Goal: Task Accomplishment & Management: Manage account settings

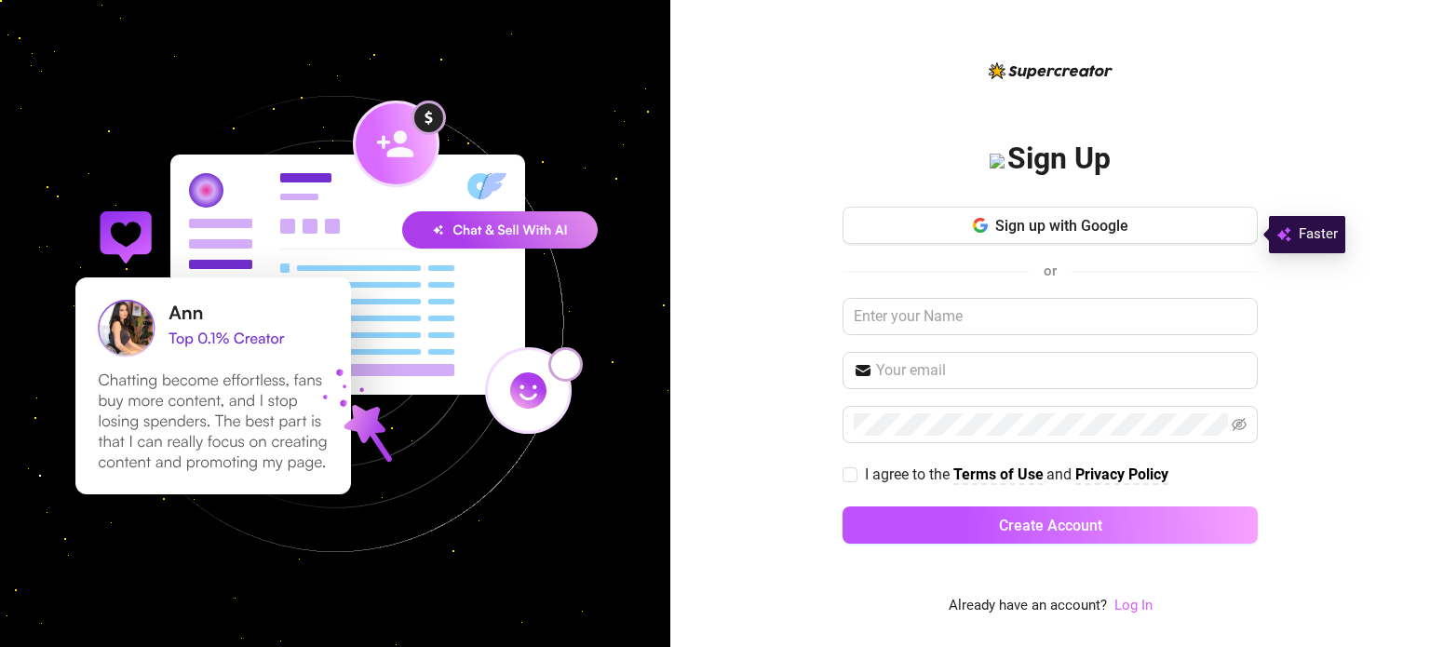
click at [1133, 605] on link "Log In" at bounding box center [1134, 605] width 38 height 17
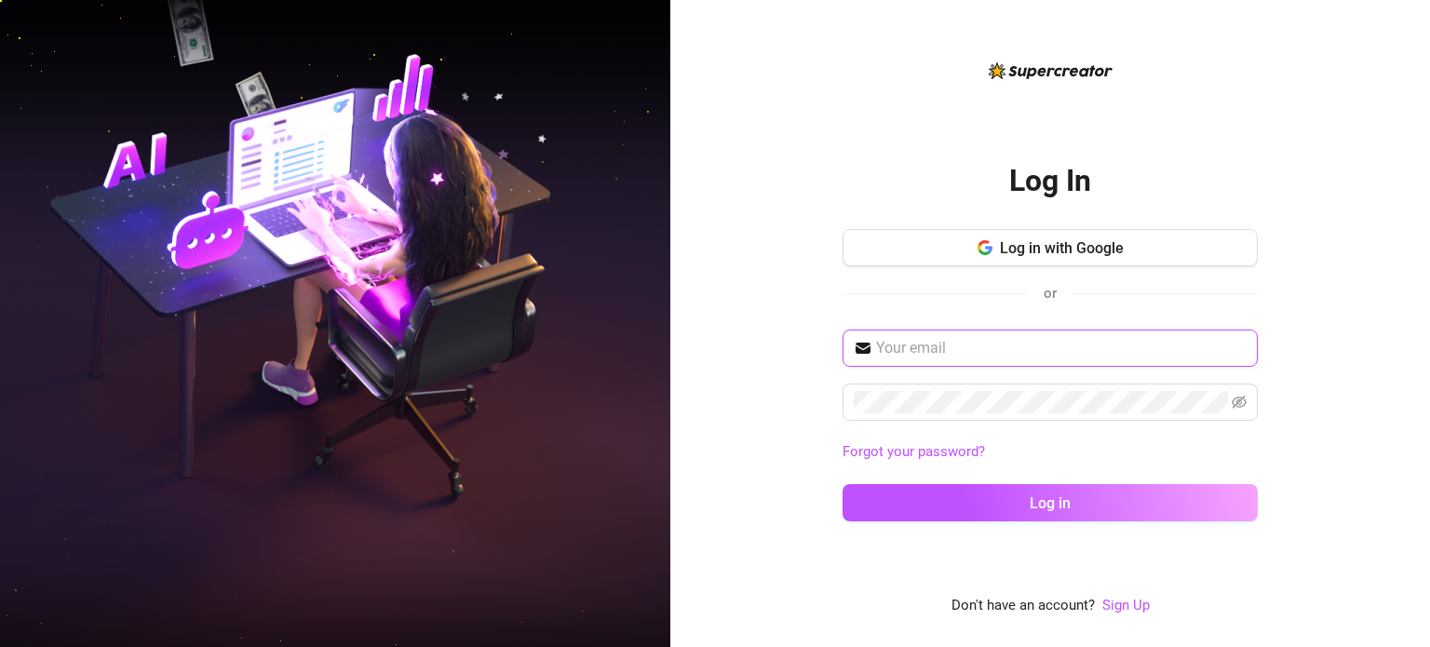
click at [891, 352] on input "text" at bounding box center [1061, 348] width 371 height 22
type input "[EMAIL_ADDRESS][DOMAIN_NAME]"
click at [843, 484] on button "Log in" at bounding box center [1050, 502] width 415 height 37
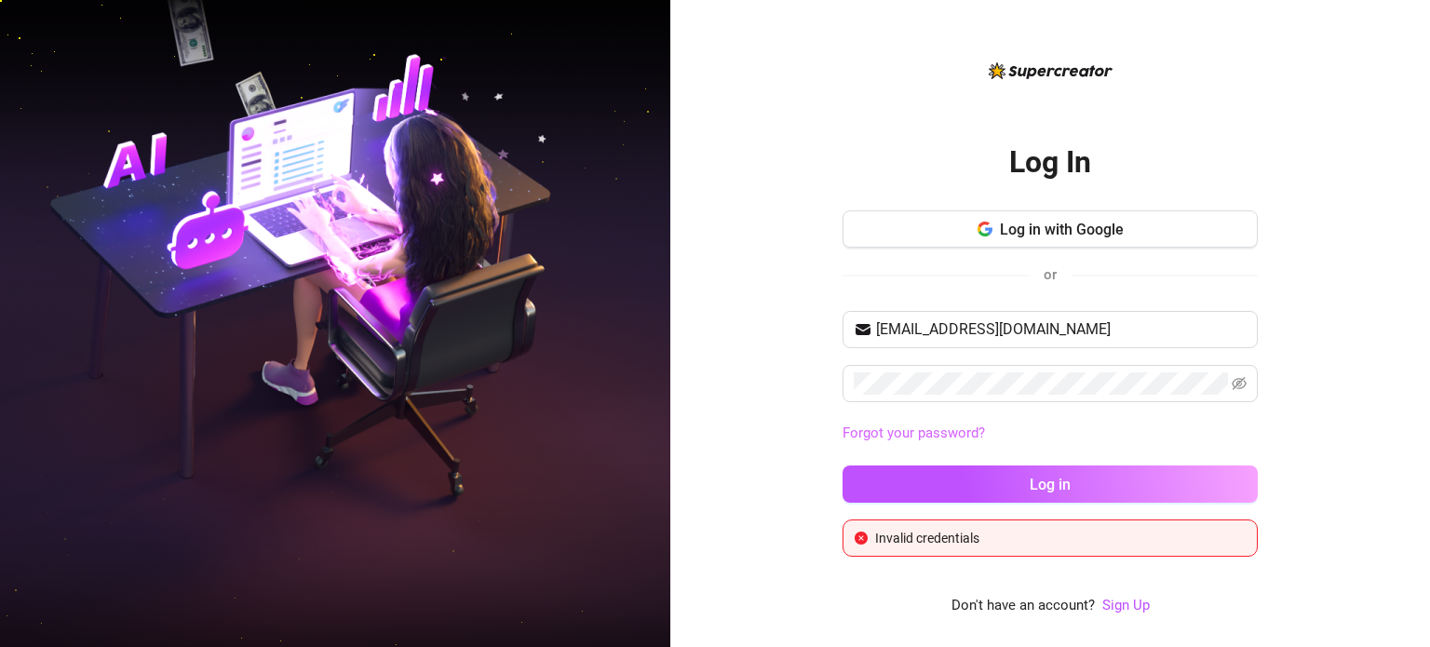
click at [895, 429] on link "Forgot your password?" at bounding box center [914, 433] width 142 height 17
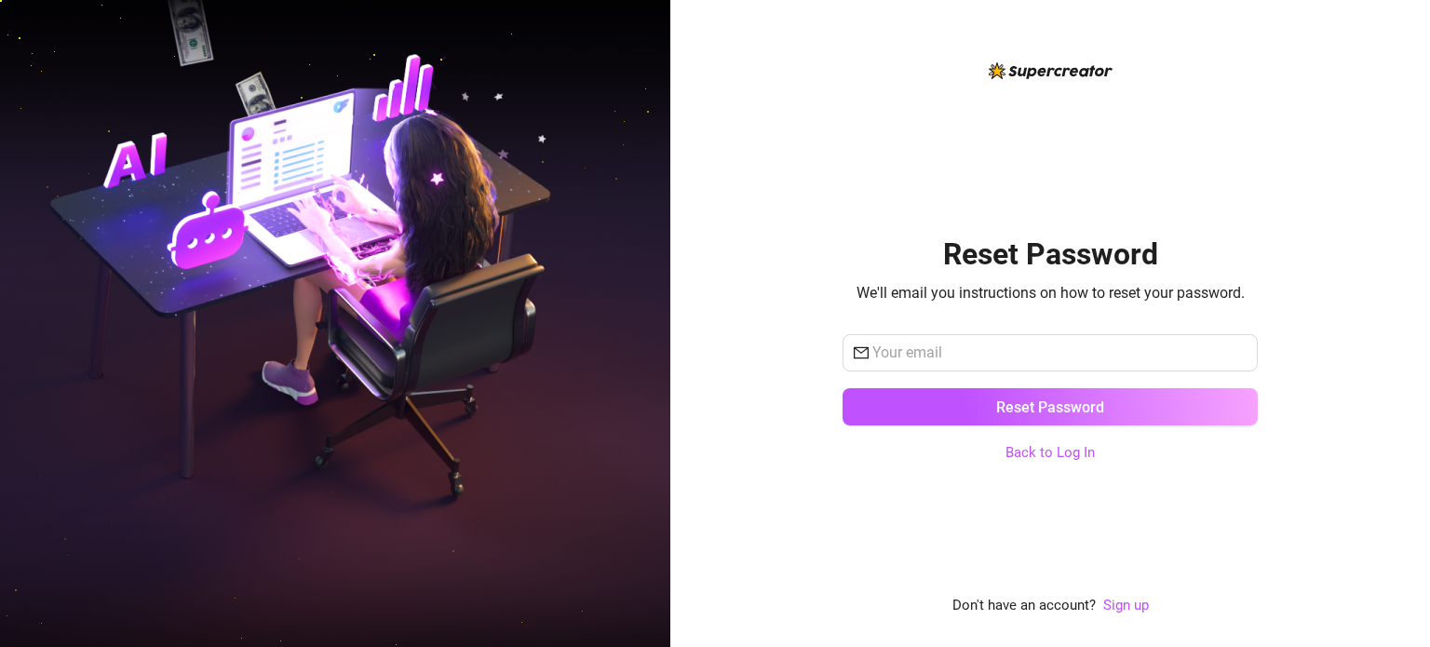
click at [862, 481] on div "Reset Password We'll email you instructions on how to reset your password. Rese…" at bounding box center [1050, 339] width 415 height 558
click at [961, 346] on input "text" at bounding box center [1060, 353] width 374 height 22
type input "[EMAIL_ADDRESS][DOMAIN_NAME]"
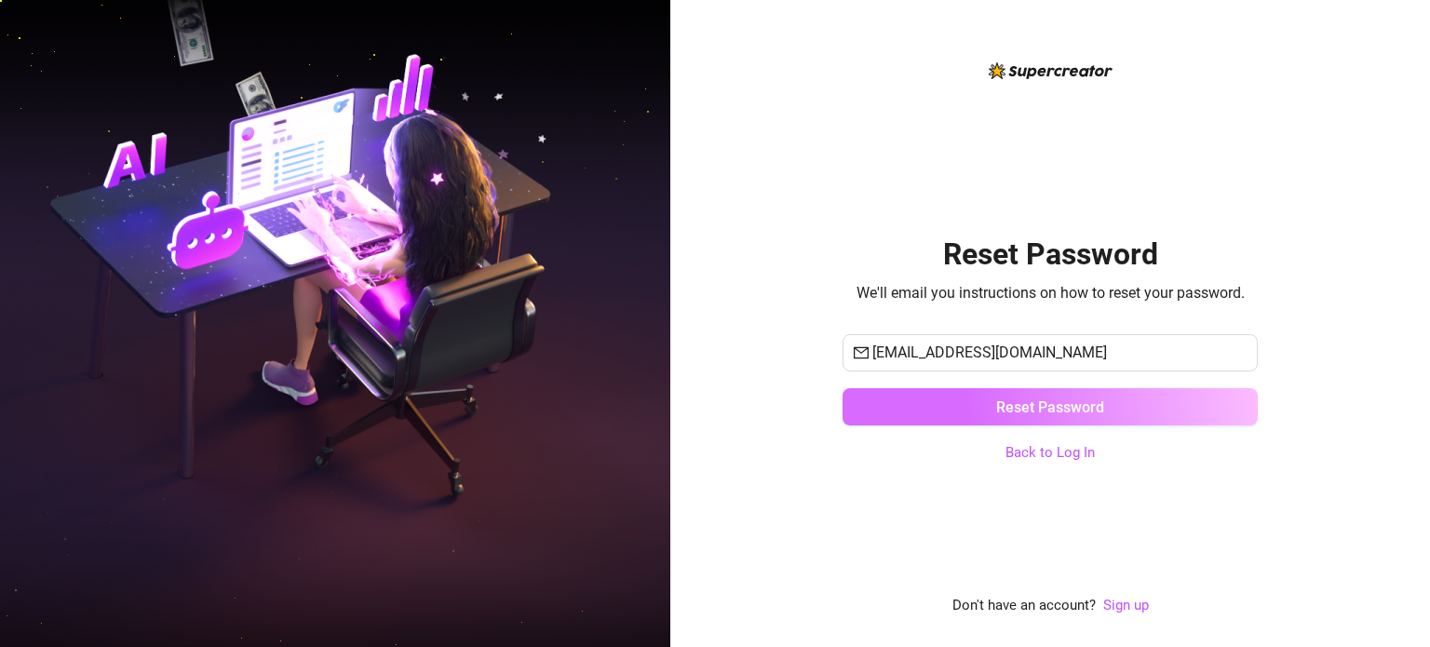
click at [986, 415] on button "Reset Password" at bounding box center [1050, 406] width 415 height 37
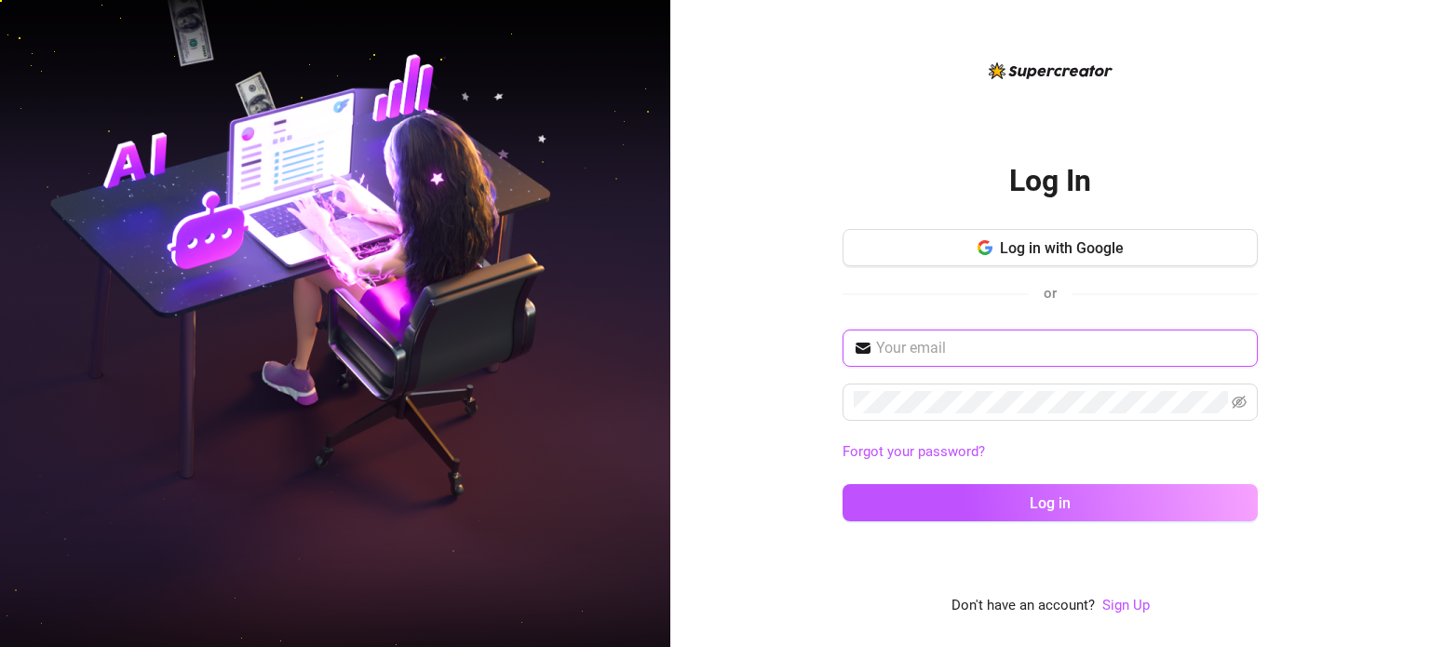
click at [921, 354] on input "text" at bounding box center [1061, 348] width 371 height 22
type input "[EMAIL_ADDRESS][DOMAIN_NAME]"
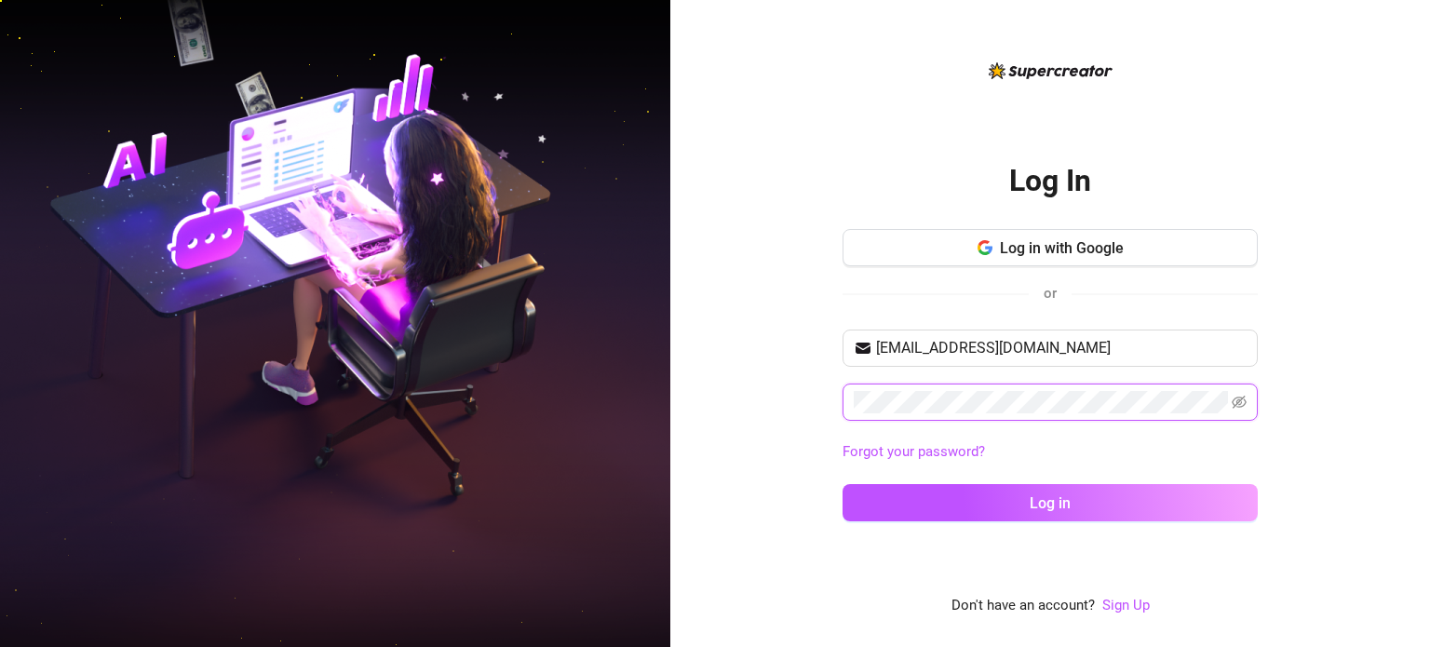
click at [843, 484] on button "Log in" at bounding box center [1050, 502] width 415 height 37
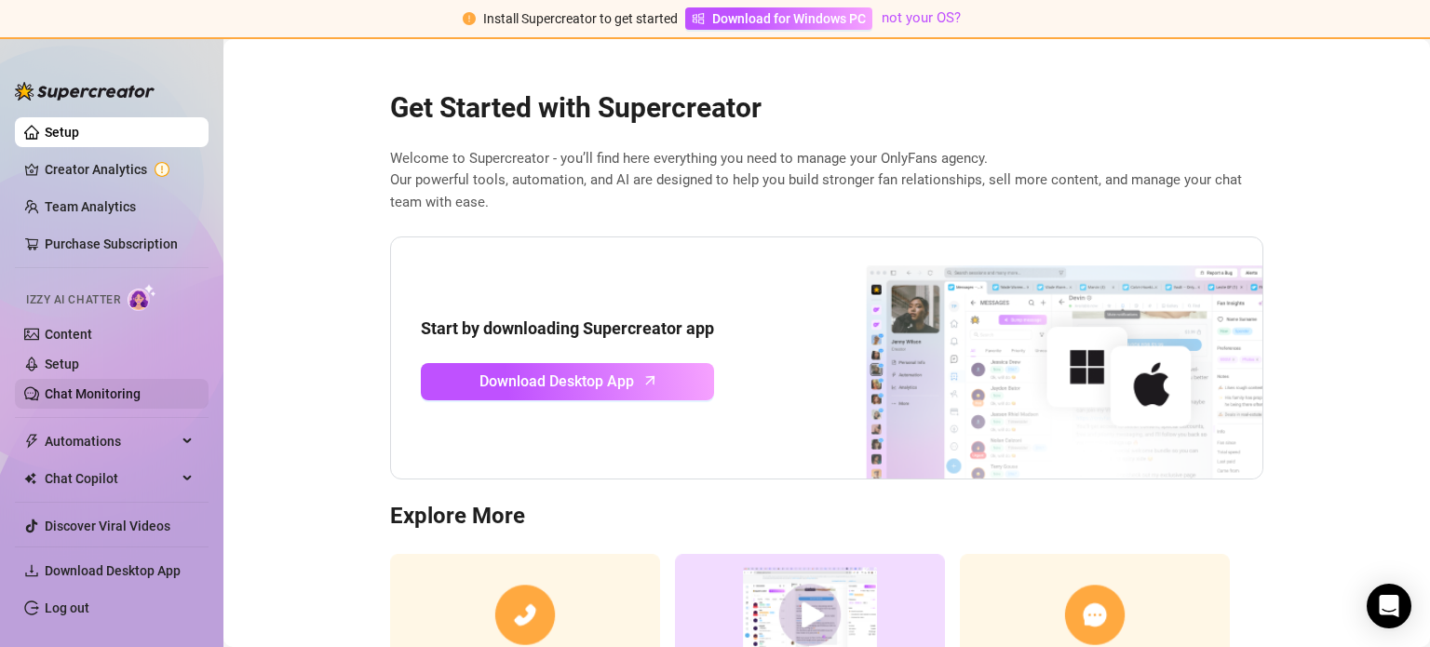
click at [134, 397] on link "Chat Monitoring" at bounding box center [93, 393] width 96 height 15
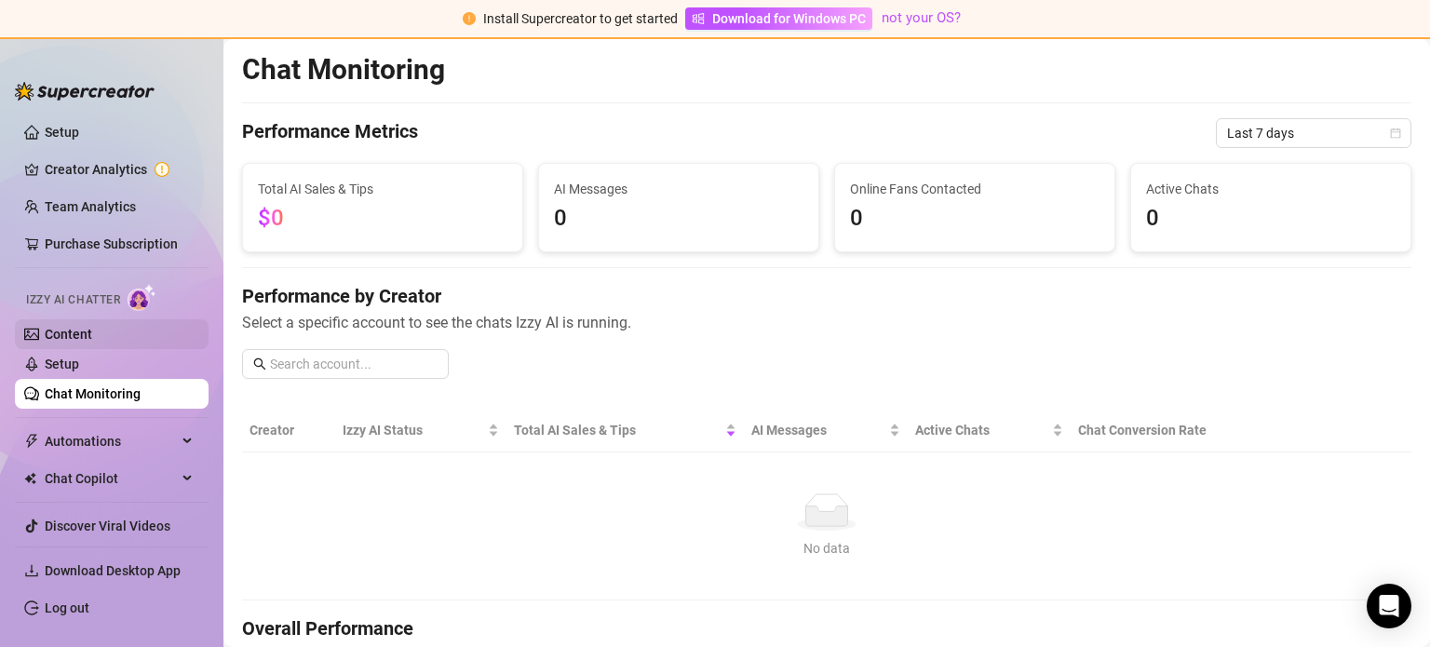
click at [92, 331] on link "Content" at bounding box center [68, 334] width 47 height 15
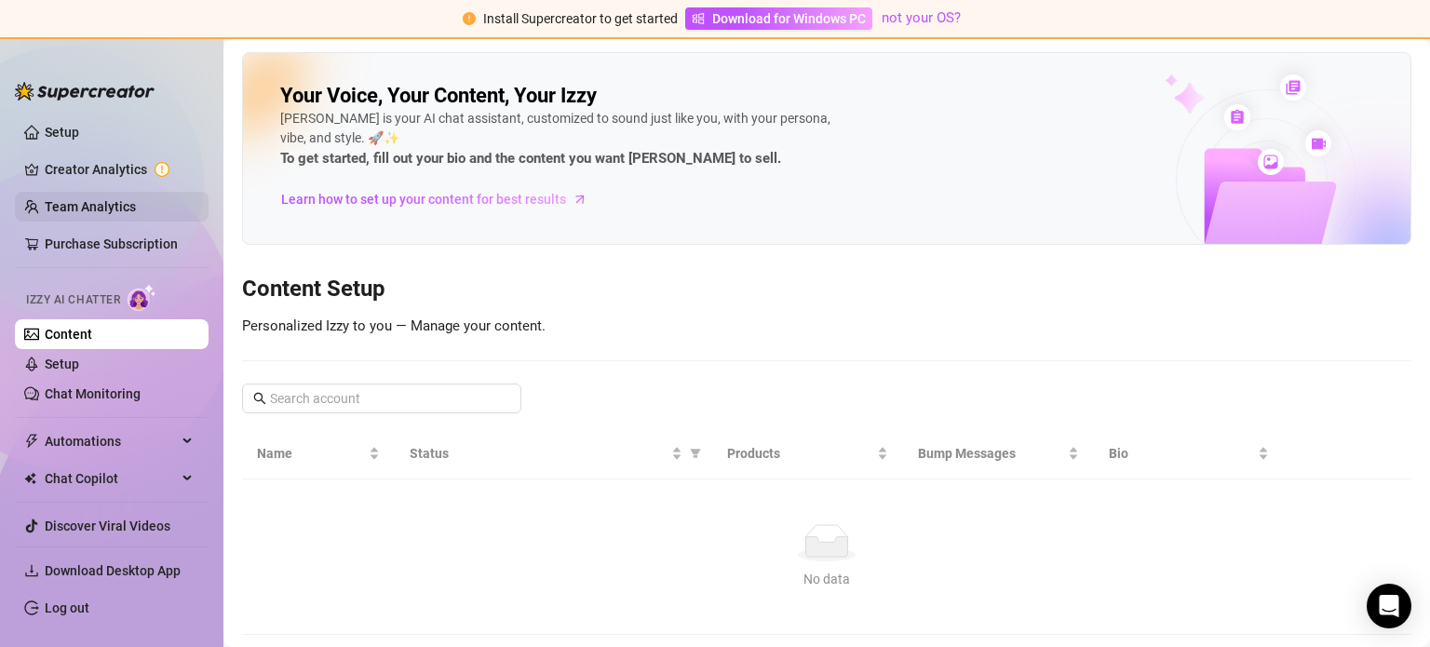
click at [45, 200] on link "Team Analytics" at bounding box center [90, 206] width 91 height 15
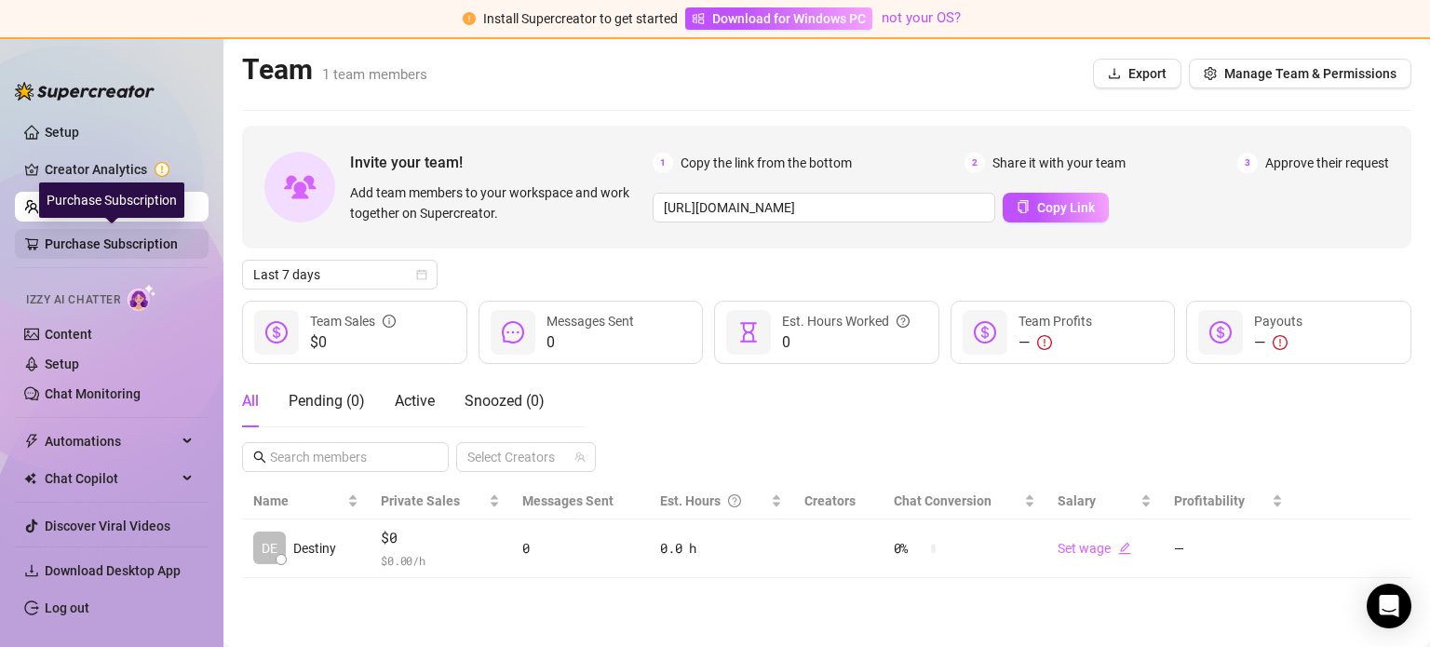
click at [70, 241] on link "Purchase Subscription" at bounding box center [119, 244] width 149 height 30
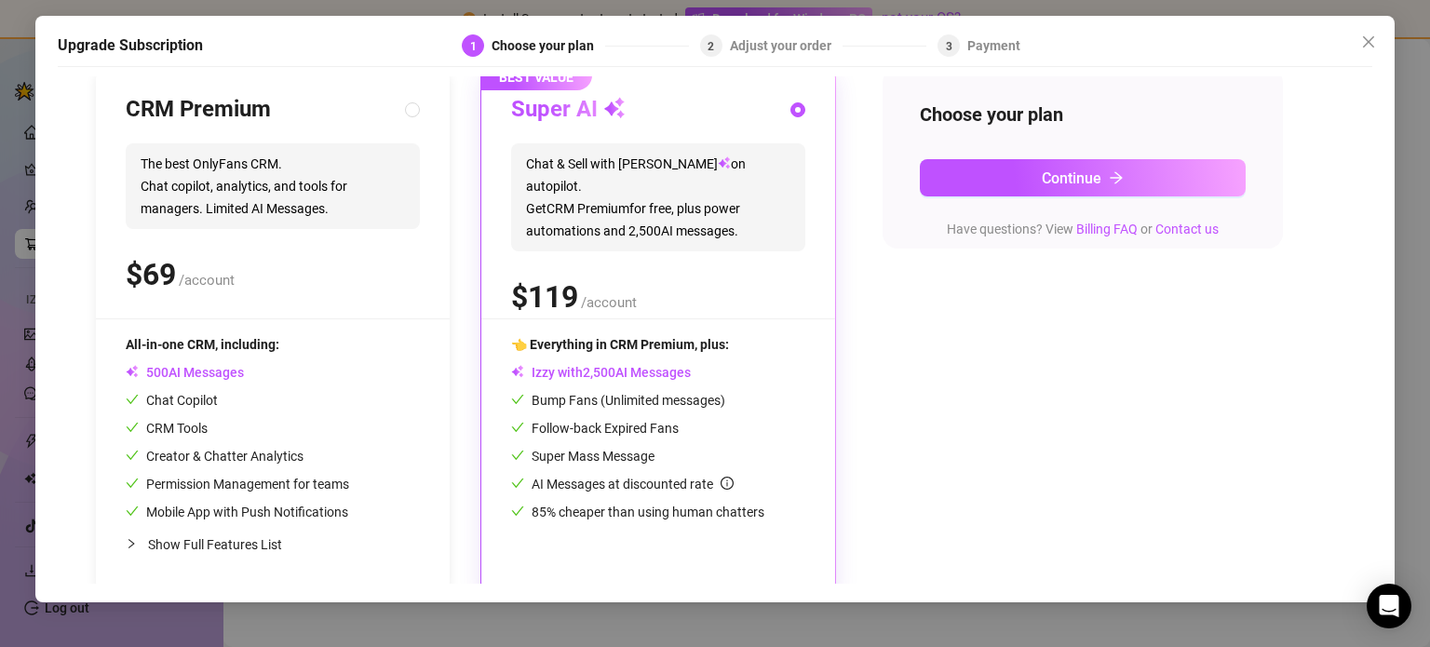
scroll to position [209, 0]
click at [284, 331] on div "CRM Premium The best OnlyFans CRM. Chat copilot, analytics, and tools for manag…" at bounding box center [273, 329] width 354 height 531
radio input "true"
radio input "false"
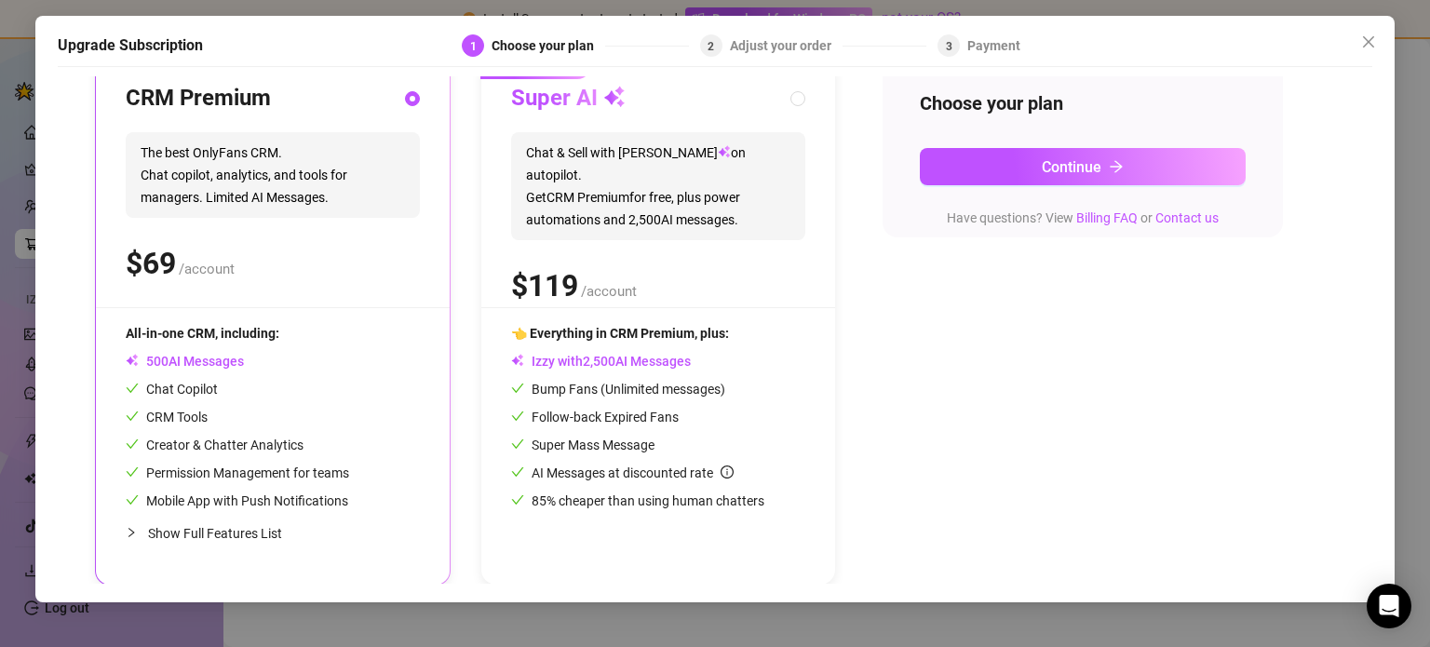
scroll to position [0, 0]
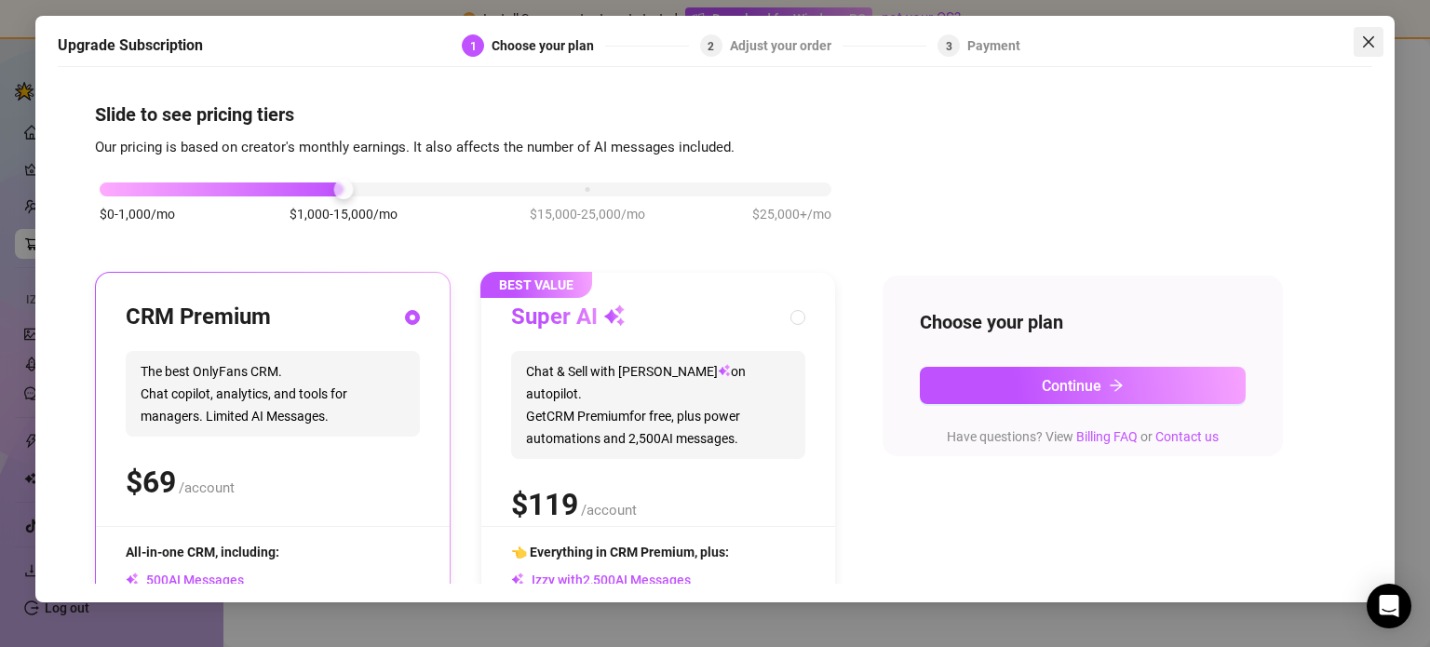
click at [1375, 36] on icon "close" at bounding box center [1369, 41] width 15 height 15
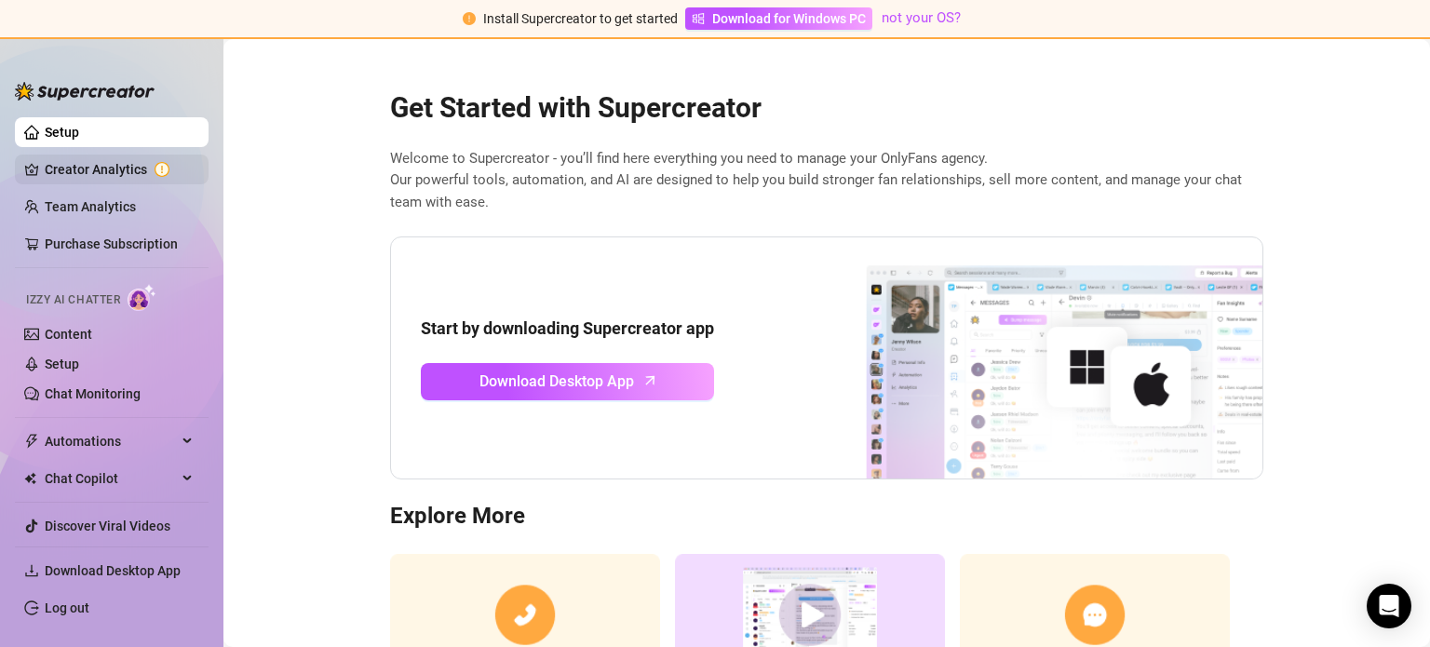
click at [114, 156] on link "Creator Analytics" at bounding box center [119, 170] width 149 height 30
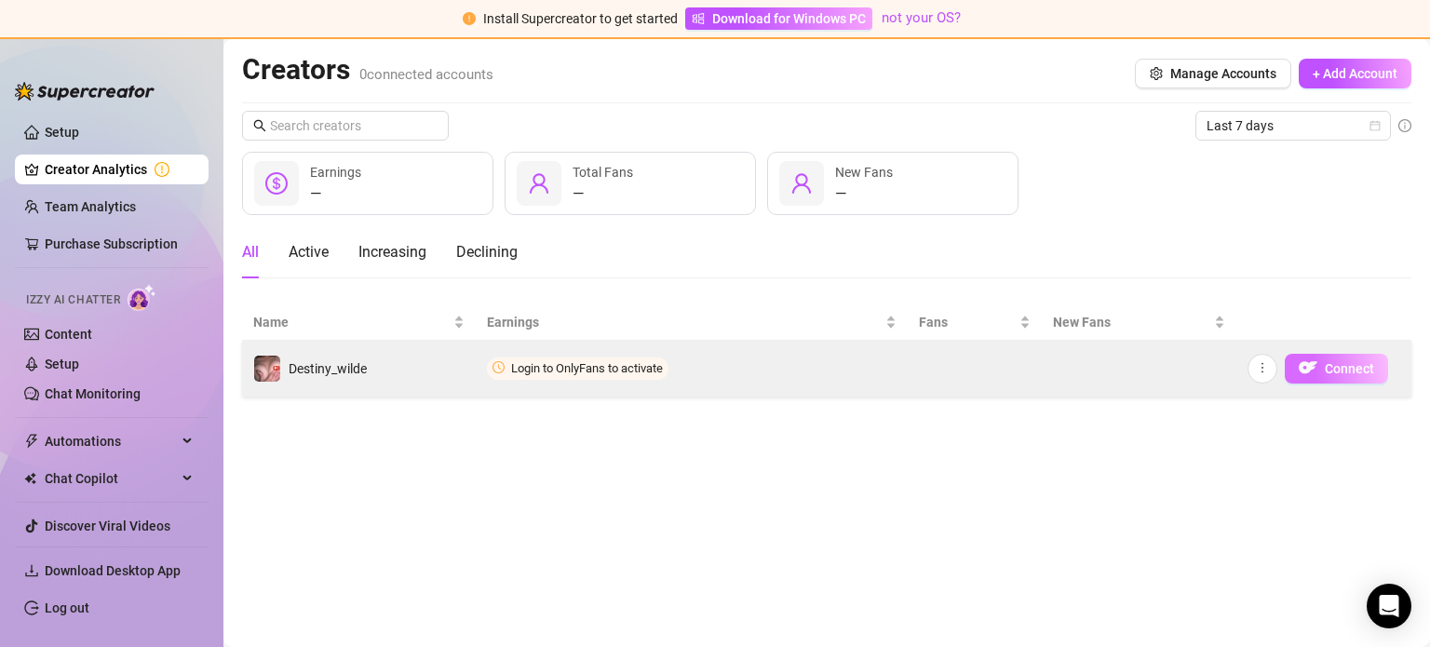
click at [1345, 373] on span "Connect" at bounding box center [1349, 368] width 49 height 15
click at [1266, 370] on icon "more" at bounding box center [1262, 367] width 13 height 13
click at [596, 375] on span "Login to OnlyFans to activate" at bounding box center [578, 369] width 182 height 22
click at [1320, 364] on button "Connect" at bounding box center [1336, 369] width 103 height 30
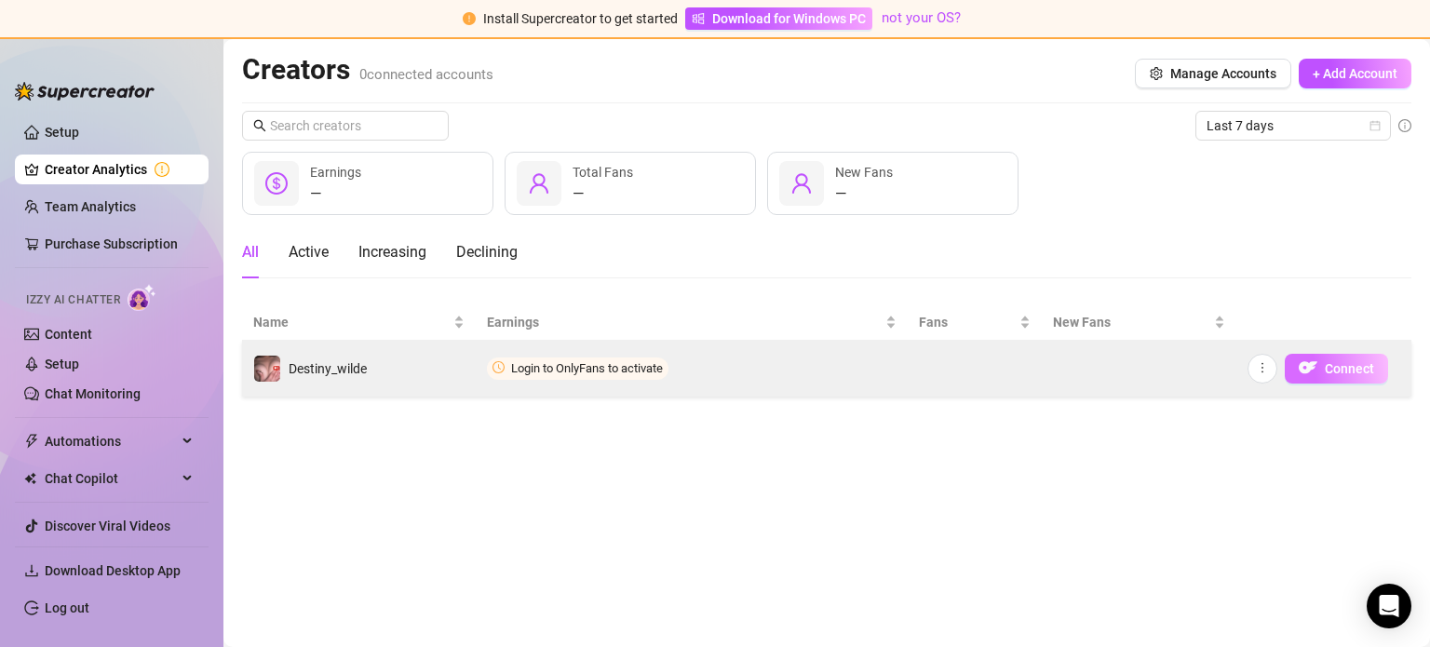
click at [1320, 364] on button "Connect" at bounding box center [1336, 369] width 103 height 30
drag, startPoint x: 1320, startPoint y: 364, endPoint x: 1341, endPoint y: 362, distance: 21.5
click at [1341, 362] on span "Connect" at bounding box center [1349, 368] width 49 height 15
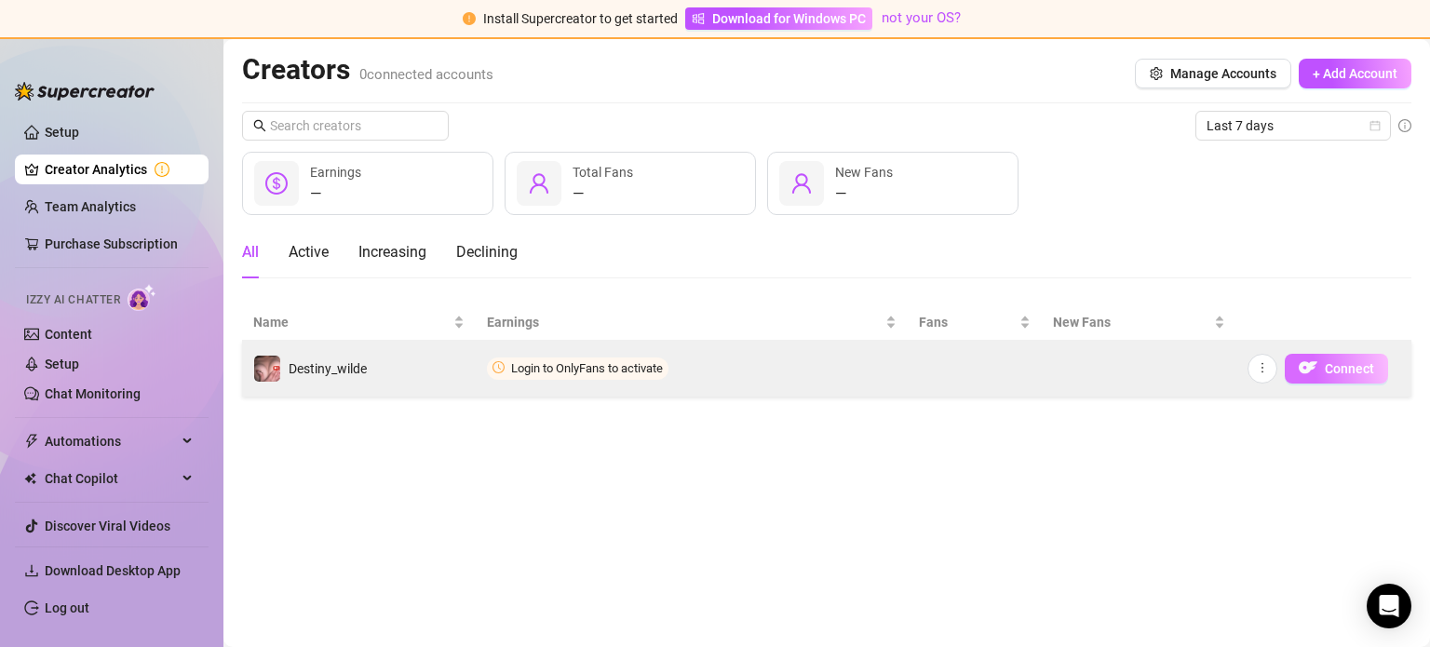
click at [1341, 362] on span "Connect" at bounding box center [1349, 368] width 49 height 15
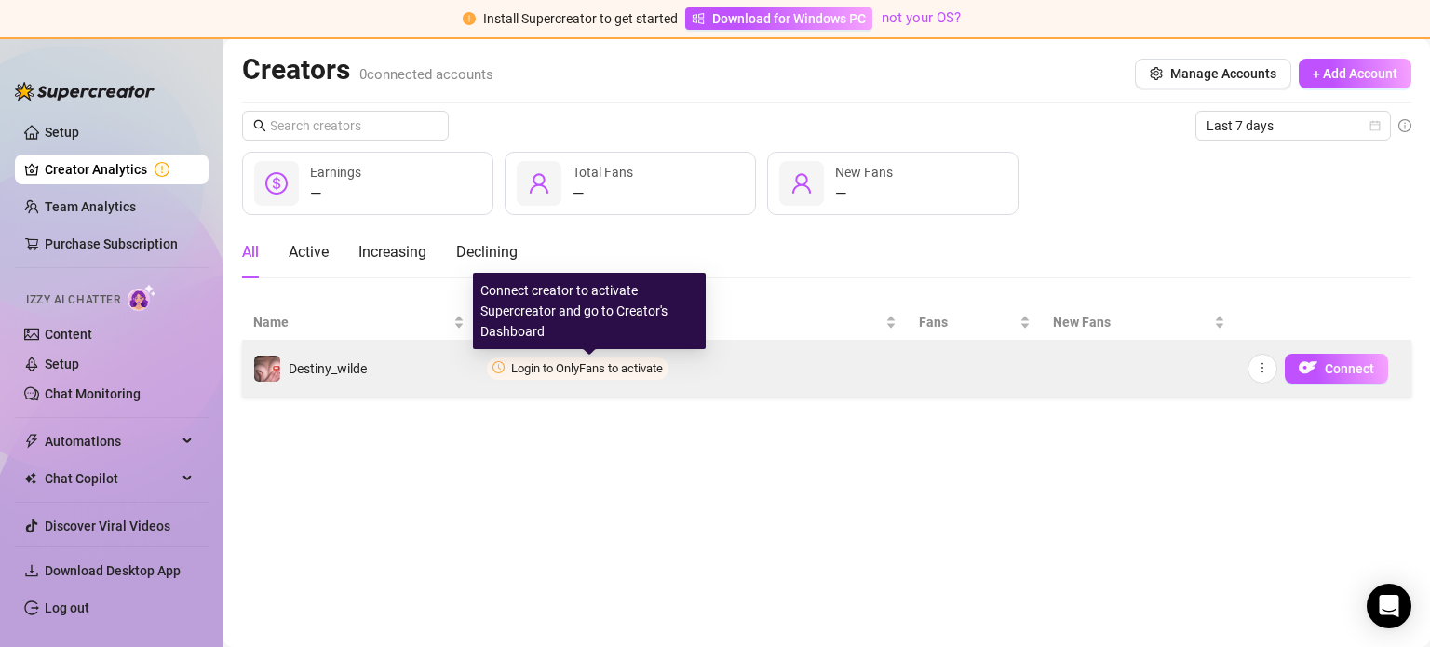
click at [637, 362] on span "Login to OnlyFans to activate" at bounding box center [587, 368] width 152 height 14
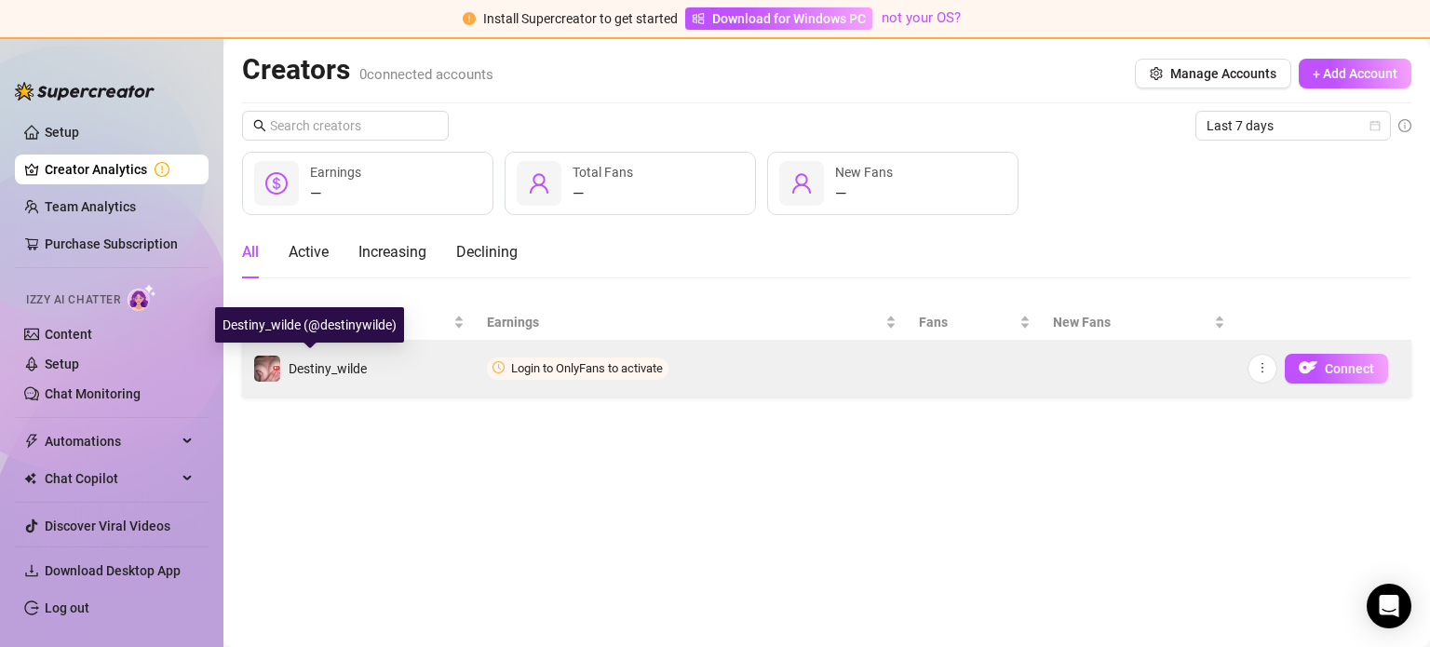
click at [343, 359] on div "Destiny_wilde" at bounding box center [328, 369] width 78 height 20
click at [1256, 364] on icon "more" at bounding box center [1262, 367] width 13 height 13
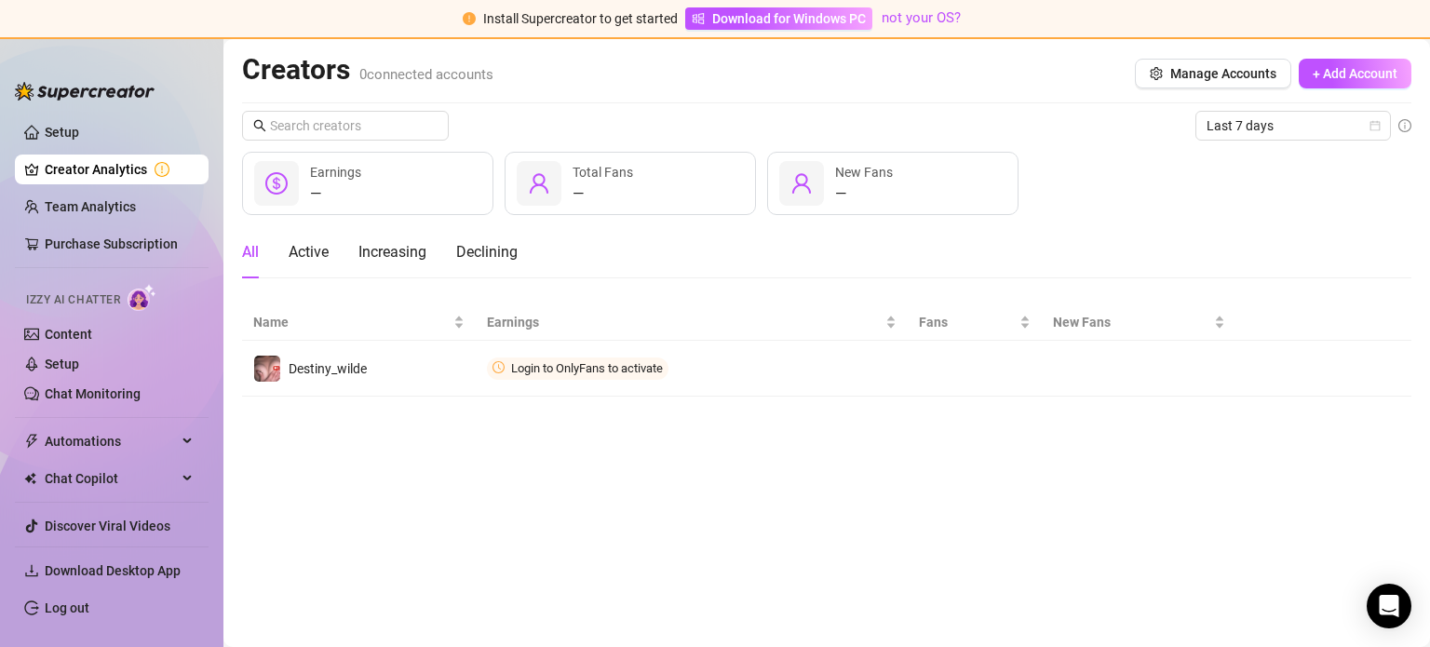
click at [724, 462] on main "Creators 0 connected accounts Manage Accounts + Add Account Last 7 days — Earni…" at bounding box center [827, 343] width 1207 height 608
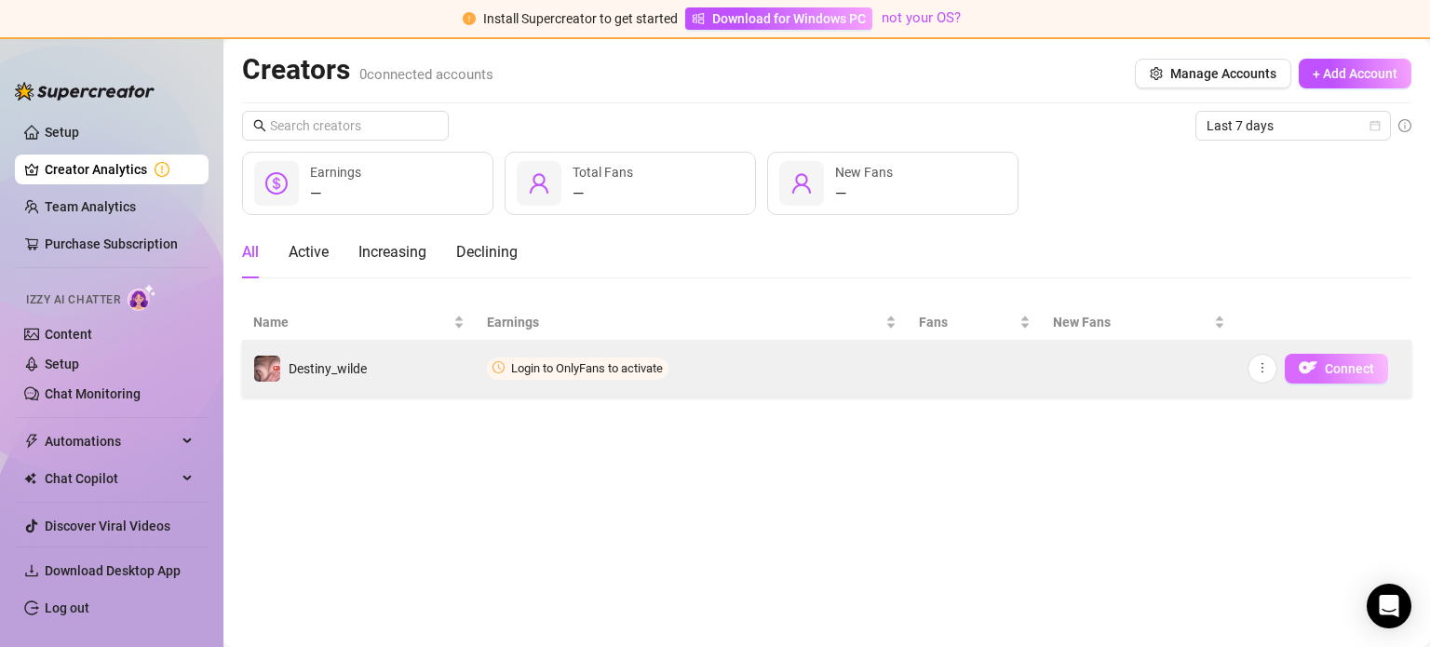
click at [1305, 371] on img "button" at bounding box center [1308, 368] width 19 height 19
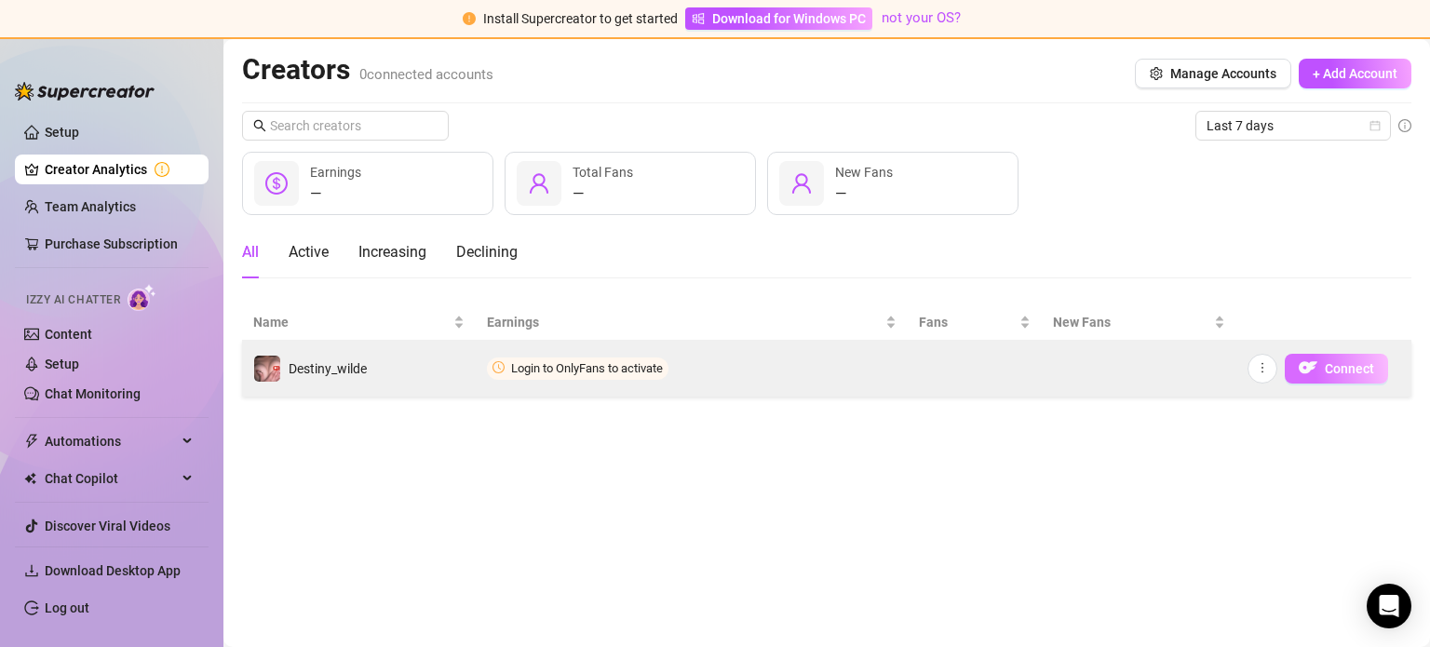
click at [1305, 371] on img "button" at bounding box center [1308, 368] width 19 height 19
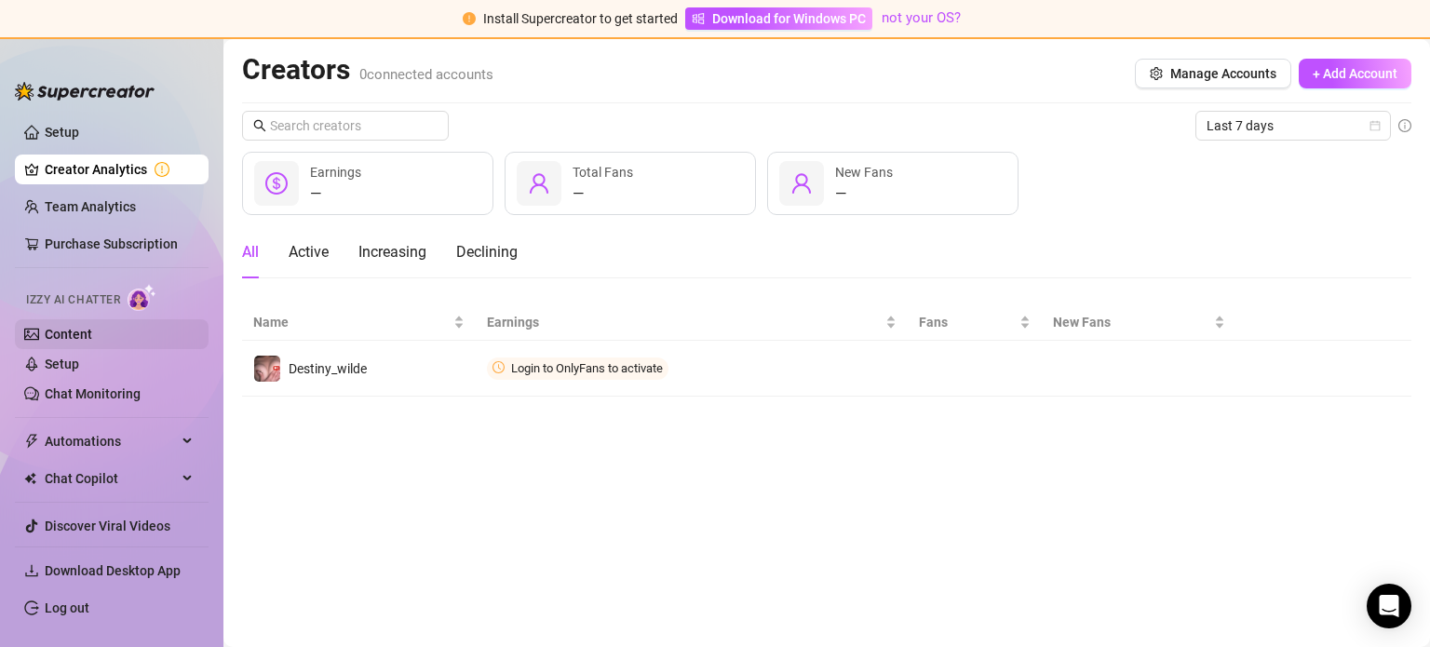
click at [92, 334] on link "Content" at bounding box center [68, 334] width 47 height 15
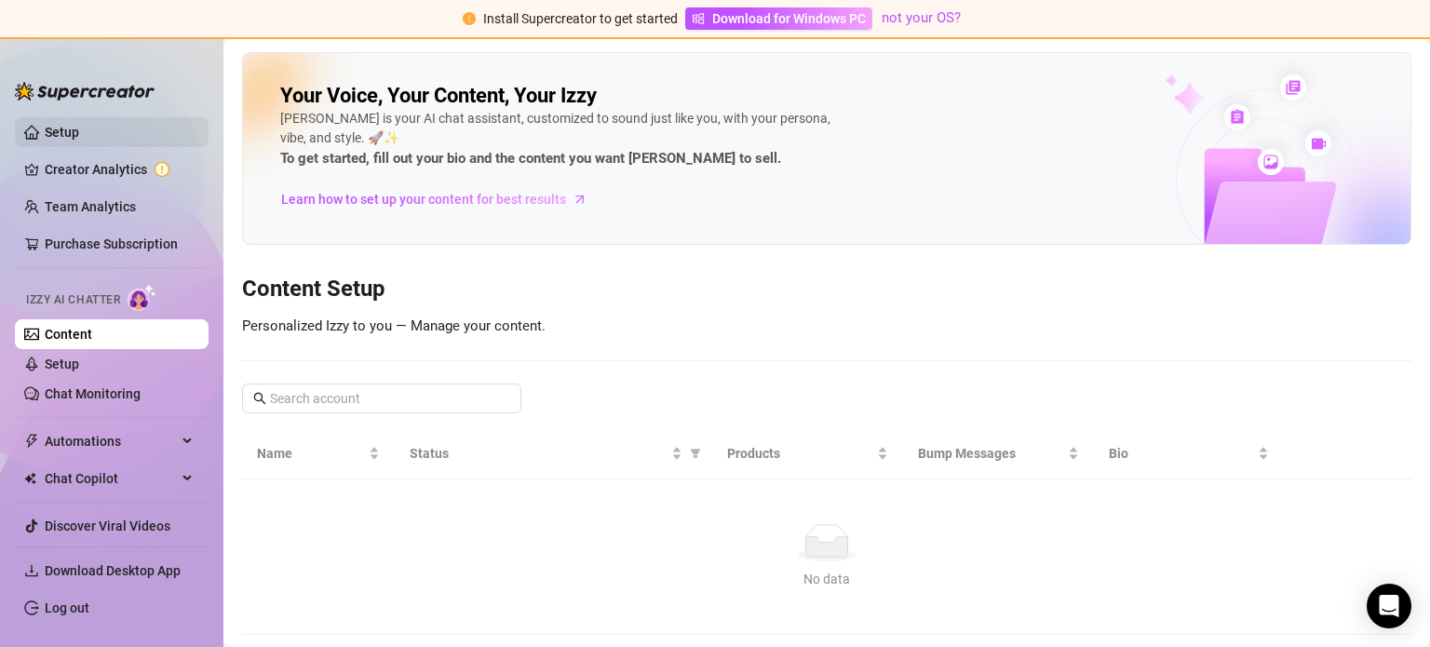
click at [56, 129] on link "Setup" at bounding box center [62, 132] width 34 height 15
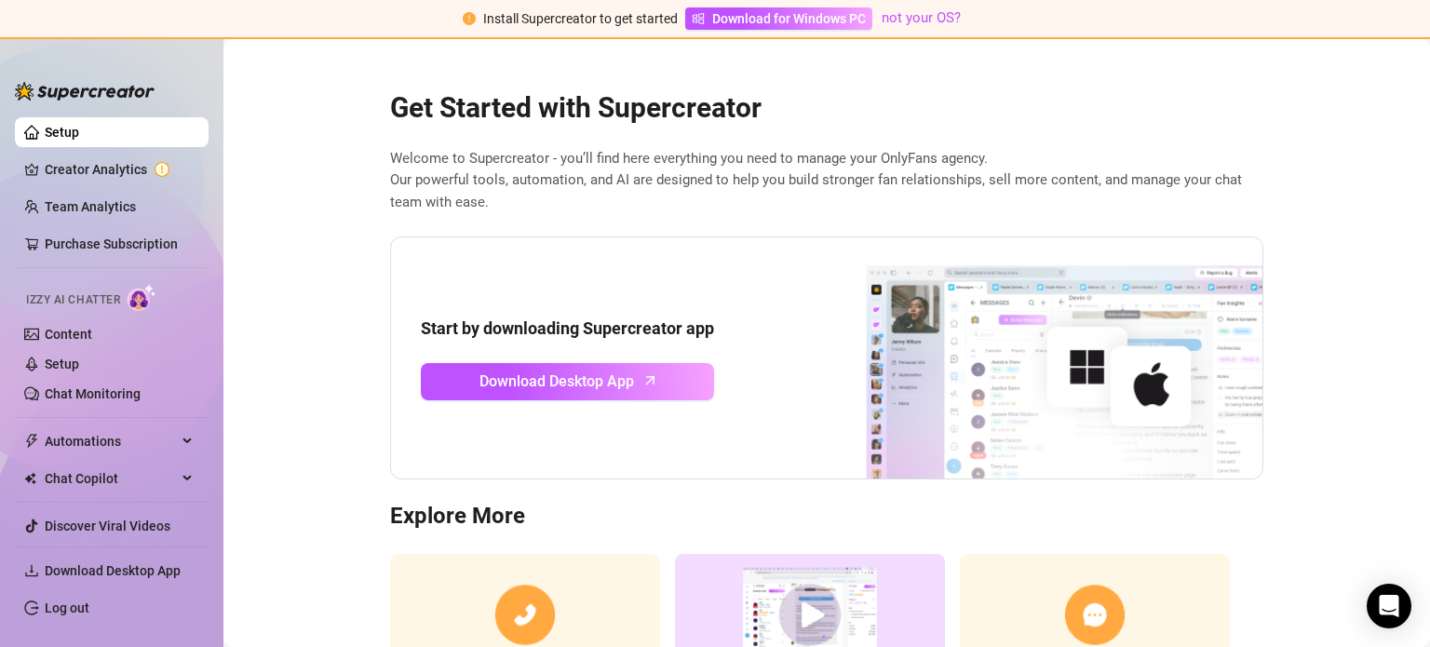
scroll to position [158, 0]
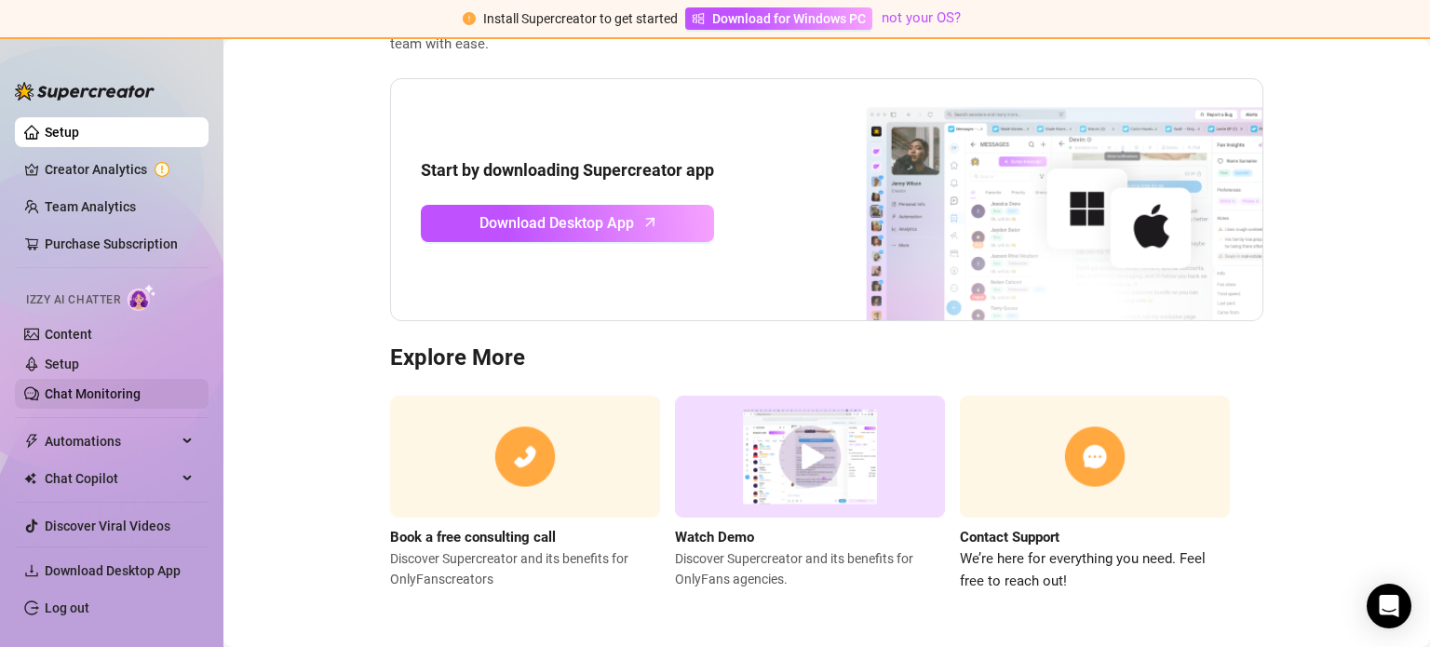
click at [84, 401] on link "Chat Monitoring" at bounding box center [93, 393] width 96 height 15
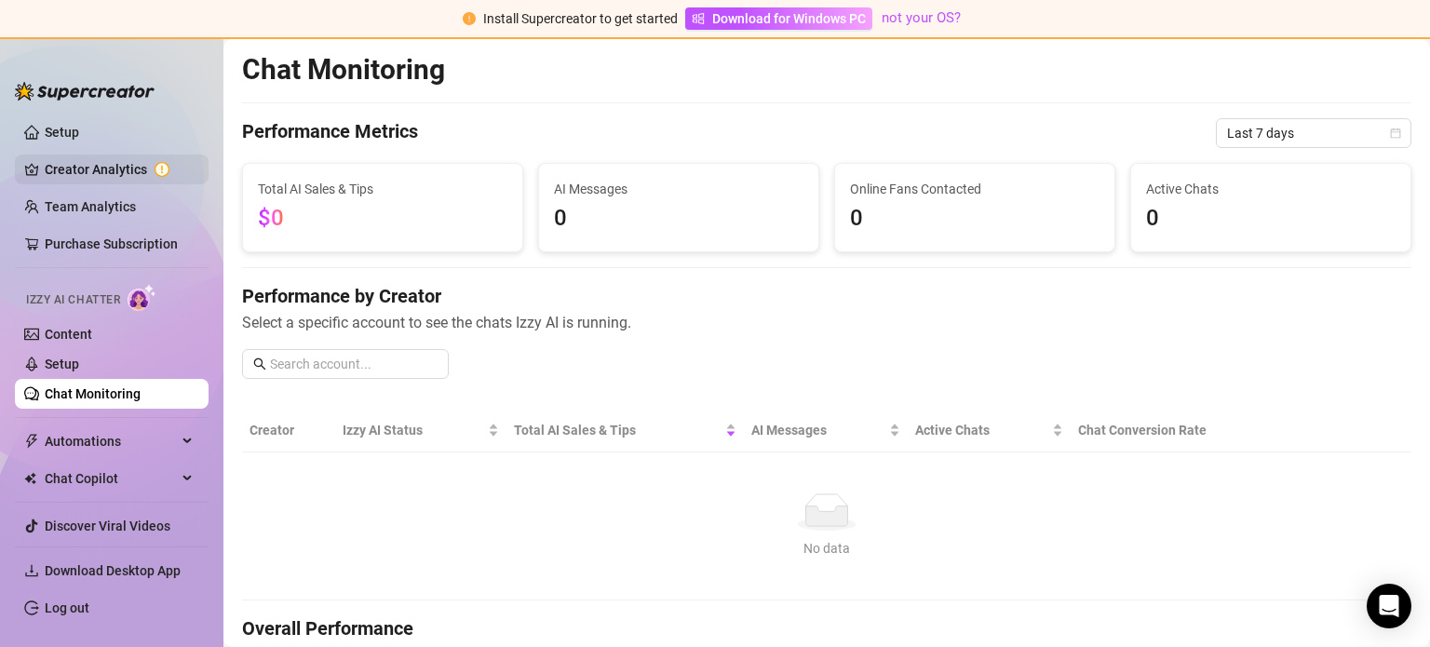
click at [83, 166] on link "Creator Analytics" at bounding box center [119, 170] width 149 height 30
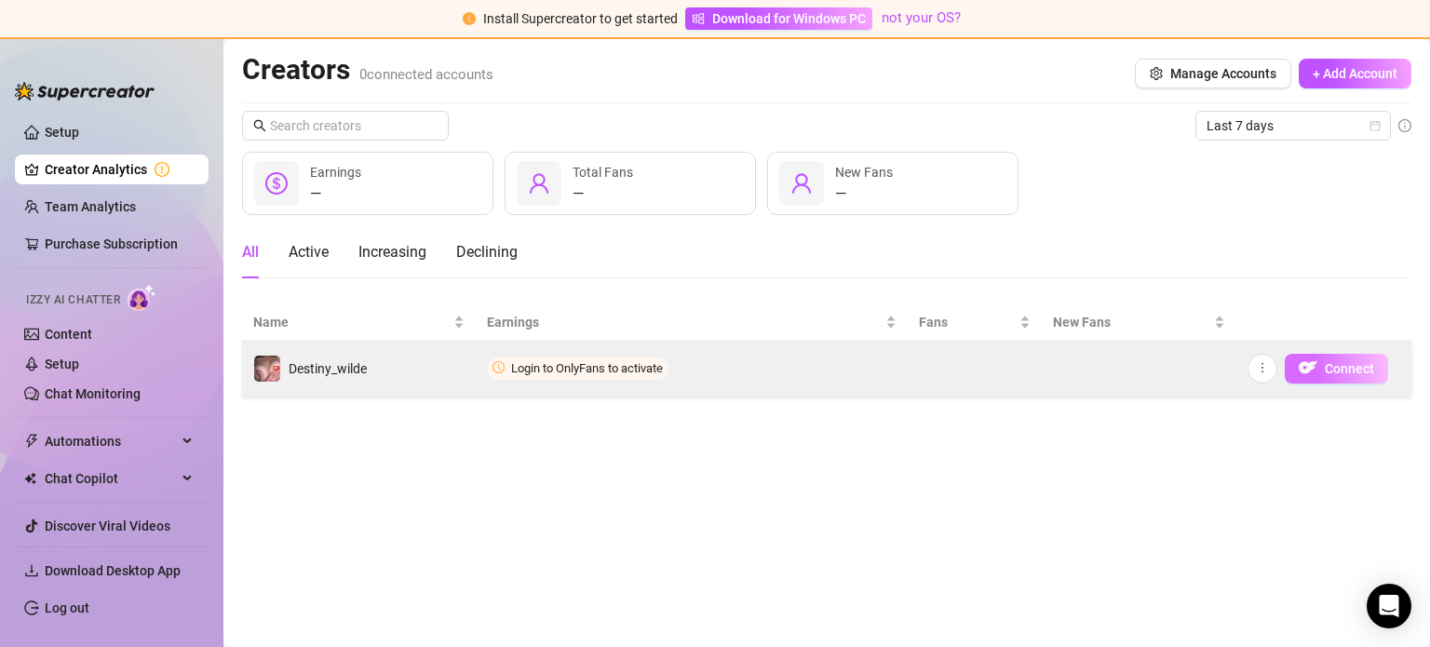
click at [1310, 372] on img "button" at bounding box center [1308, 368] width 19 height 19
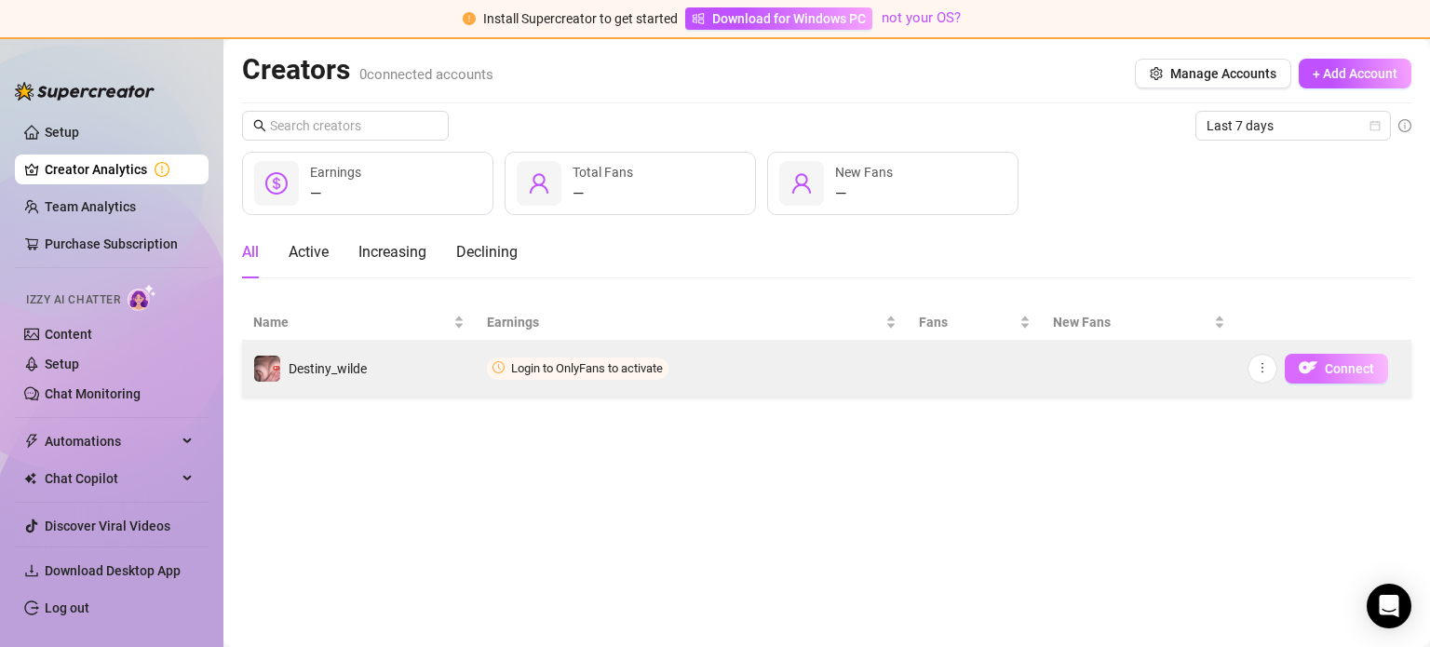
drag, startPoint x: 1309, startPoint y: 373, endPoint x: 1372, endPoint y: 358, distance: 64.4
click at [1372, 358] on button "Connect" at bounding box center [1336, 369] width 103 height 30
click at [1323, 375] on button "Connect" at bounding box center [1336, 369] width 103 height 30
click at [473, 375] on td "Destiny_wilde" at bounding box center [359, 369] width 234 height 56
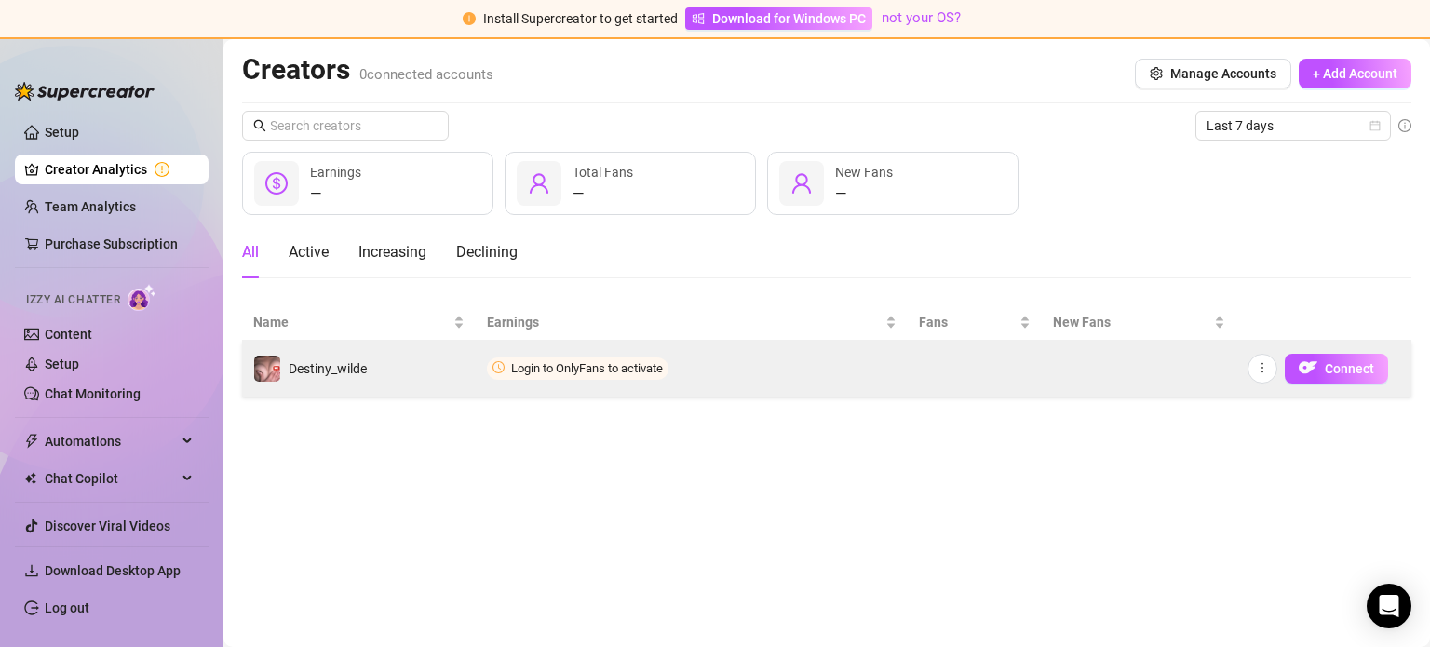
click at [473, 375] on td "Destiny_wilde" at bounding box center [359, 369] width 234 height 56
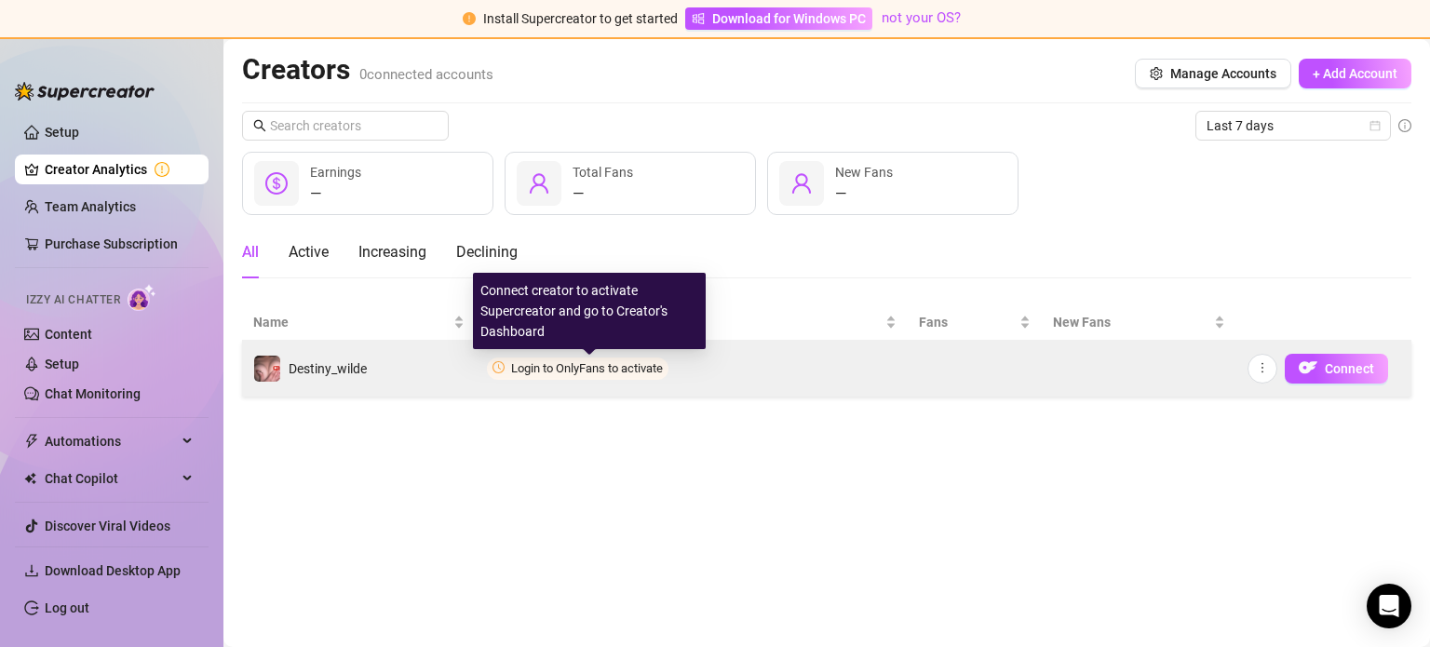
click at [525, 362] on span "Login to OnlyFans to activate" at bounding box center [587, 368] width 152 height 14
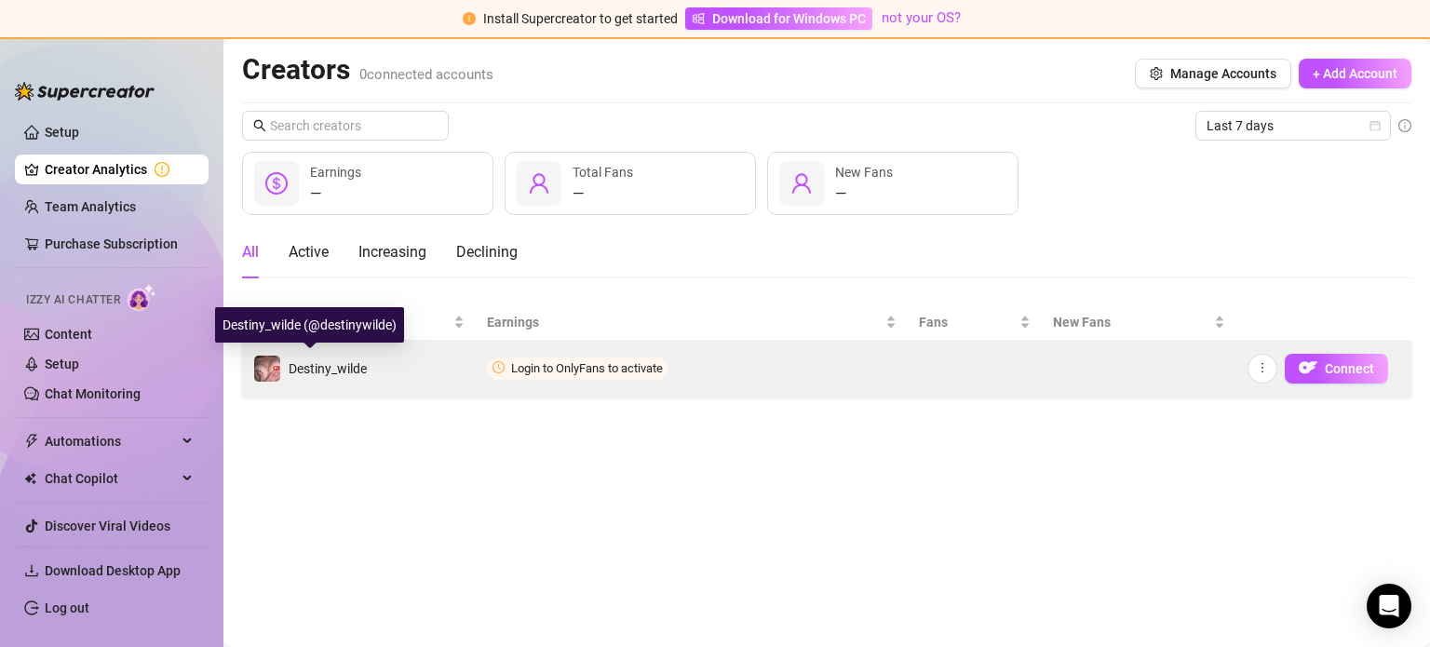
click at [268, 374] on img at bounding box center [267, 369] width 26 height 26
click at [272, 374] on img at bounding box center [267, 369] width 26 height 26
click at [310, 370] on span "Destiny_wilde" at bounding box center [328, 368] width 78 height 15
click at [1265, 367] on icon "more" at bounding box center [1262, 367] width 13 height 13
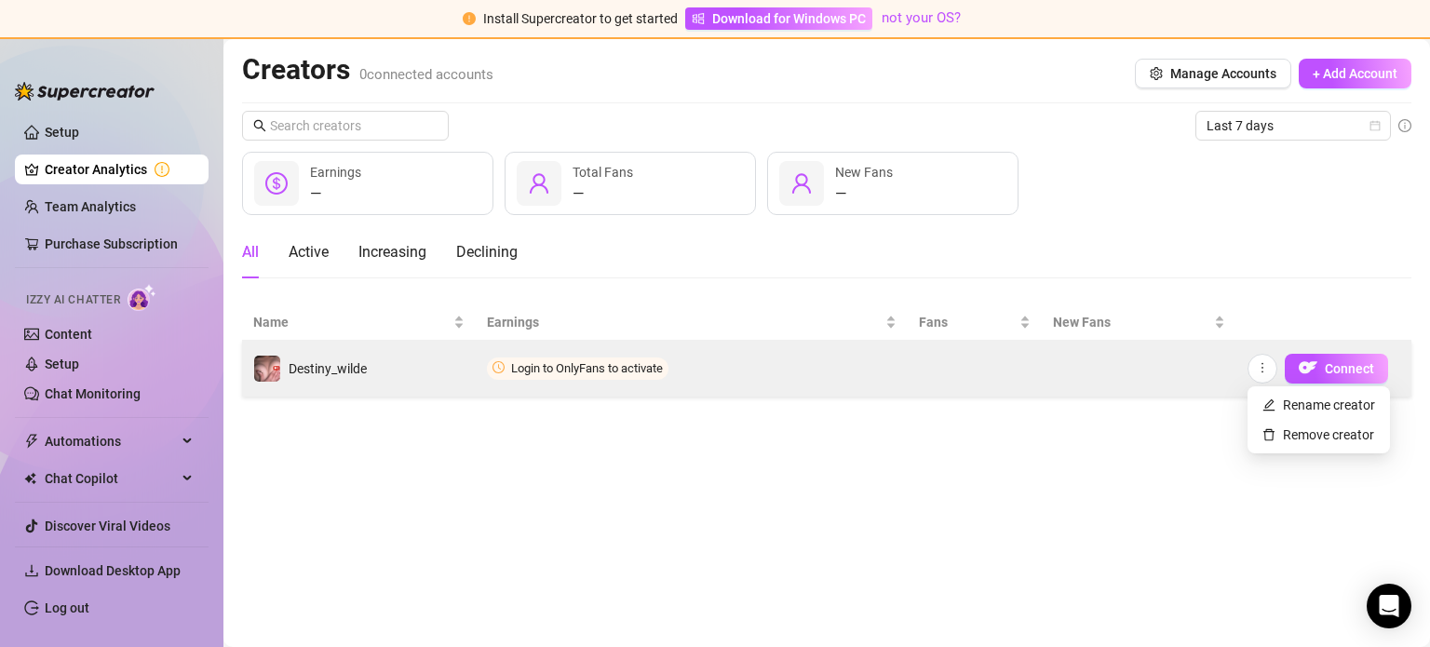
click at [1125, 395] on td at bounding box center [1139, 369] width 194 height 56
click at [1301, 372] on img "button" at bounding box center [1308, 368] width 19 height 19
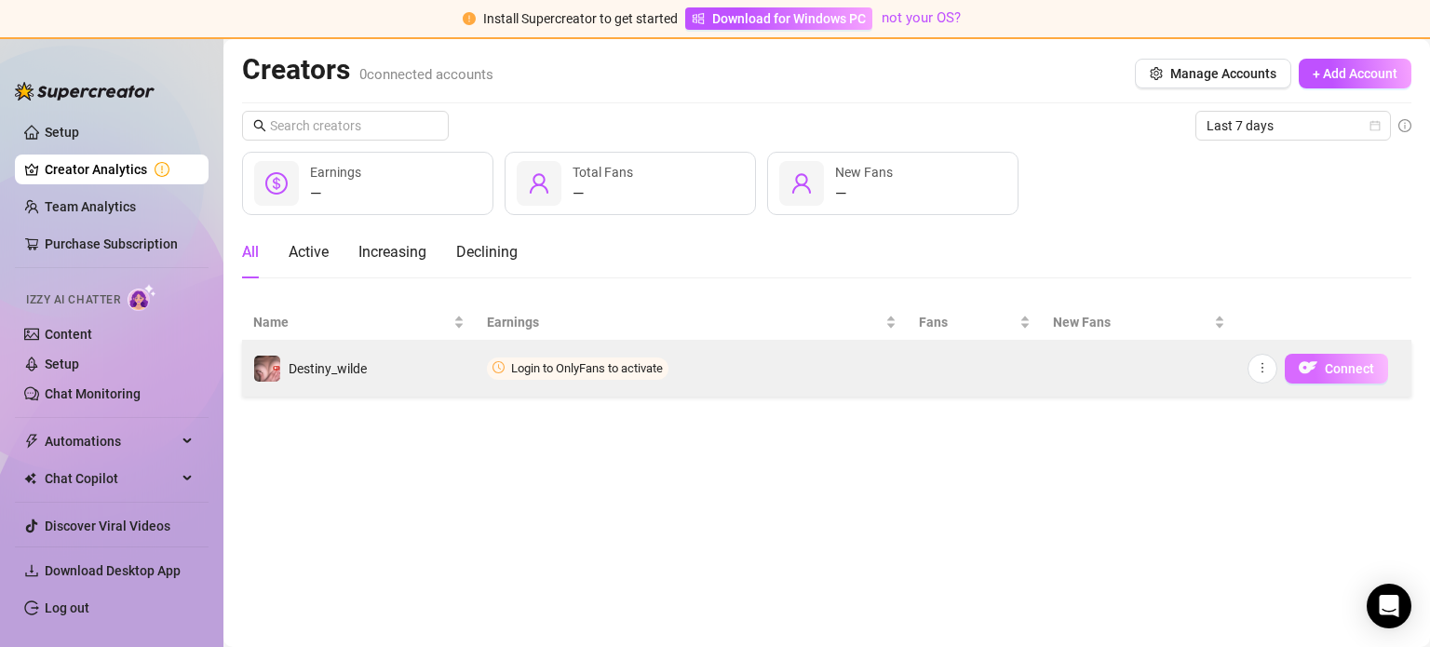
click at [1301, 372] on img "button" at bounding box center [1308, 368] width 19 height 19
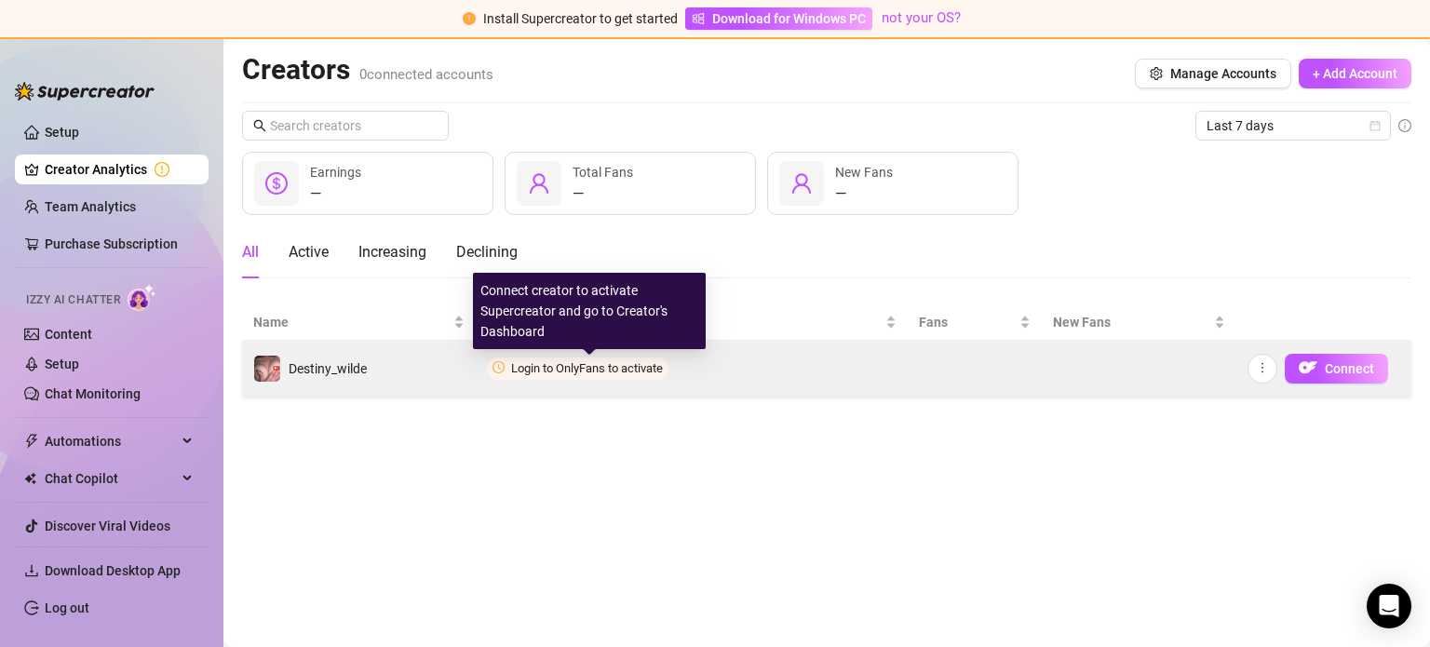
click at [535, 363] on span "Login to OnlyFans to activate" at bounding box center [587, 368] width 152 height 14
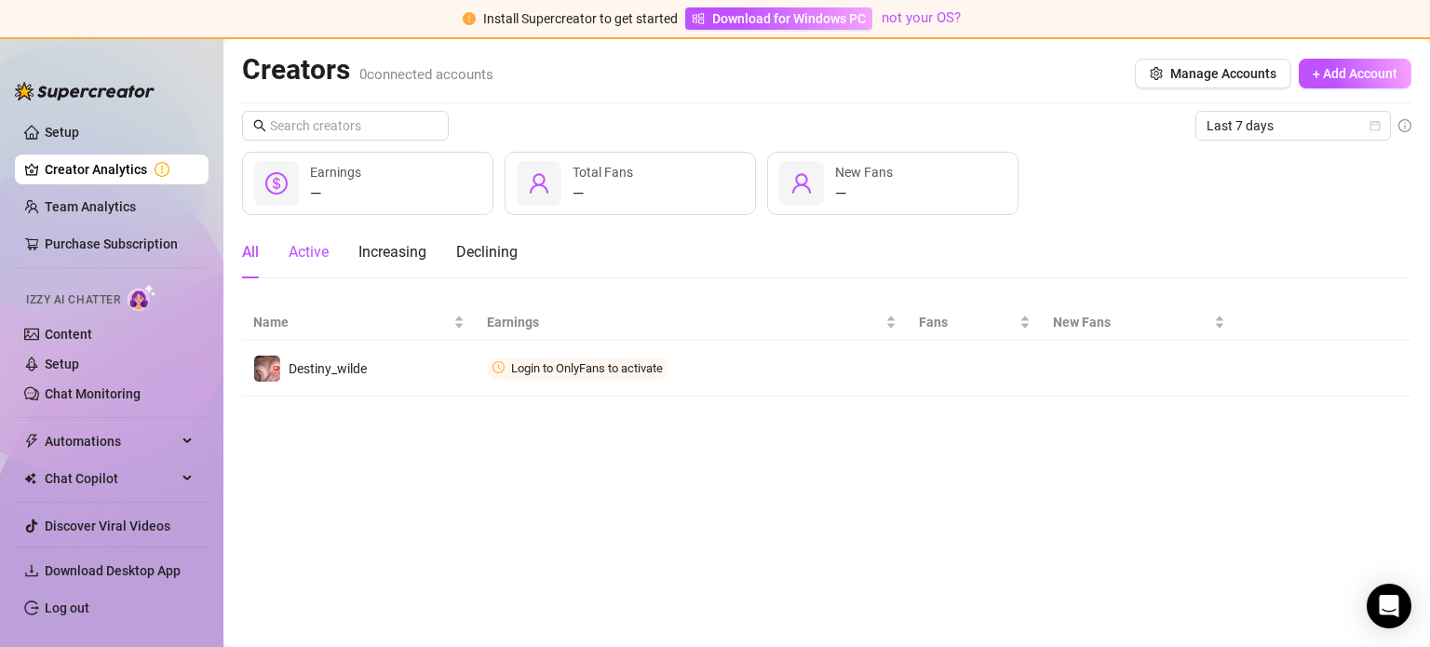
click at [302, 251] on div "Active" at bounding box center [309, 252] width 40 height 22
click at [261, 250] on div "All Active Increasing Declining" at bounding box center [380, 252] width 276 height 52
click at [252, 245] on div "All" at bounding box center [250, 252] width 17 height 22
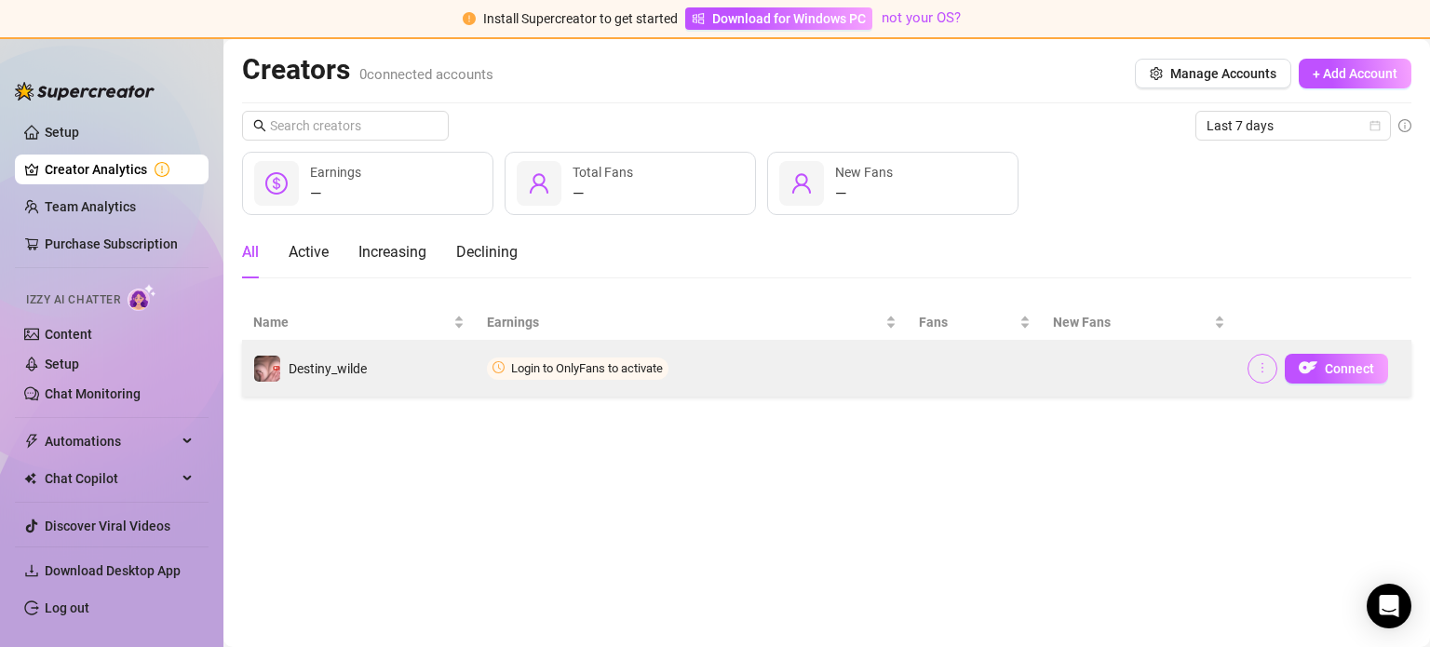
click at [1259, 373] on icon "more" at bounding box center [1262, 367] width 13 height 13
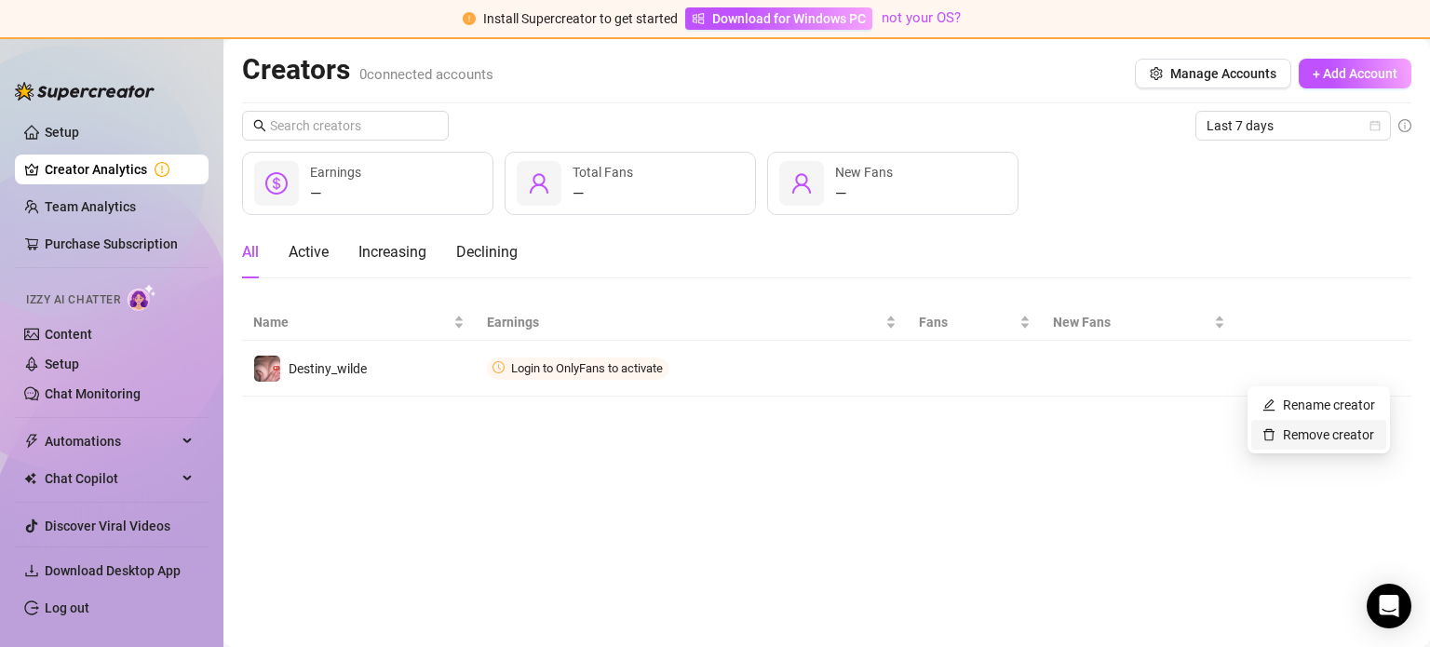
click at [1274, 436] on link "Remove creator" at bounding box center [1319, 434] width 112 height 15
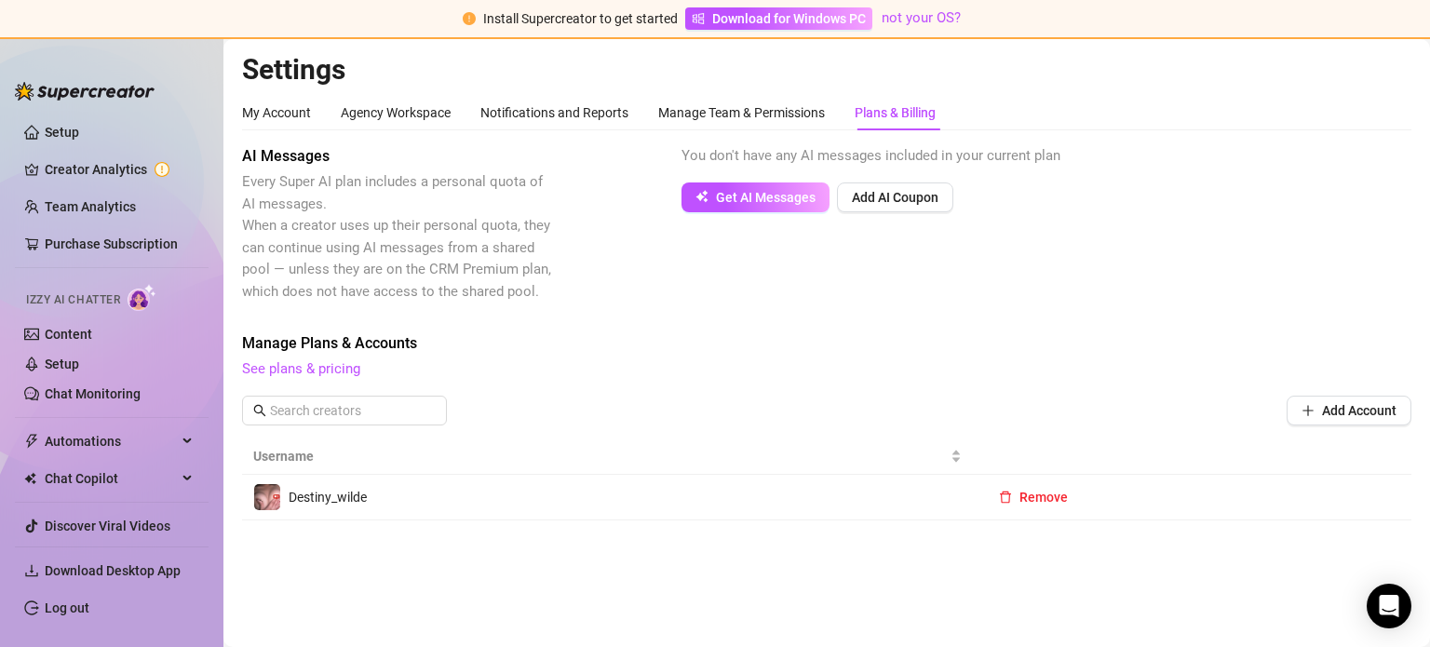
click at [451, 490] on div "Destiny_wilde" at bounding box center [607, 497] width 709 height 28
click at [331, 499] on span "Destiny_wilde" at bounding box center [328, 497] width 78 height 15
click at [1029, 506] on button "Remove" at bounding box center [1033, 497] width 99 height 30
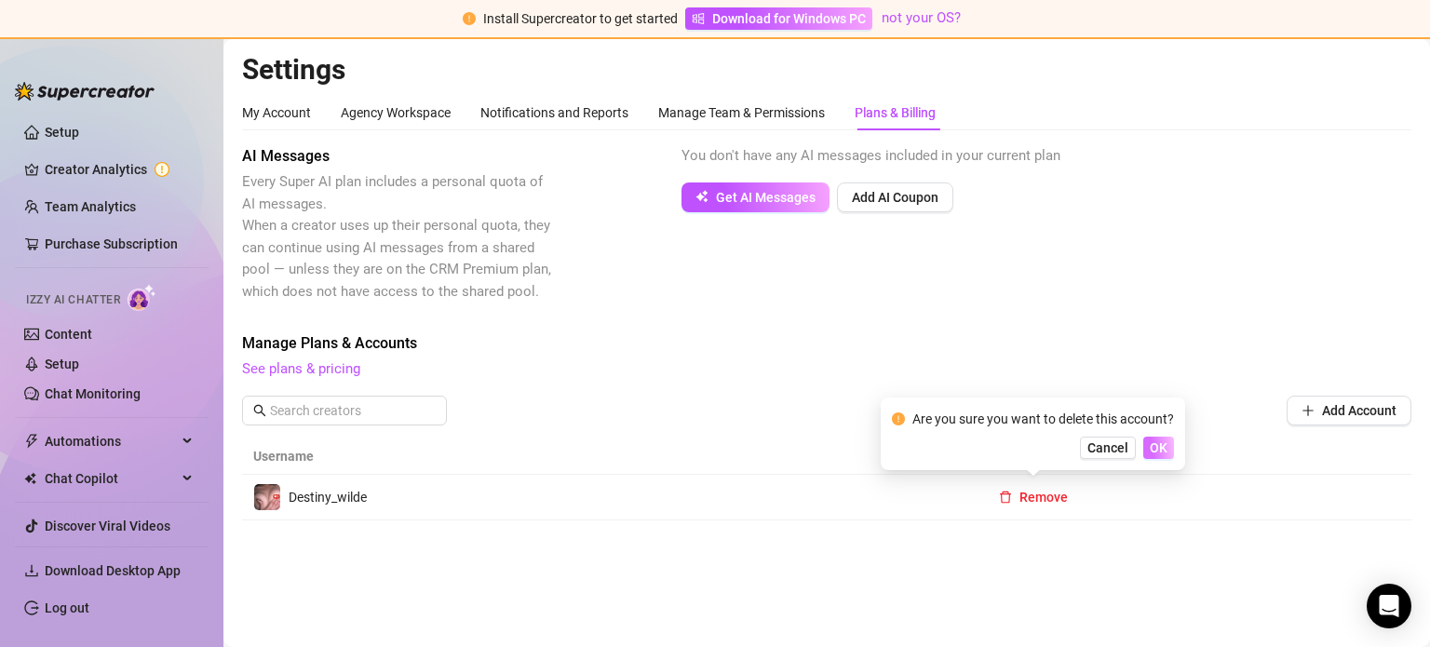
click at [1153, 451] on span "OK" at bounding box center [1159, 447] width 18 height 15
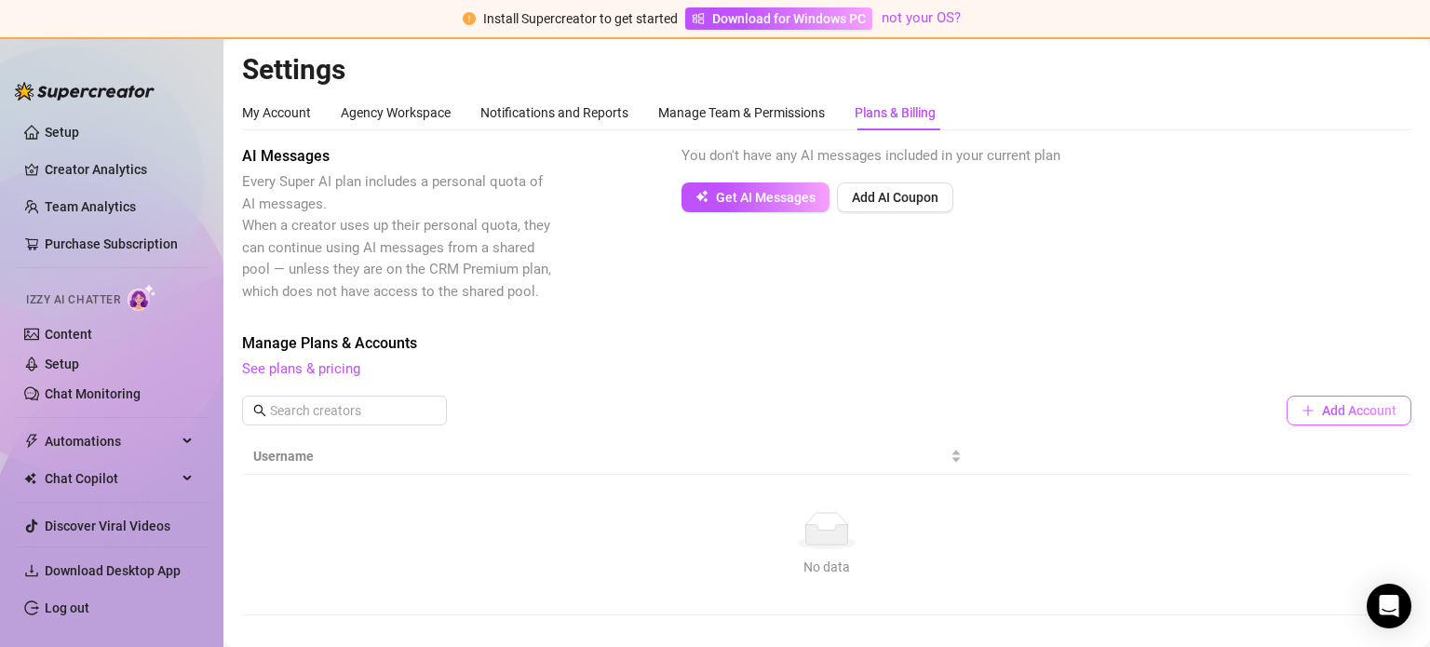
click at [1328, 420] on button "Add Account" at bounding box center [1349, 411] width 125 height 30
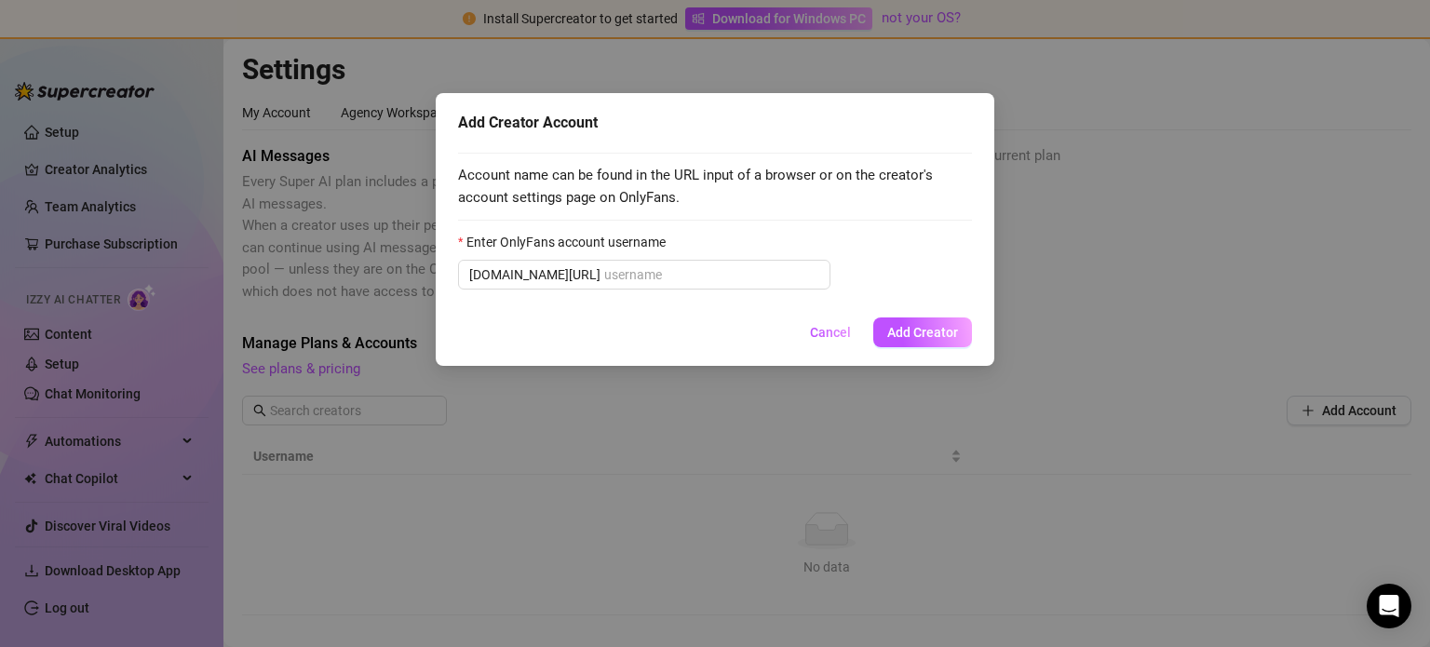
click at [752, 196] on span "Account name can be found in the URL input of a browser or on the creator's acc…" at bounding box center [715, 187] width 514 height 44
click at [604, 269] on input "Enter OnlyFans account username" at bounding box center [711, 274] width 215 height 20
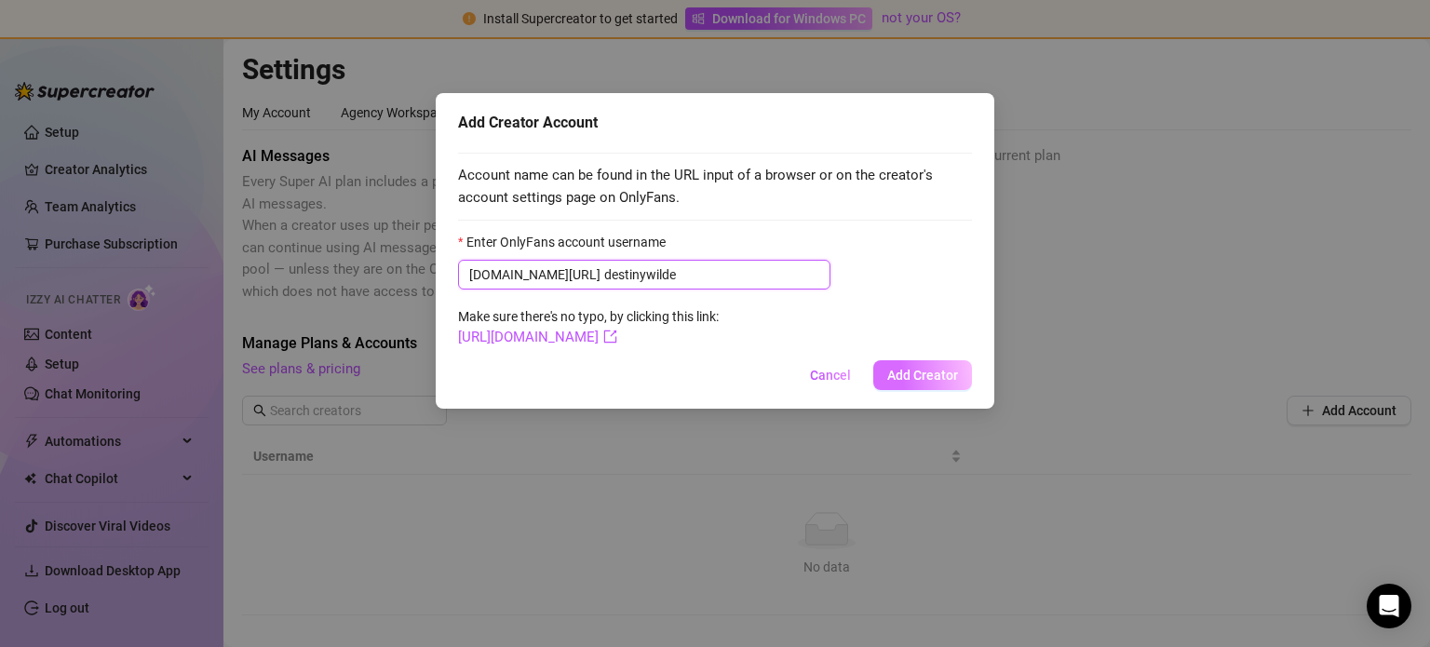
type input "destinywilde"
click at [928, 370] on span "Add Creator" at bounding box center [923, 375] width 71 height 15
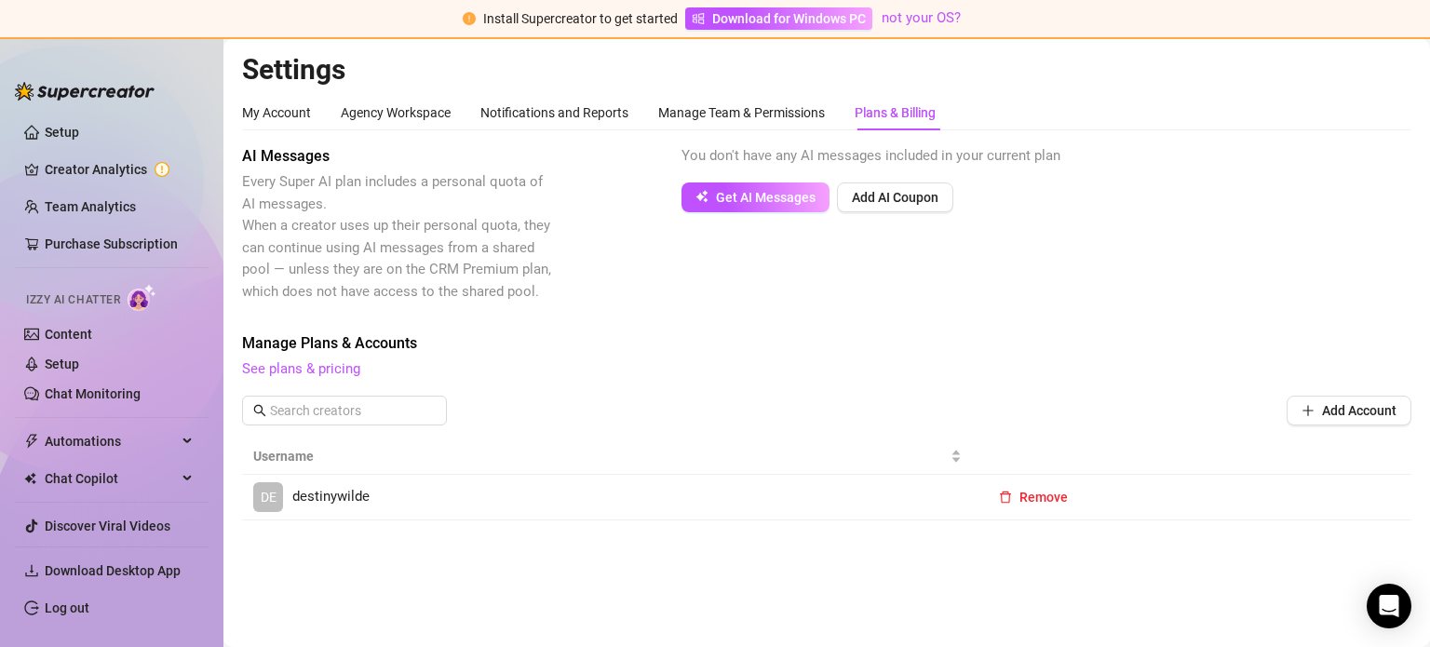
click at [269, 502] on span "DE" at bounding box center [269, 497] width 16 height 20
click at [352, 113] on div "Agency Workspace" at bounding box center [396, 112] width 110 height 20
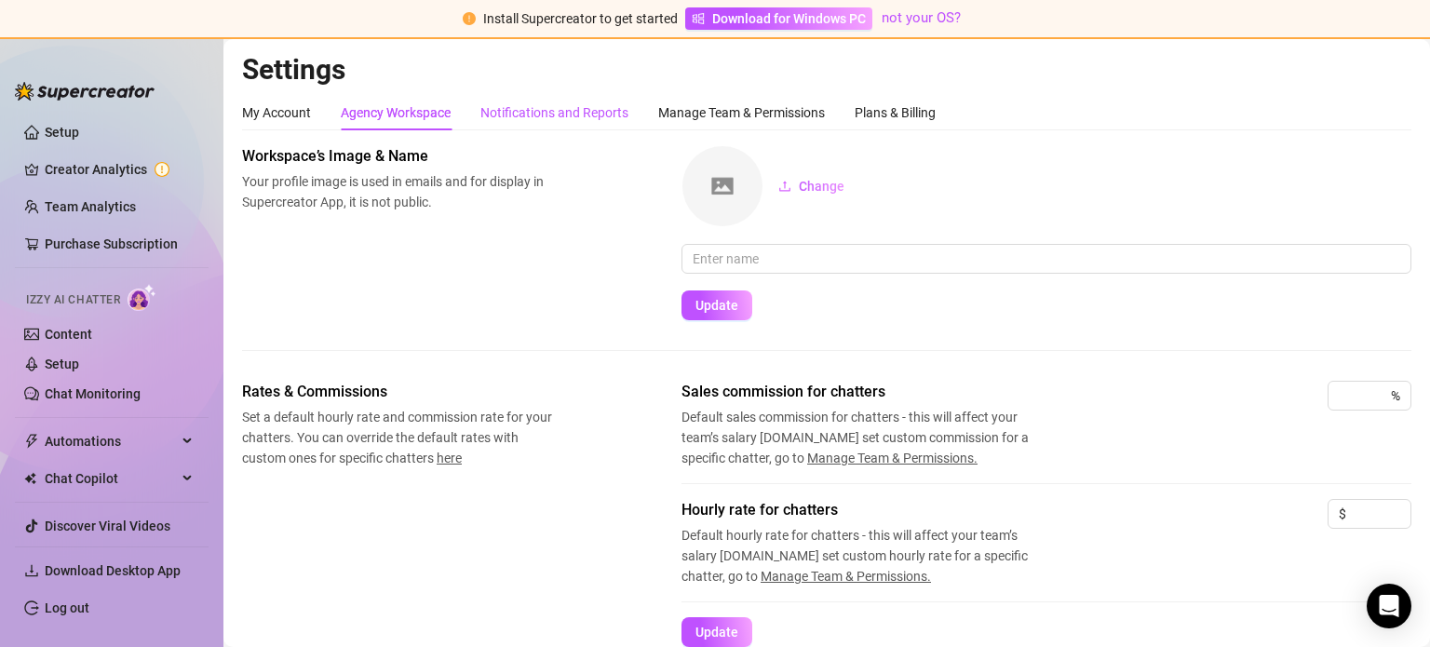
click at [535, 115] on div "Notifications and Reports" at bounding box center [555, 112] width 148 height 20
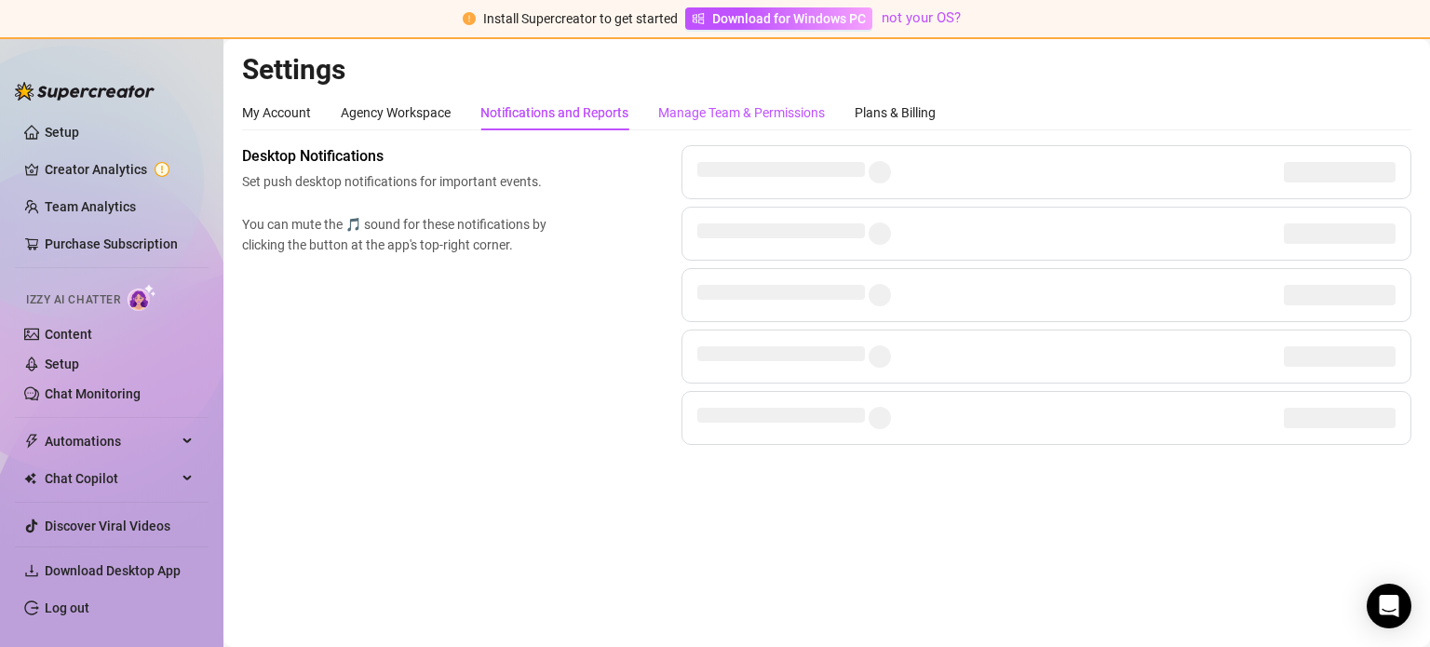
click at [726, 111] on div "Manage Team & Permissions" at bounding box center [741, 112] width 167 height 20
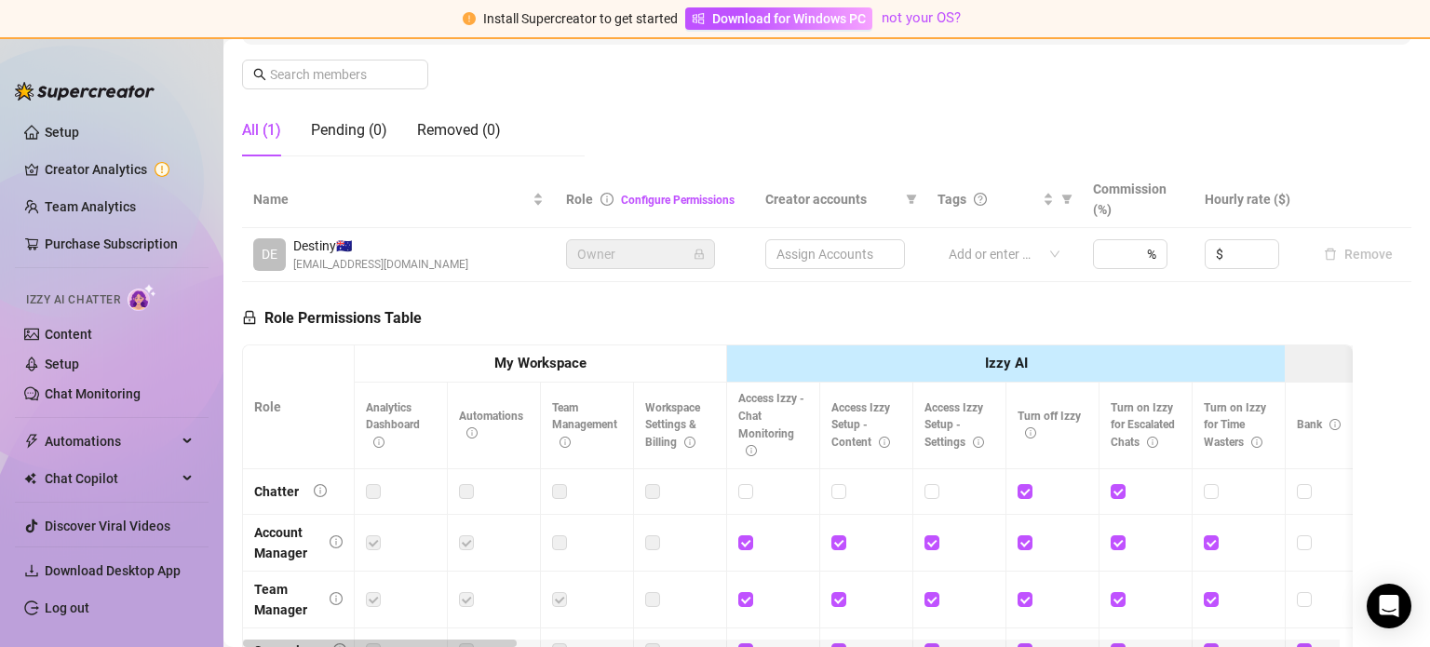
scroll to position [286, 0]
click at [323, 240] on span "Destiny 🇦🇺" at bounding box center [380, 245] width 175 height 20
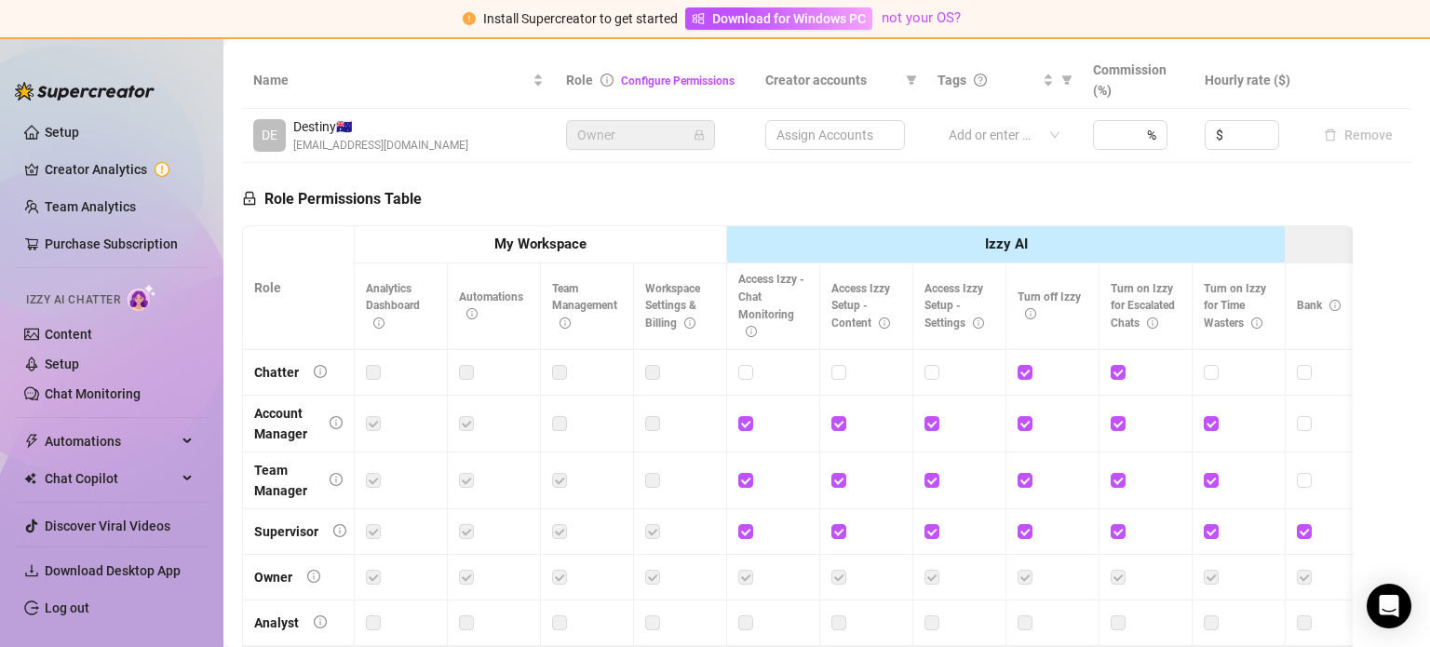
scroll to position [486, 0]
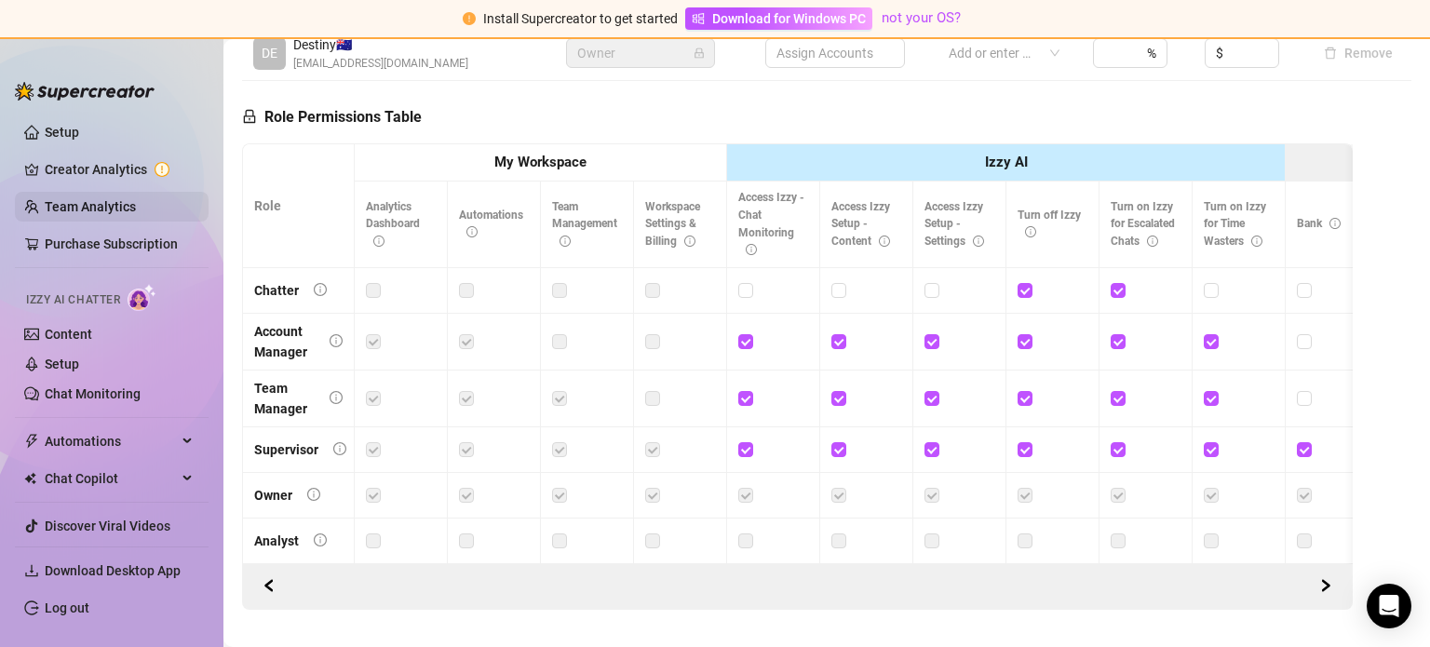
click at [135, 199] on link "Team Analytics" at bounding box center [90, 206] width 91 height 15
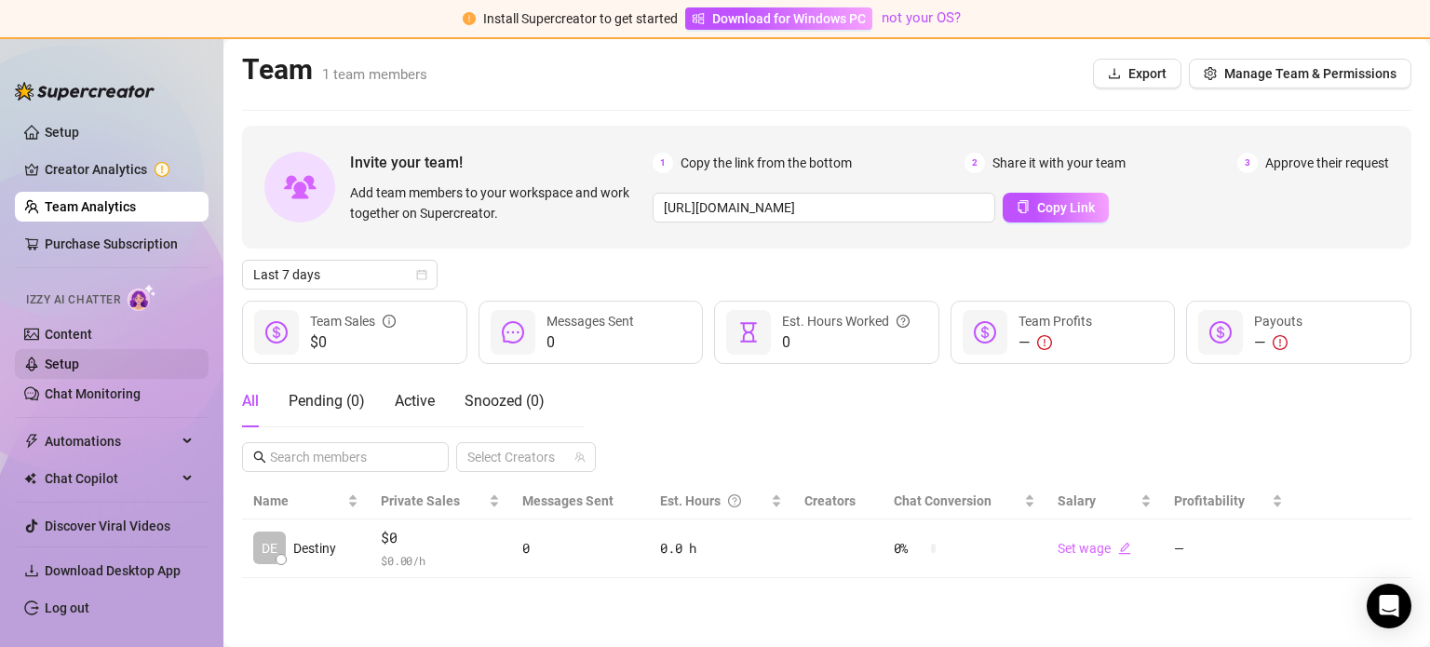
click at [79, 364] on link "Setup" at bounding box center [62, 364] width 34 height 15
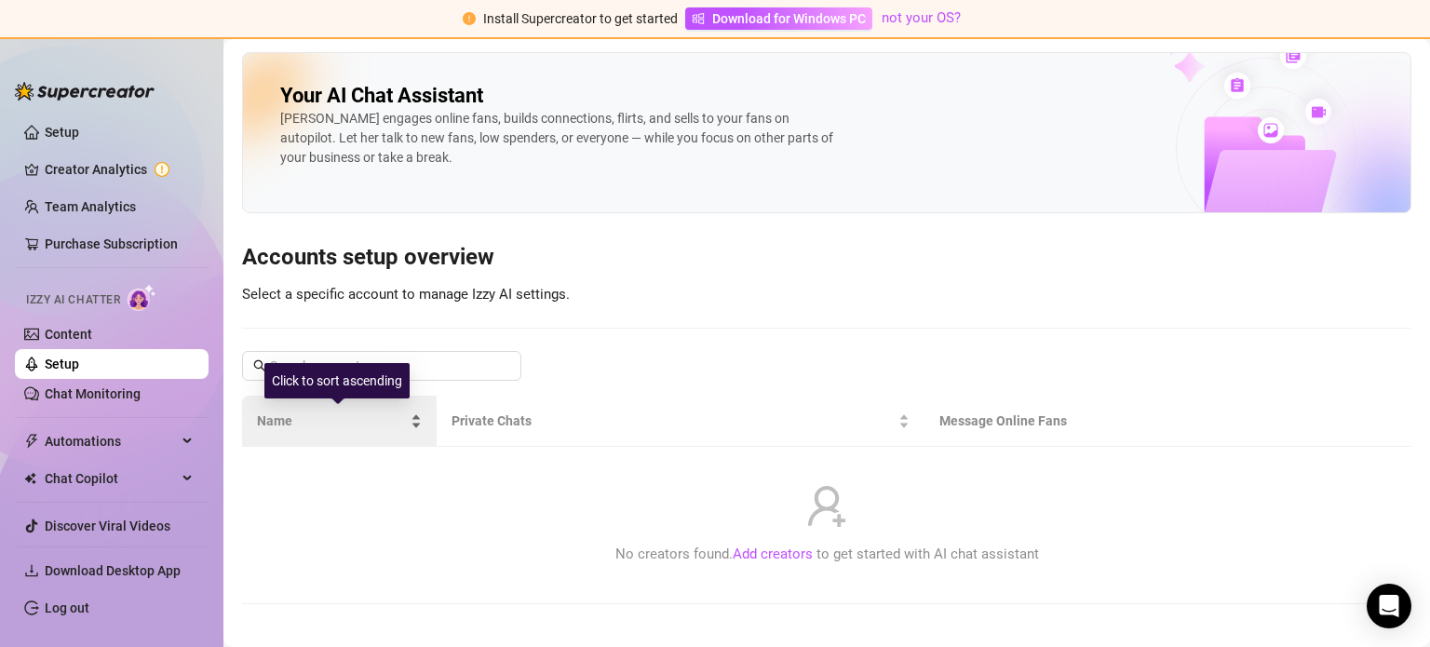
scroll to position [11, 0]
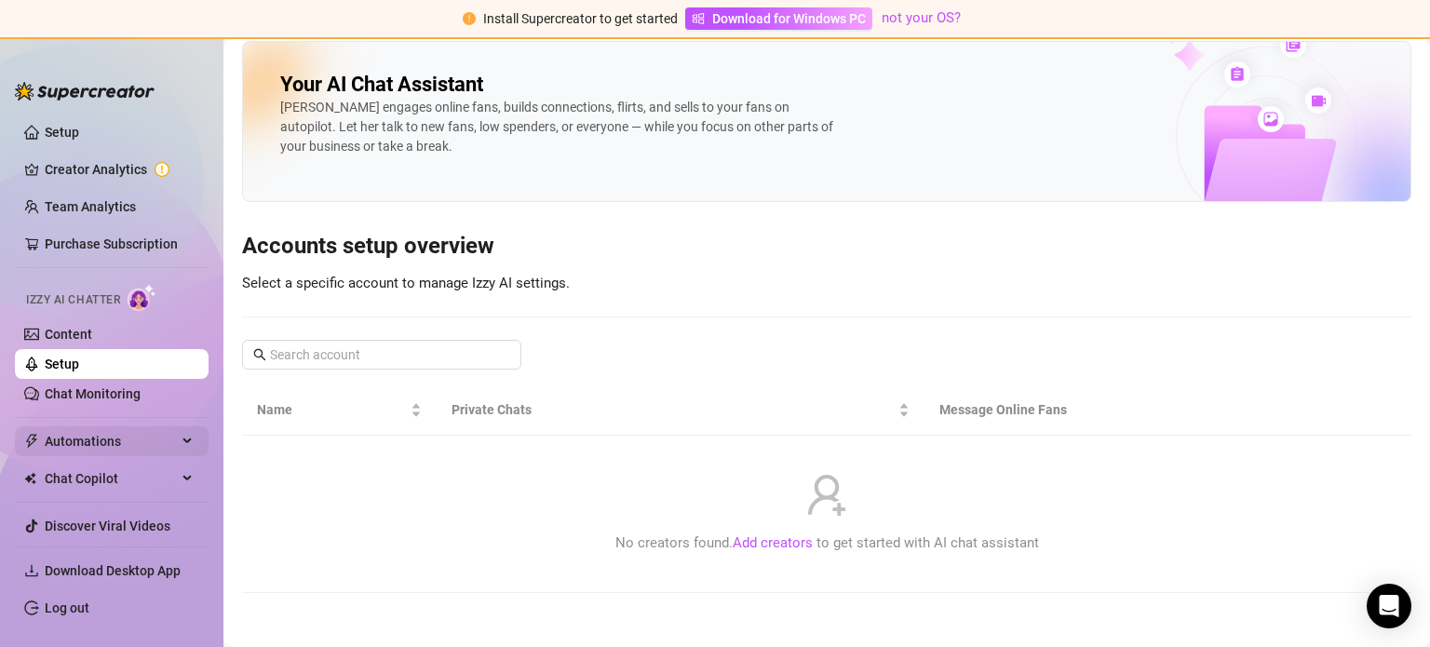
click at [135, 442] on span "Automations" at bounding box center [111, 442] width 132 height 30
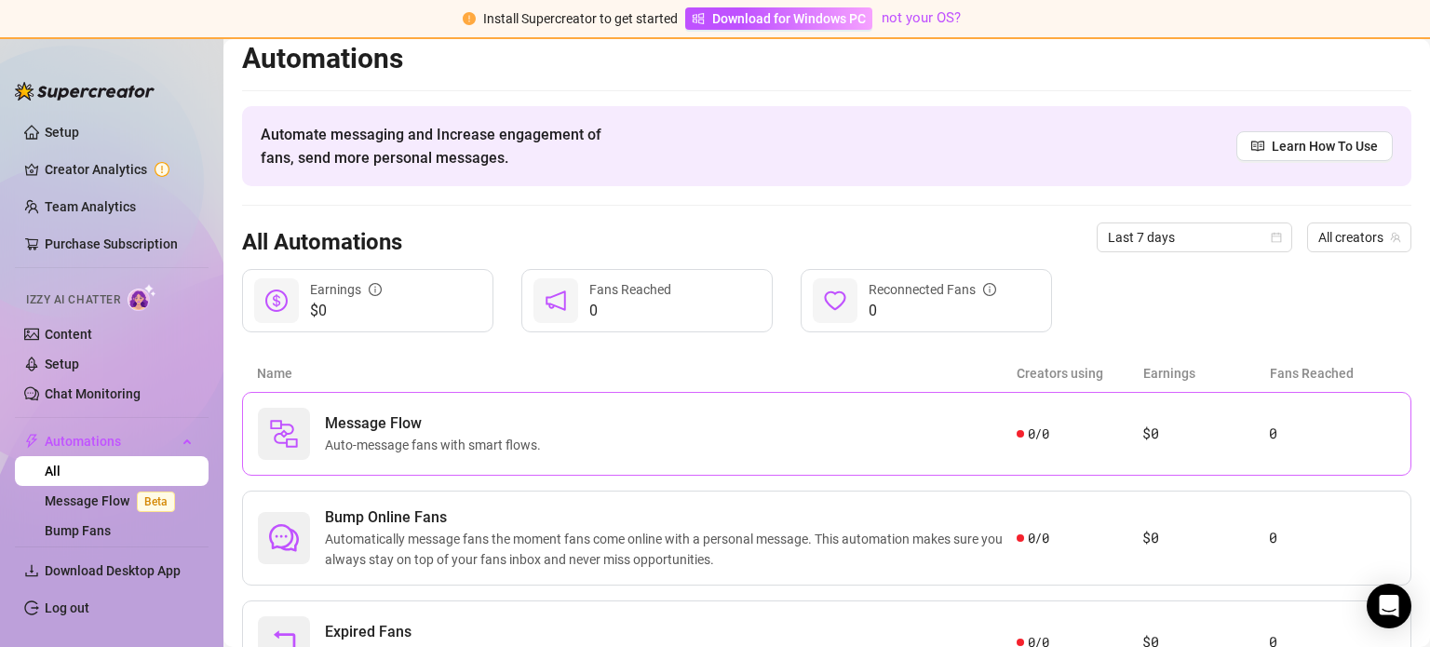
scroll to position [102, 0]
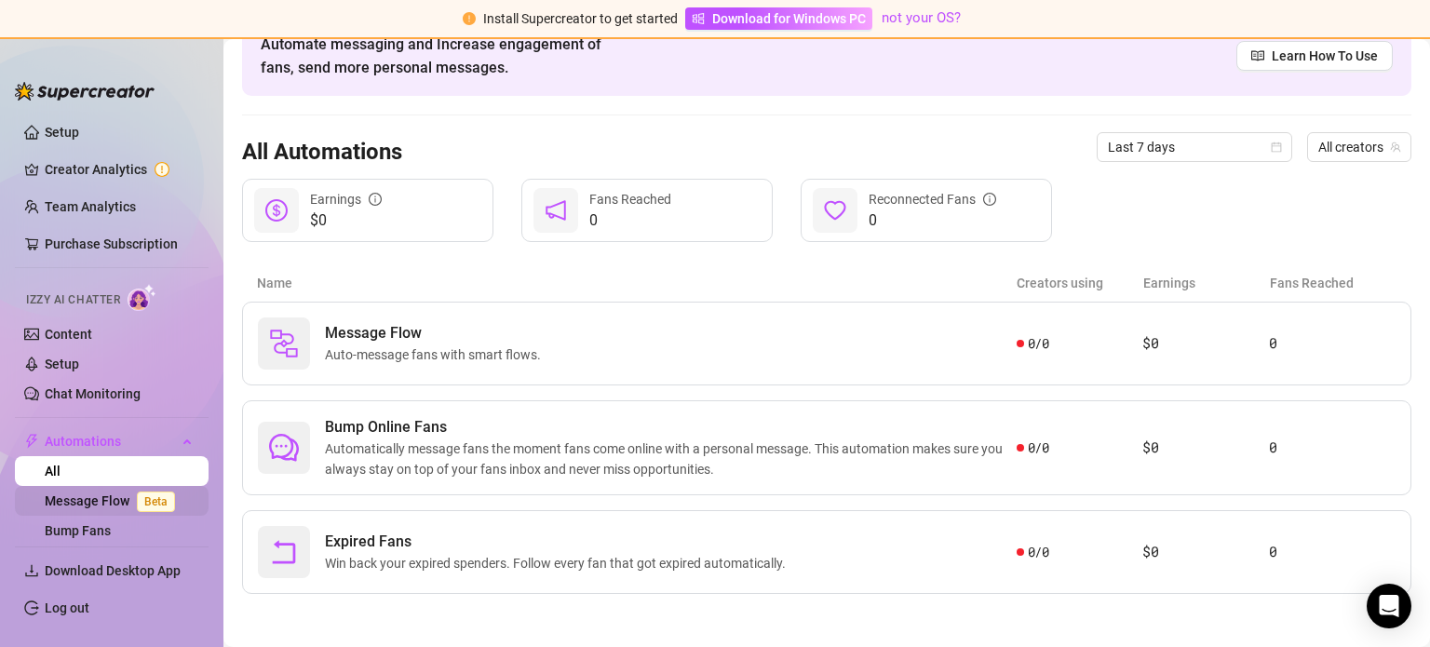
click at [51, 501] on link "Message Flow Beta" at bounding box center [114, 501] width 138 height 15
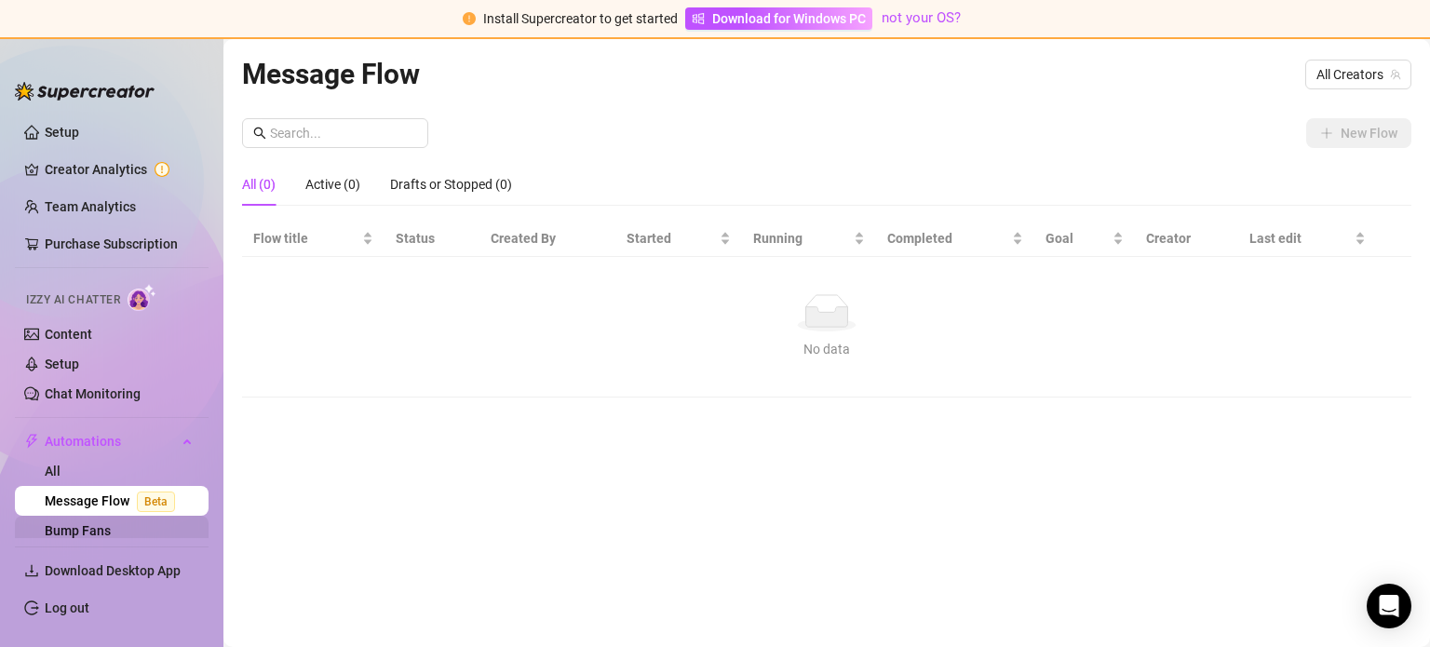
click at [65, 531] on link "Bump Fans" at bounding box center [78, 530] width 66 height 15
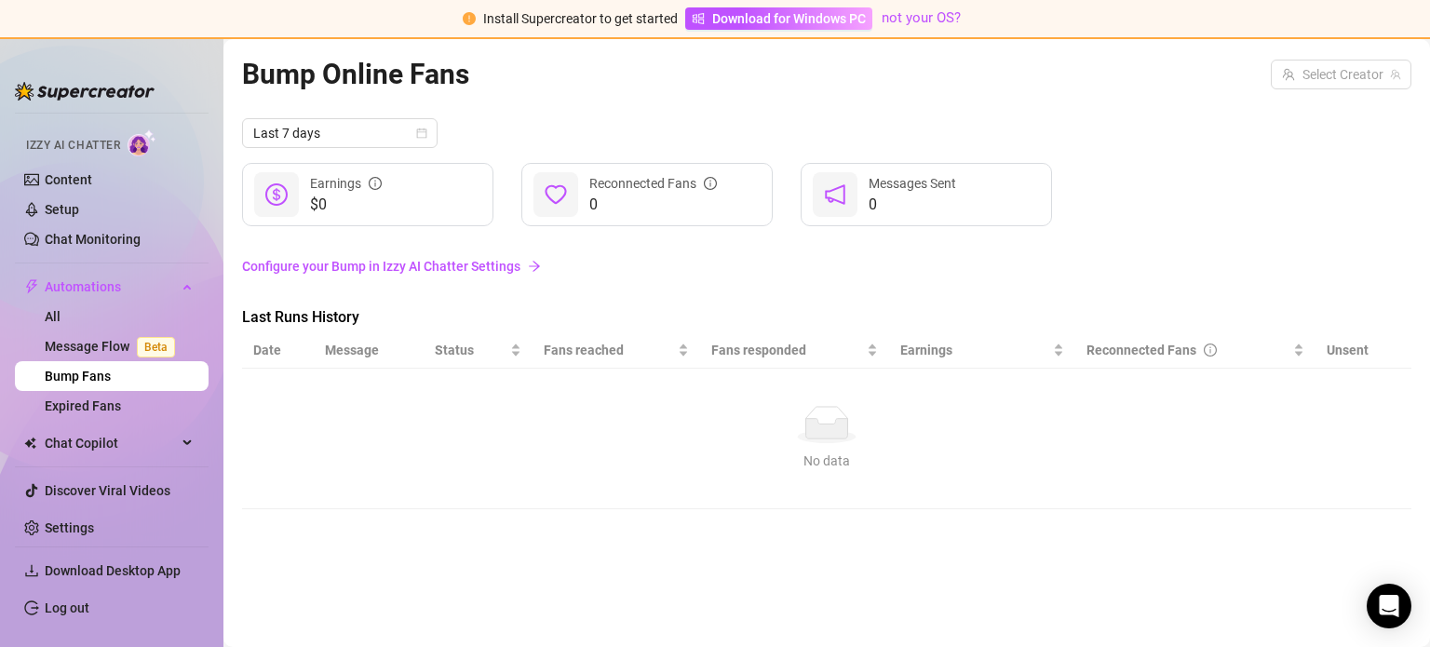
scroll to position [166, 0]
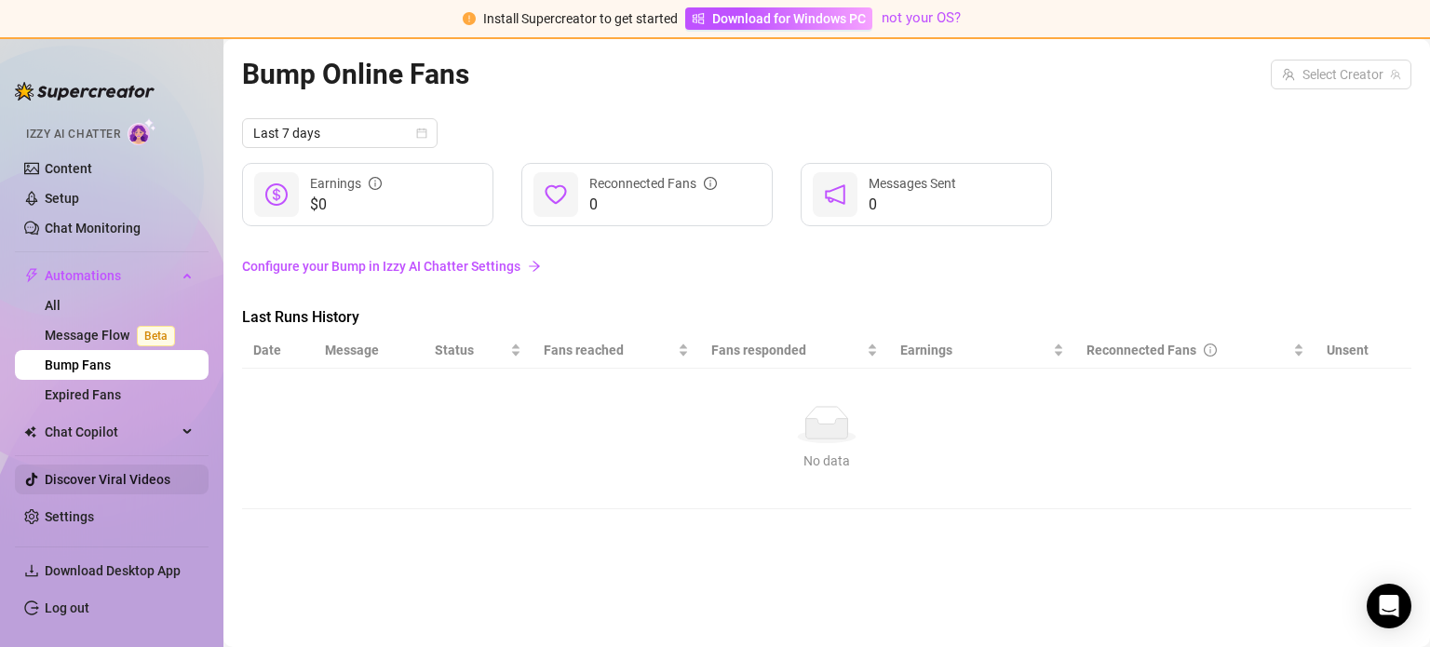
click at [98, 487] on link "Discover Viral Videos" at bounding box center [108, 479] width 126 height 15
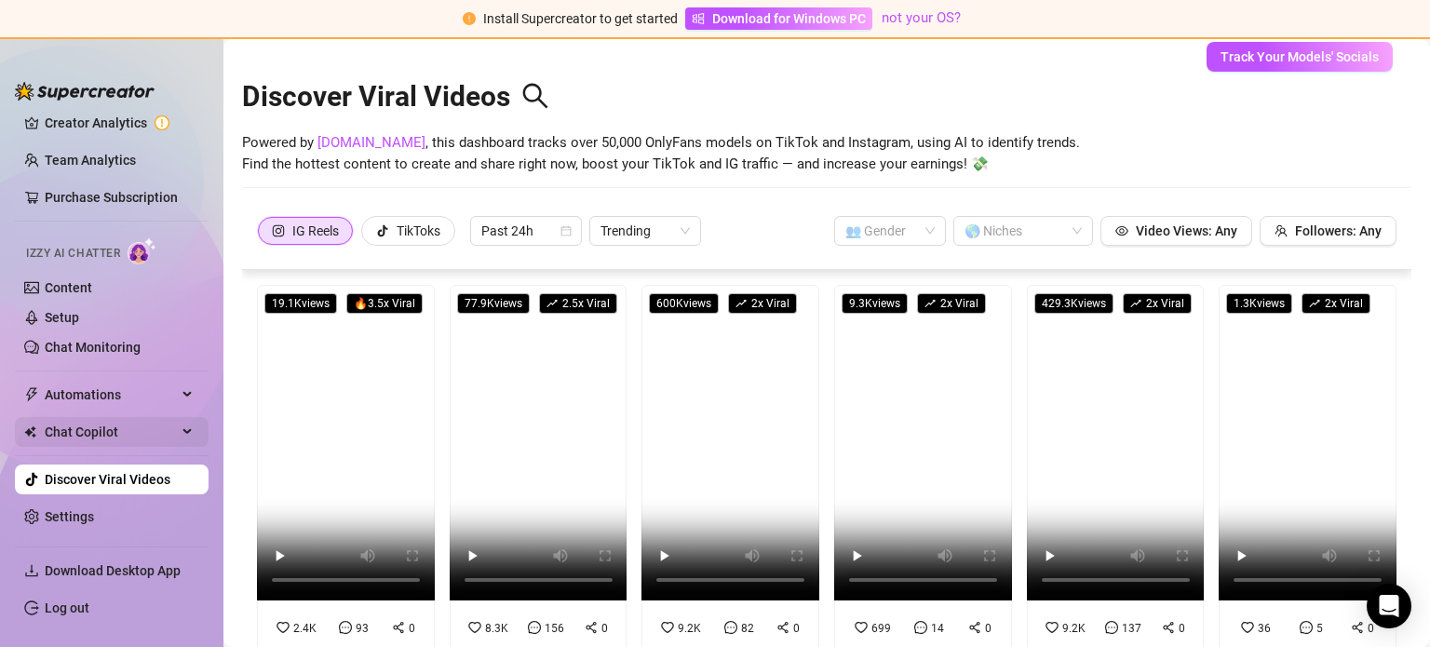
click at [150, 424] on span "Chat Copilot" at bounding box center [111, 432] width 132 height 30
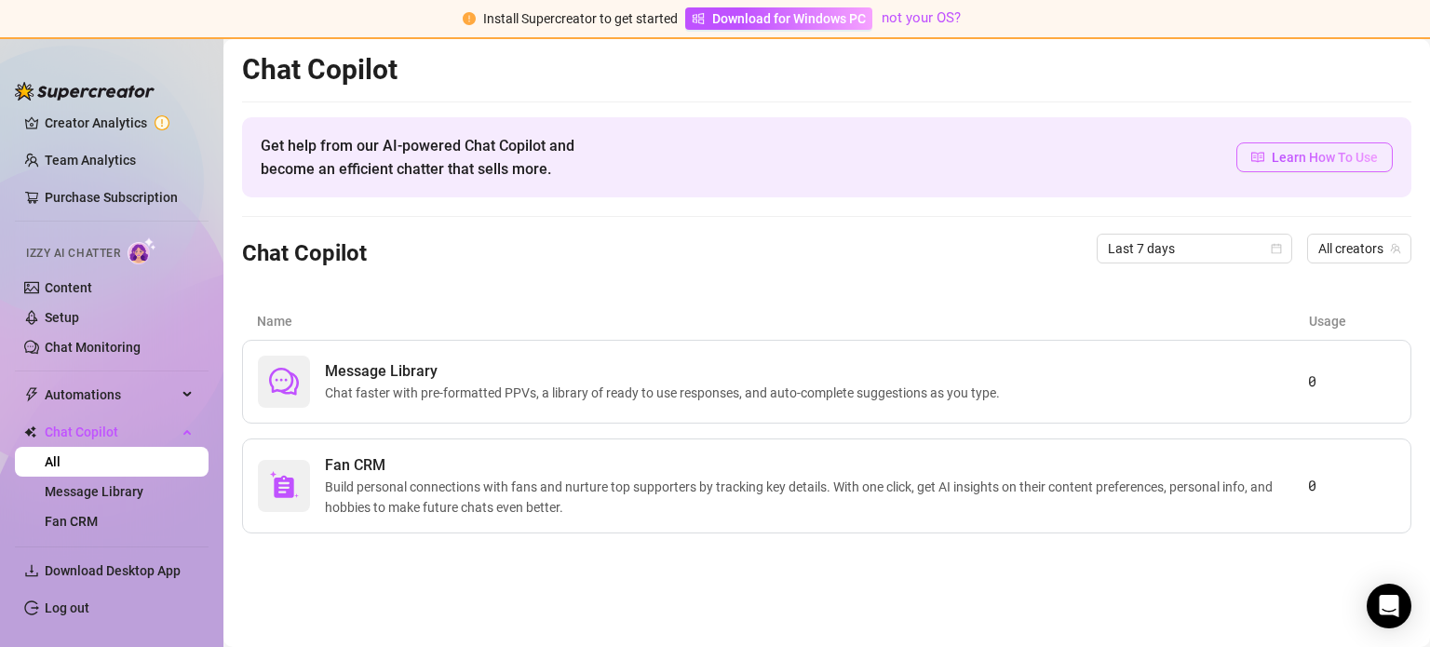
click at [1341, 163] on span "Learn How To Use" at bounding box center [1325, 157] width 106 height 20
click at [1186, 483] on span "Build personal connections with fans and nurture top supporters by tracking key…" at bounding box center [816, 497] width 983 height 41
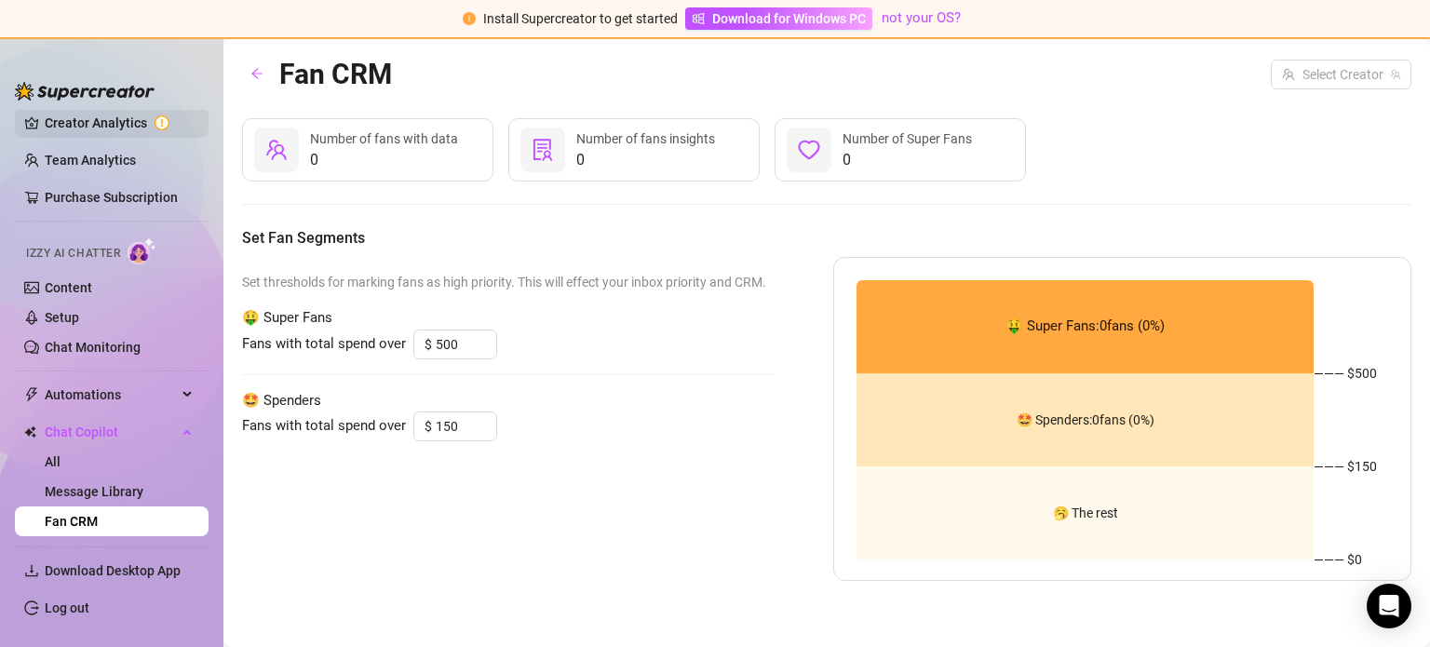
click at [85, 131] on link "Creator Analytics" at bounding box center [119, 123] width 149 height 30
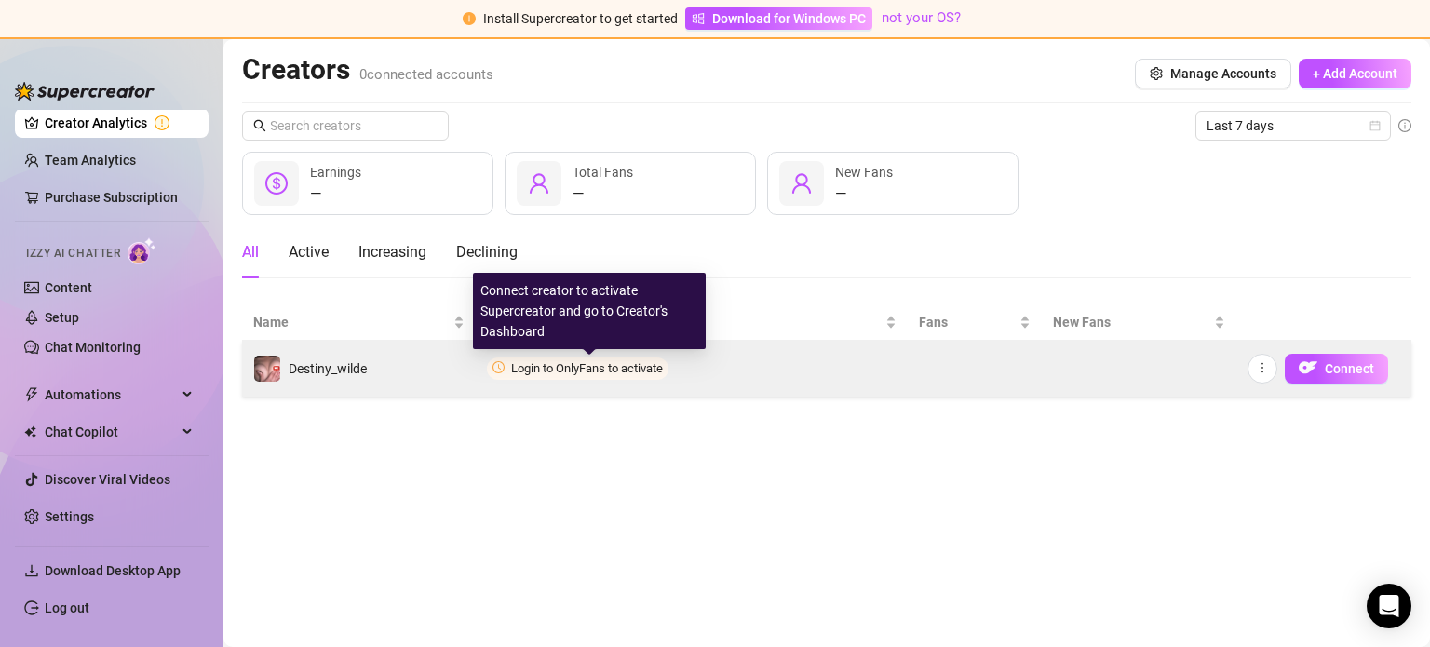
click at [586, 368] on span "Login to OnlyFans to activate" at bounding box center [587, 368] width 152 height 14
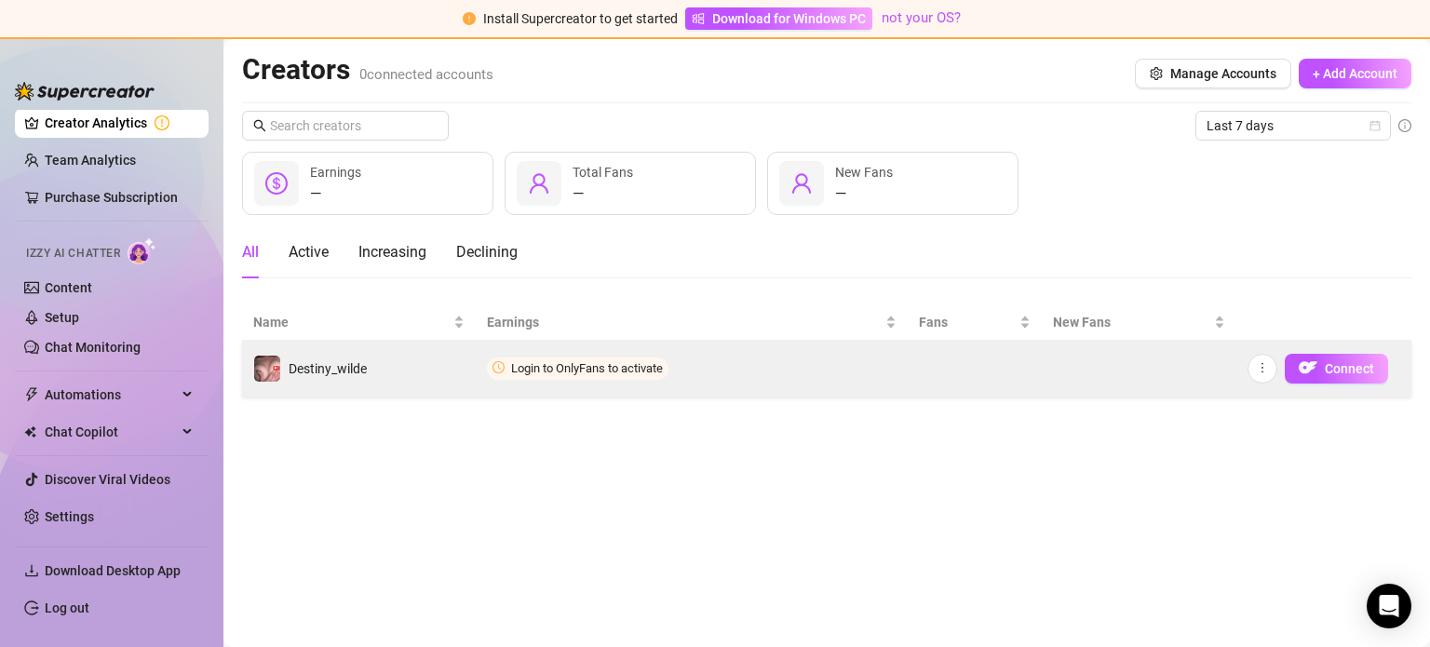
click at [957, 356] on td at bounding box center [975, 369] width 135 height 56
click at [1264, 368] on icon "more" at bounding box center [1262, 367] width 13 height 13
click at [1321, 365] on button "Connect" at bounding box center [1336, 369] width 103 height 30
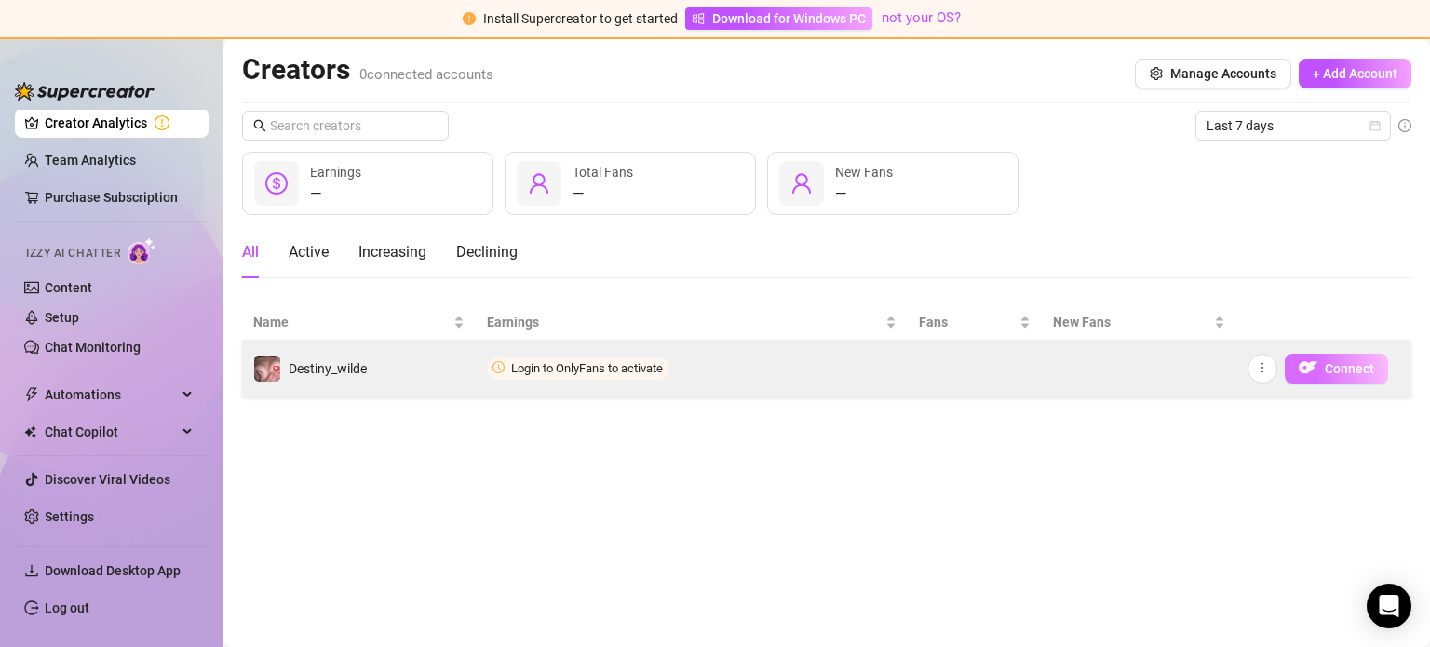
click at [1321, 365] on button "Connect" at bounding box center [1336, 369] width 103 height 30
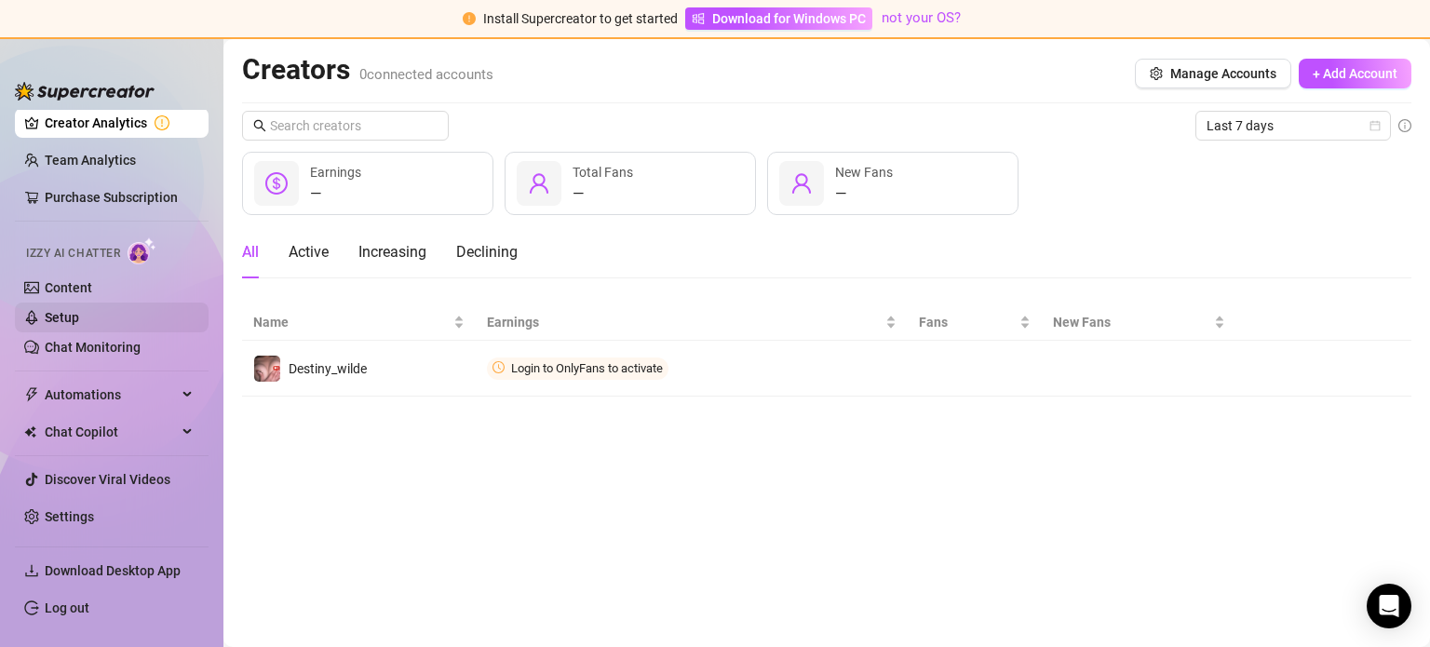
click at [79, 318] on link "Setup" at bounding box center [62, 317] width 34 height 15
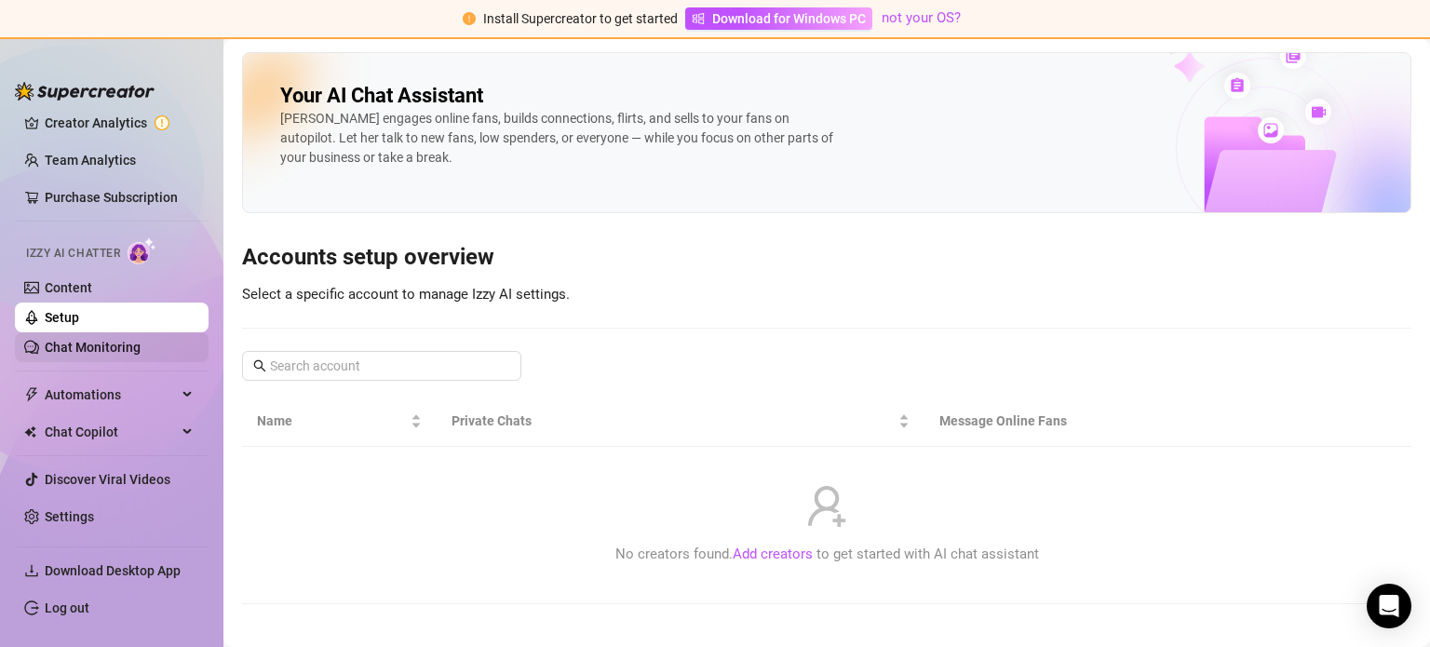
click at [99, 353] on link "Chat Monitoring" at bounding box center [93, 347] width 96 height 15
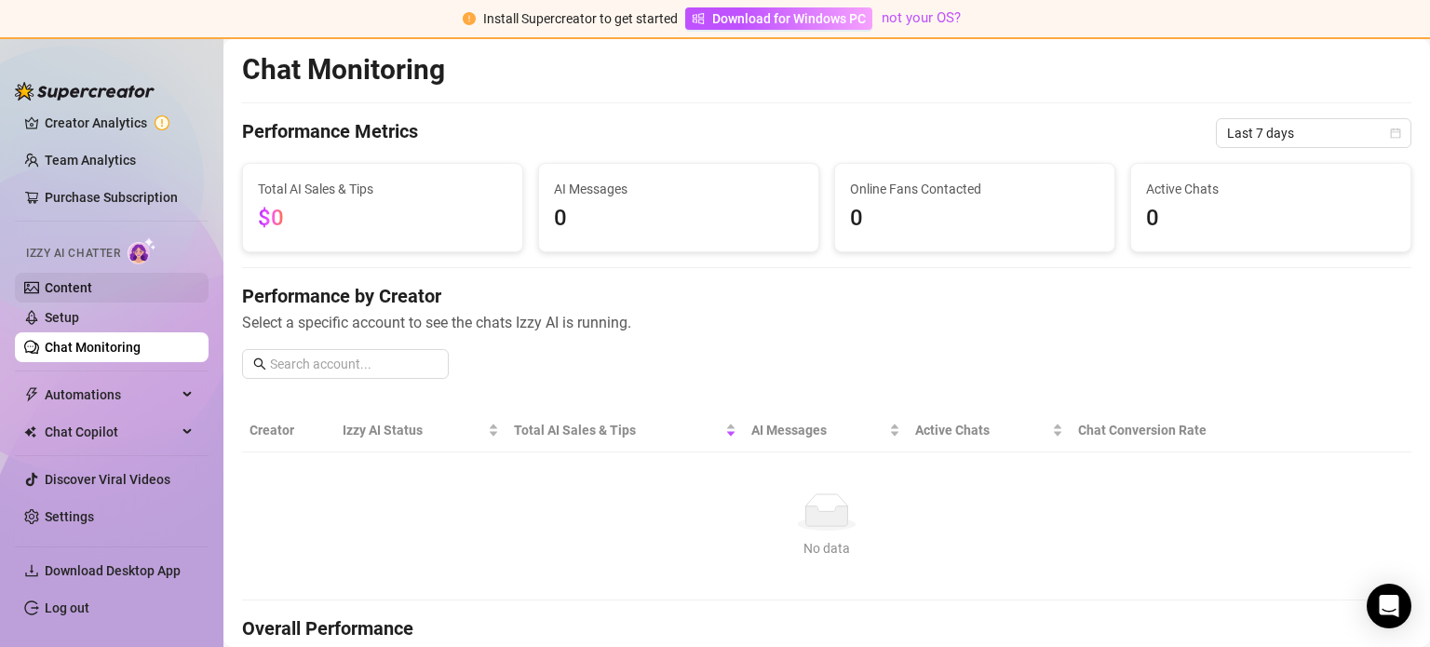
click at [92, 294] on link "Content" at bounding box center [68, 287] width 47 height 15
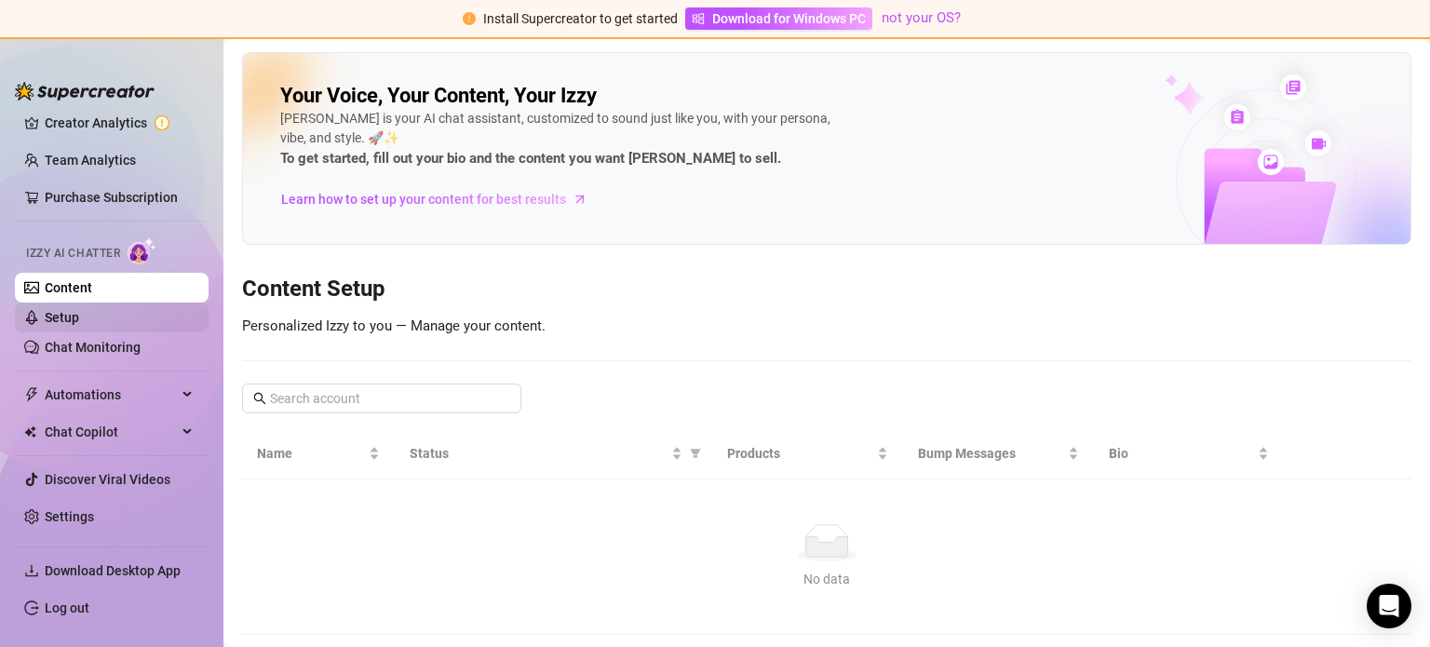
click at [79, 320] on link "Setup" at bounding box center [62, 317] width 34 height 15
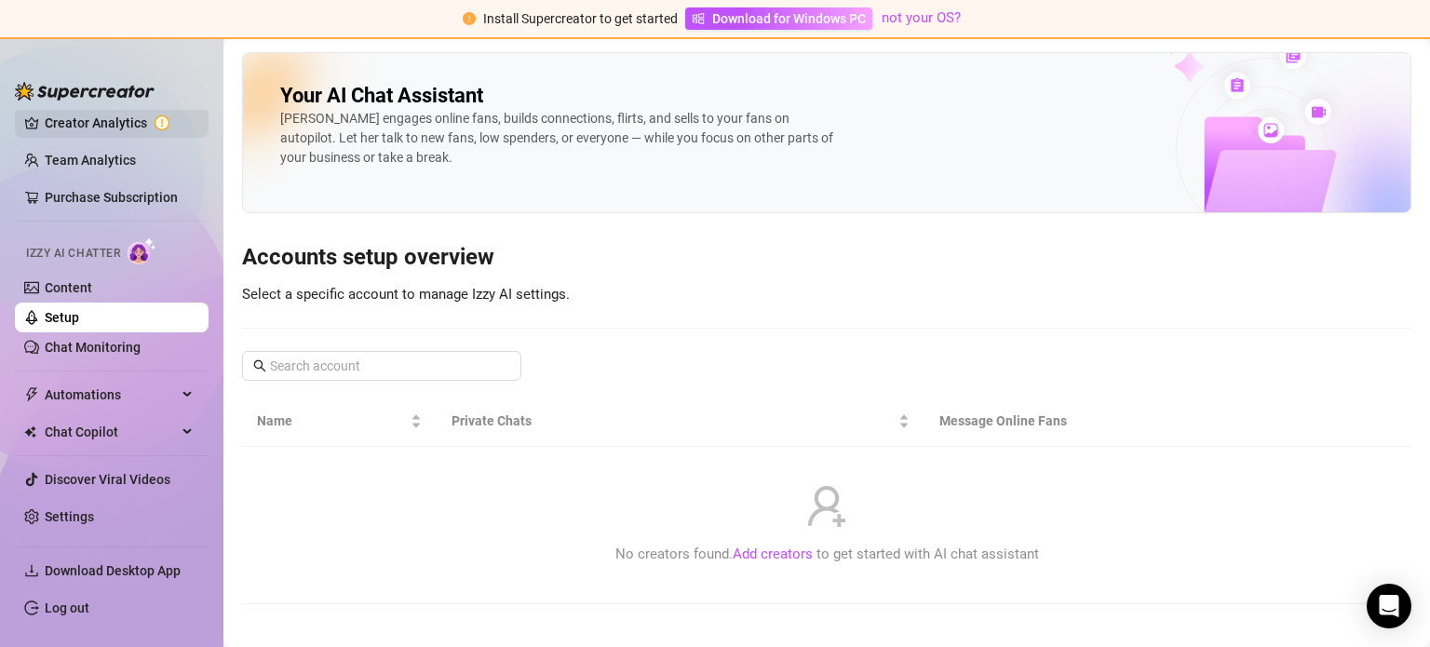
click at [100, 132] on link "Creator Analytics" at bounding box center [119, 123] width 149 height 30
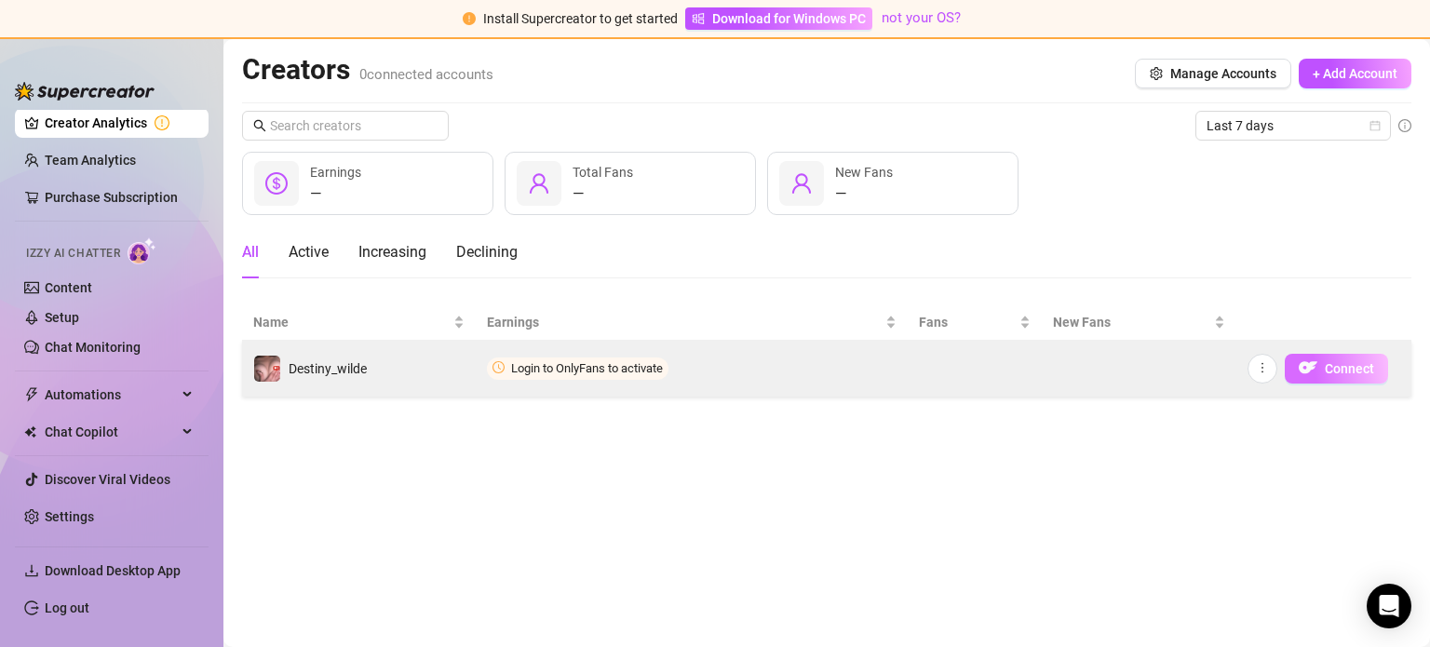
click at [1296, 366] on button "Connect" at bounding box center [1336, 369] width 103 height 30
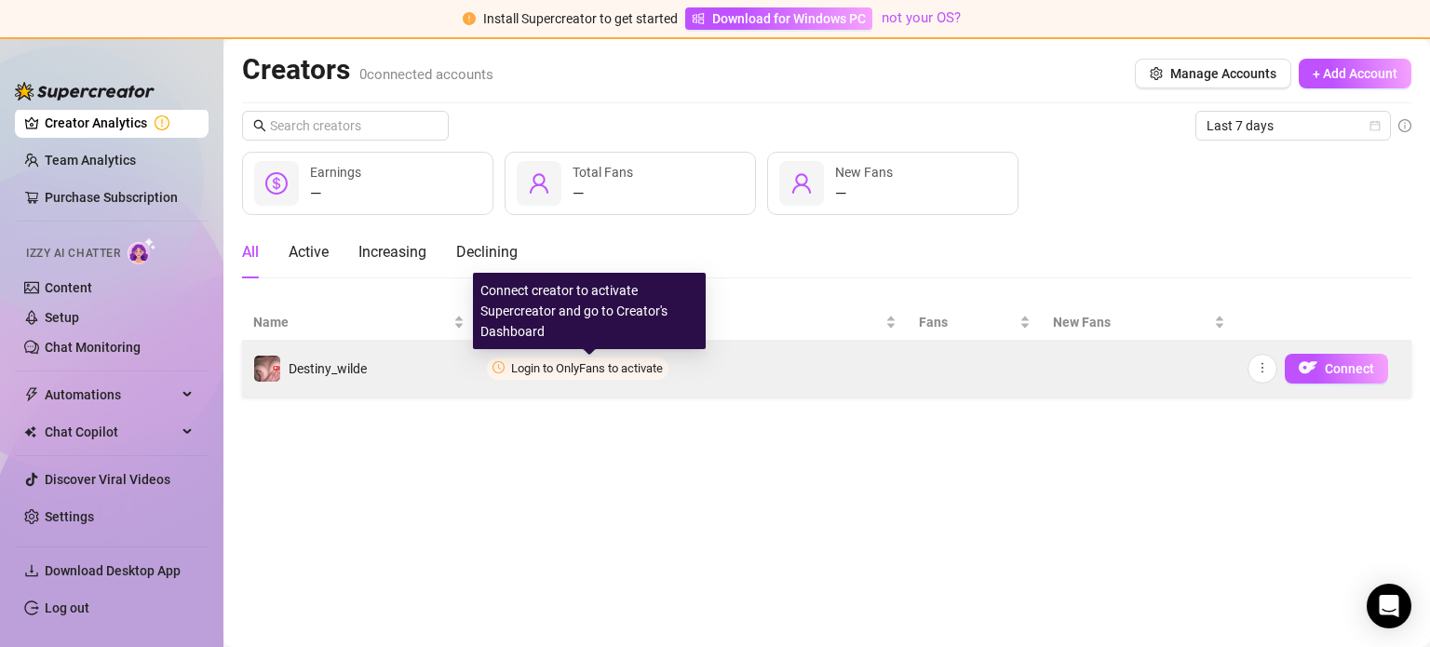
click at [573, 371] on span "Login to OnlyFans to activate" at bounding box center [587, 368] width 152 height 14
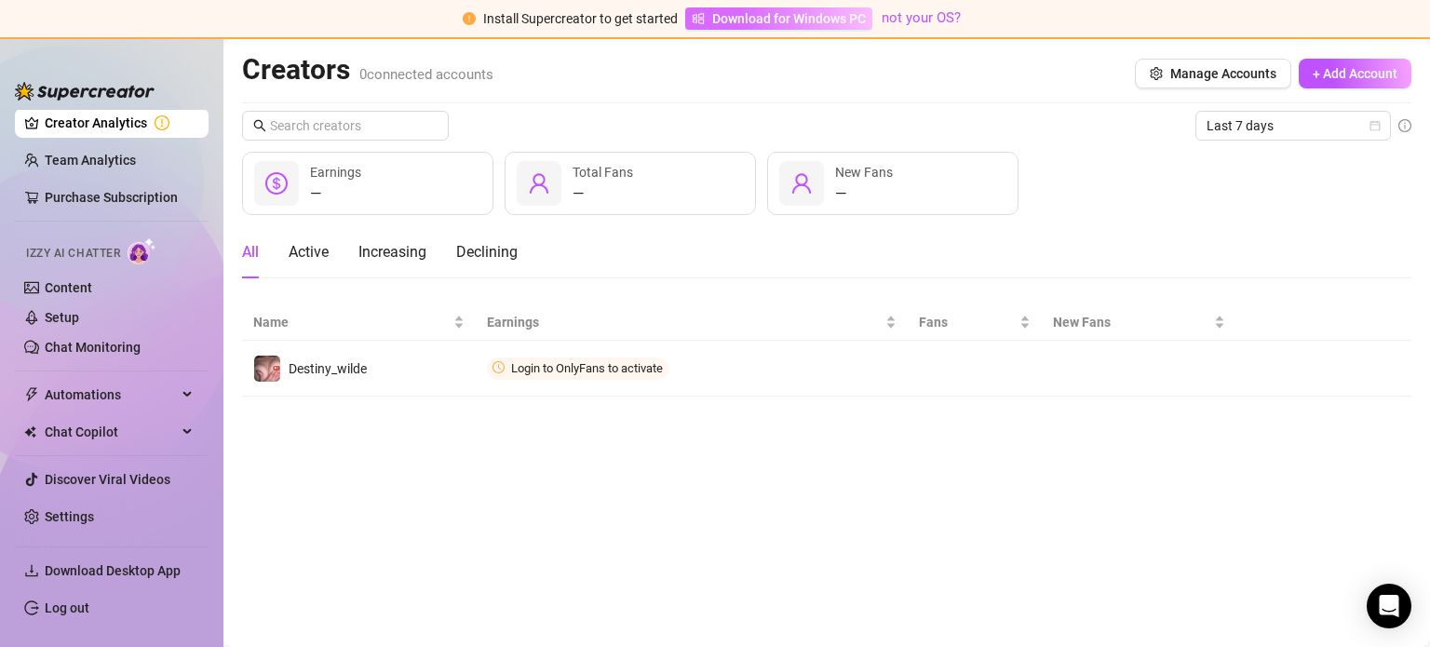
click at [766, 18] on span "Download for Windows PC" at bounding box center [789, 18] width 154 height 20
drag, startPoint x: 1043, startPoint y: 286, endPoint x: 921, endPoint y: 302, distance: 123.0
click at [921, 302] on div "Last 7 days — Earnings — Total Fans — New Fans All Active Increasing Declining …" at bounding box center [827, 254] width 1170 height 286
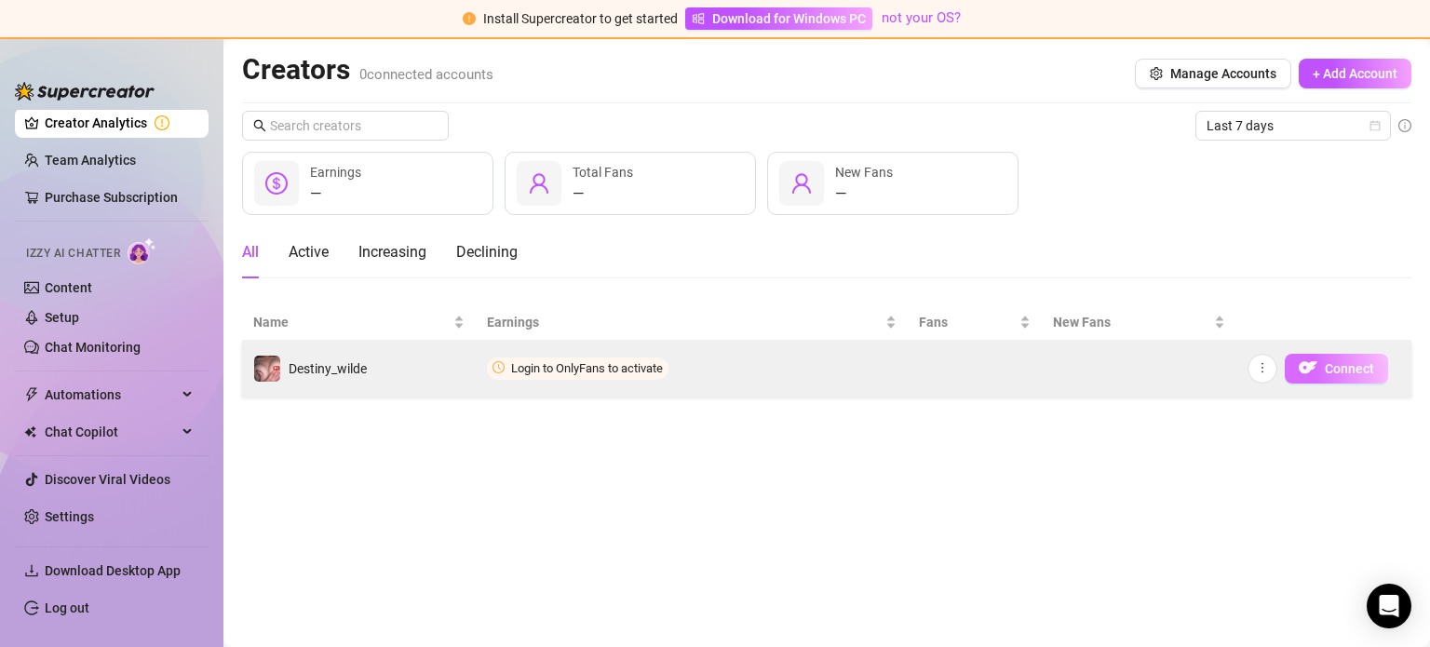
click at [1304, 370] on img "button" at bounding box center [1308, 368] width 19 height 19
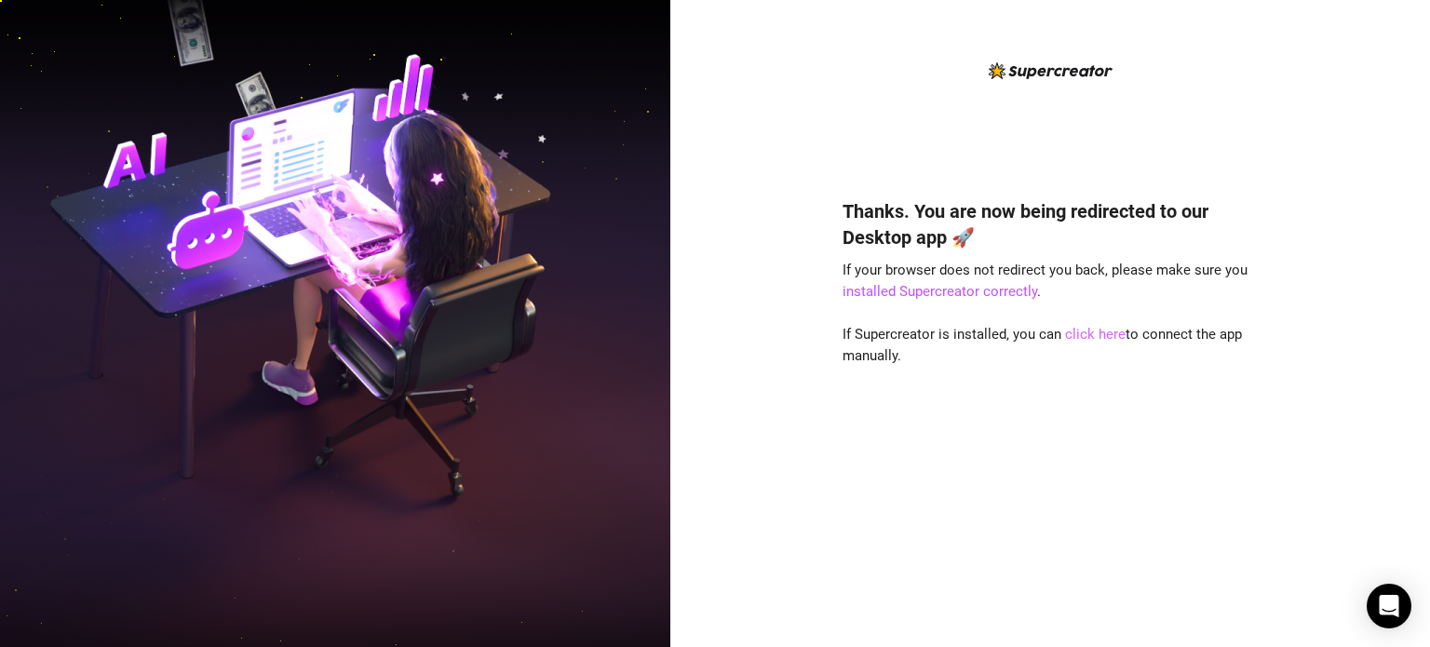
click at [1098, 331] on link "click here" at bounding box center [1095, 334] width 61 height 17
